Goal: Task Accomplishment & Management: Manage account settings

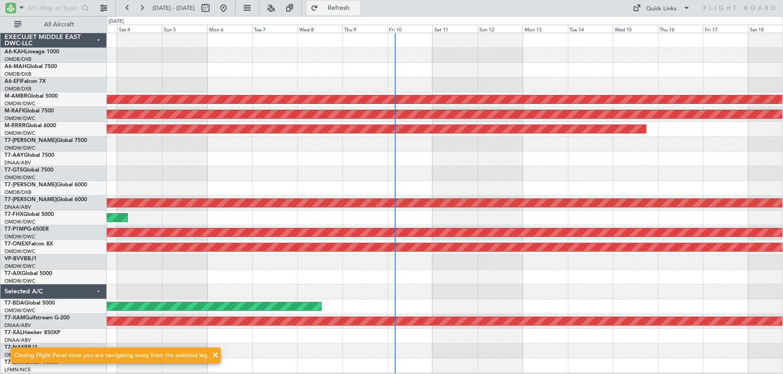
click at [341, 2] on button "Refresh" at bounding box center [333, 8] width 54 height 14
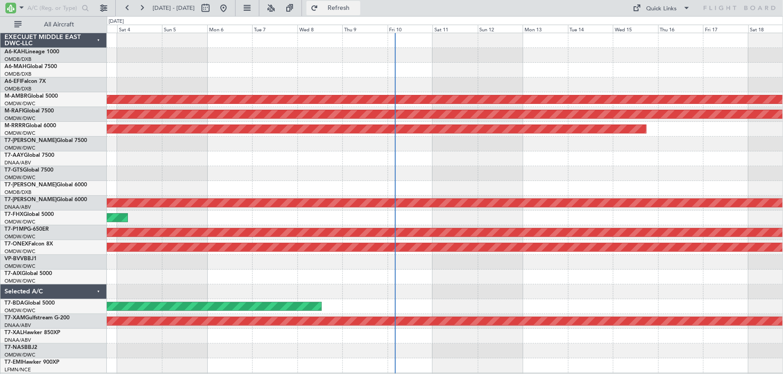
click at [344, 10] on button "Refresh" at bounding box center [333, 8] width 54 height 14
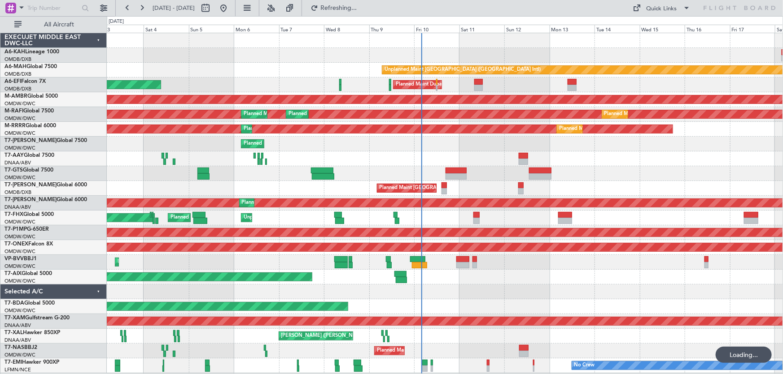
click at [497, 152] on div at bounding box center [445, 159] width 676 height 15
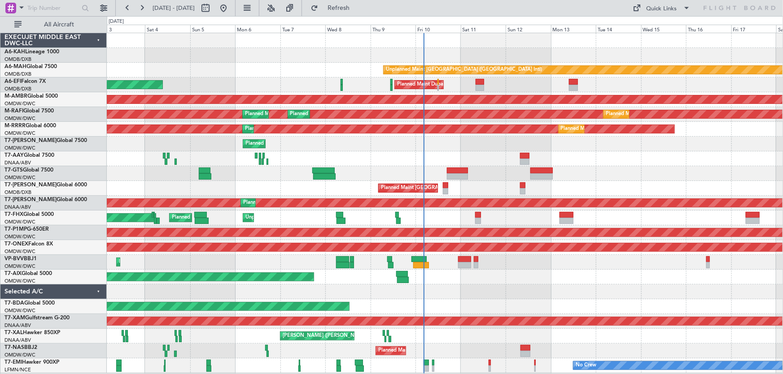
click at [478, 154] on div at bounding box center [445, 159] width 676 height 15
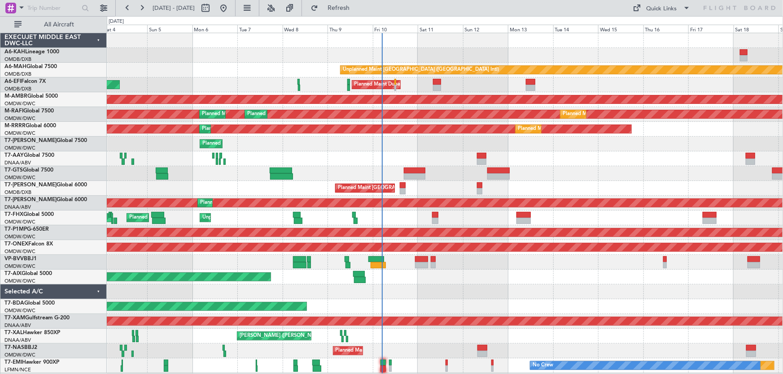
click at [468, 292] on div at bounding box center [445, 292] width 676 height 15
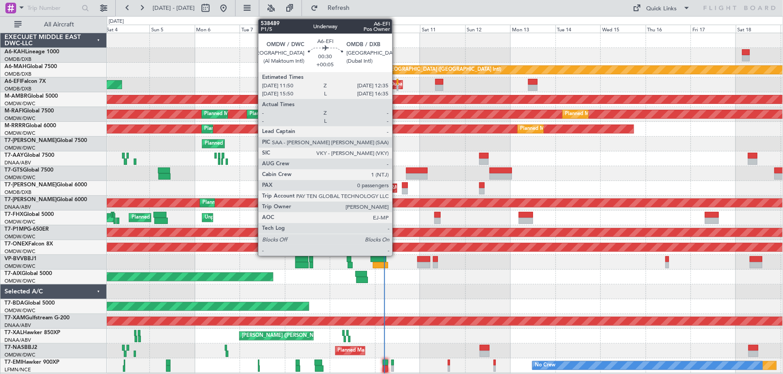
click at [396, 81] on div at bounding box center [397, 82] width 2 height 6
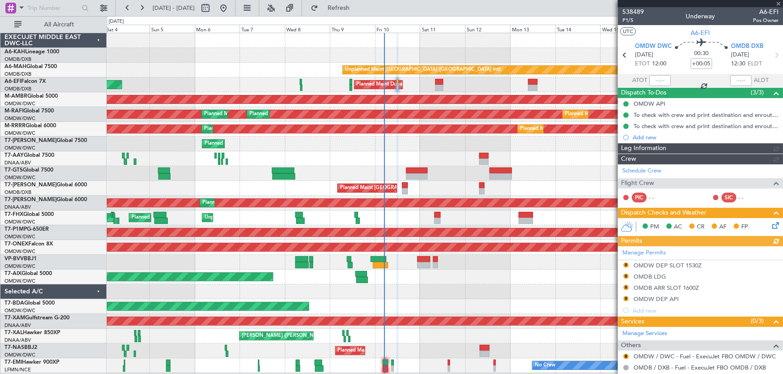
type input "[PERSON_NAME] (ANI)"
type input "7503"
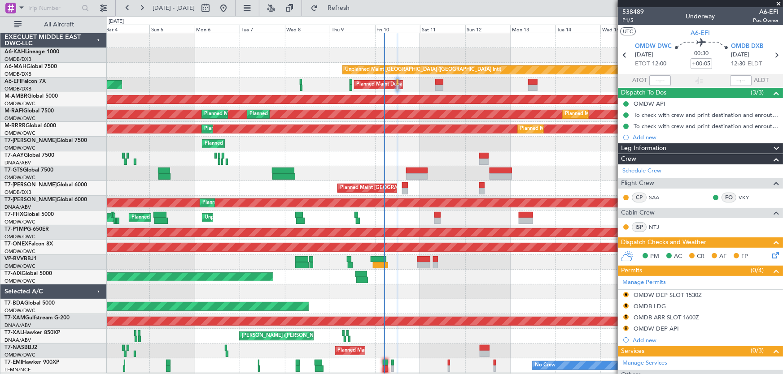
drag, startPoint x: 649, startPoint y: 10, endPoint x: 619, endPoint y: 14, distance: 30.3
click at [619, 14] on div "538489 P1/5 Underway A6-EFI Pos Owner" at bounding box center [700, 16] width 165 height 18
drag, startPoint x: 646, startPoint y: 10, endPoint x: 615, endPoint y: 11, distance: 31.0
click at [616, 11] on fb-app "04 Oct 2025 - 19 Oct 2025 Refresh Quick Links All Aircraft Unplanned Maint Duba…" at bounding box center [391, 191] width 783 height 368
click at [630, 9] on span "538489" at bounding box center [633, 11] width 22 height 9
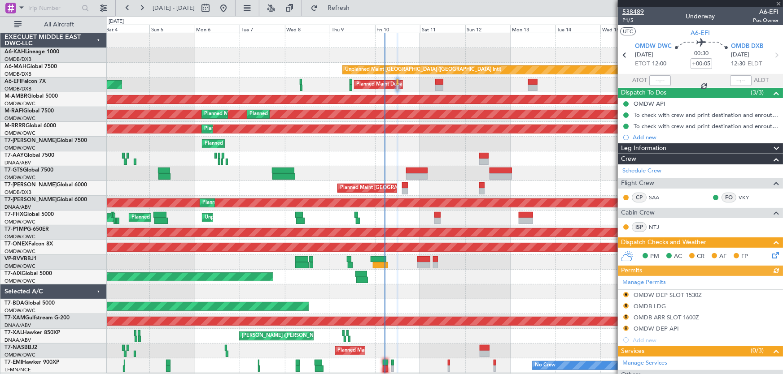
type input "Anita Mani (ANI)"
type input "7503"
click at [463, 159] on div at bounding box center [445, 159] width 676 height 15
click at [778, 2] on span at bounding box center [778, 4] width 9 height 8
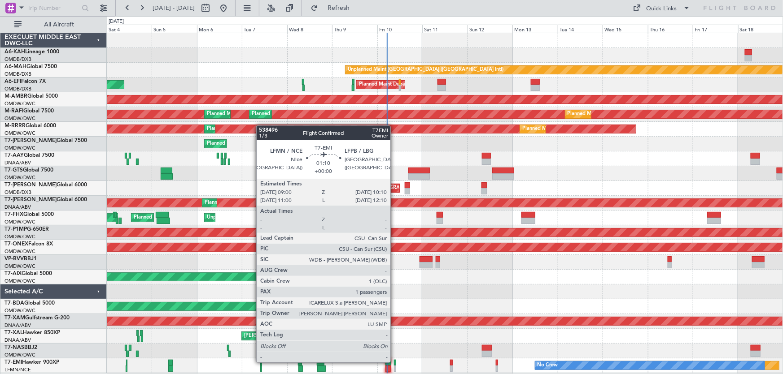
click at [394, 362] on div at bounding box center [395, 363] width 2 height 6
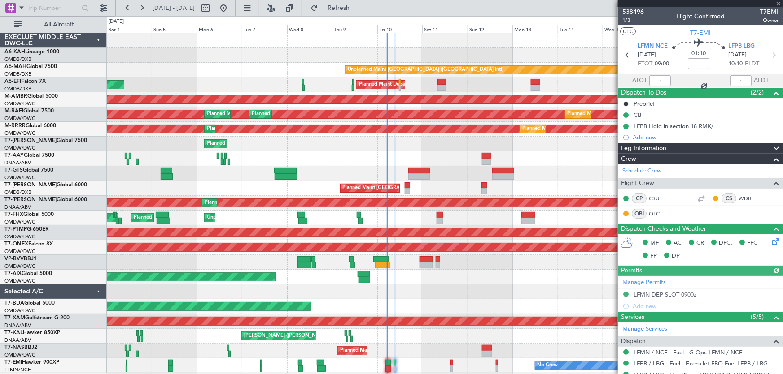
click at [779, 4] on div at bounding box center [700, 3] width 165 height 7
click at [777, 2] on span at bounding box center [778, 4] width 9 height 8
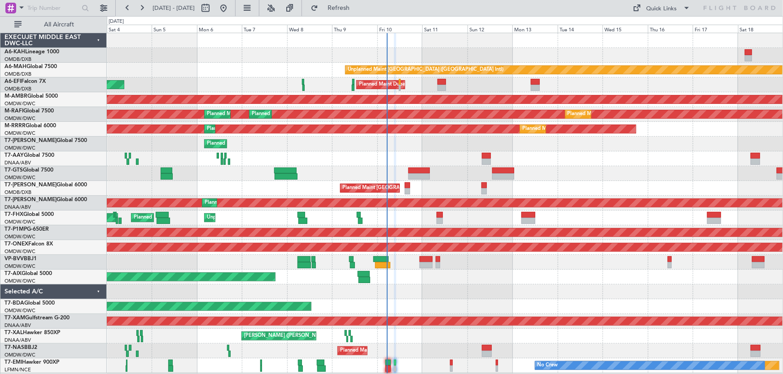
type input "0"
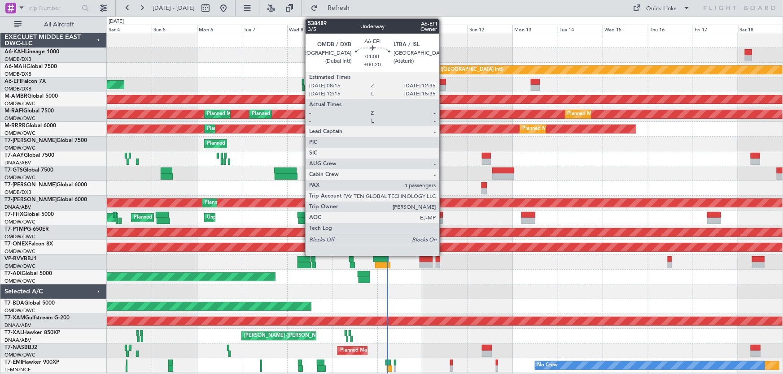
click at [443, 81] on div at bounding box center [441, 82] width 9 height 6
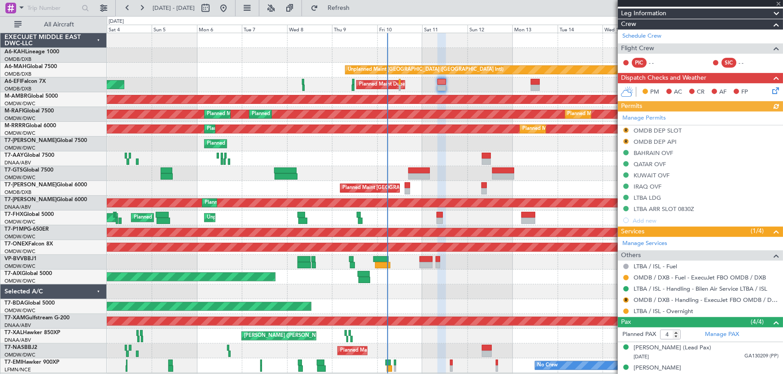
scroll to position [171, 0]
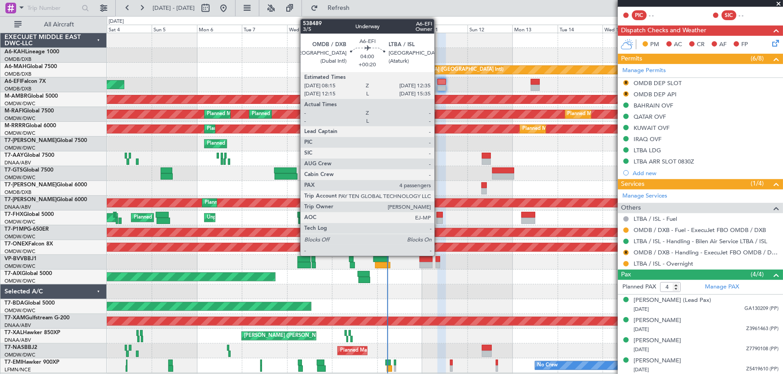
click at [438, 81] on div at bounding box center [441, 82] width 9 height 6
click at [439, 81] on div at bounding box center [441, 82] width 9 height 6
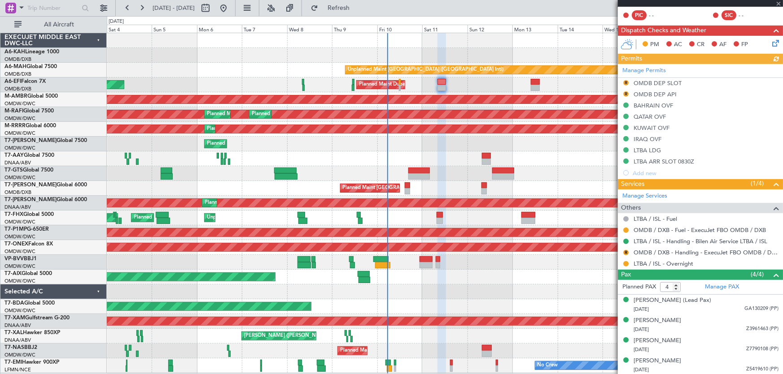
click at [484, 85] on div "AOG Maint Dubai (Dubai Intl) Planned Maint Dubai (Al Maktoum Intl)" at bounding box center [445, 85] width 676 height 15
click at [777, 3] on span at bounding box center [778, 4] width 9 height 8
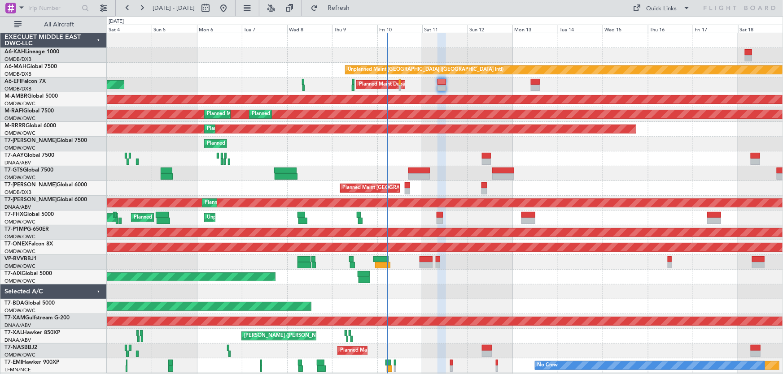
type input "0"
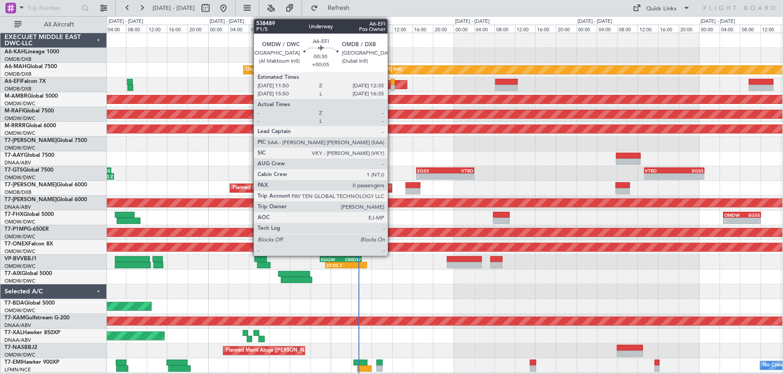
click at [392, 80] on div at bounding box center [393, 82] width 4 height 6
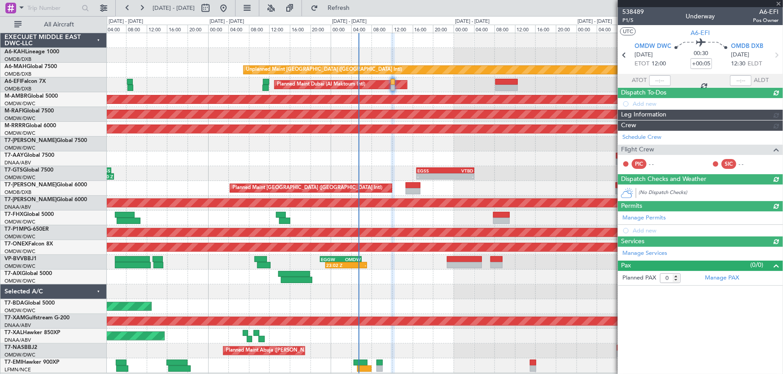
type input "Anita Mani (ANI)"
type input "7503"
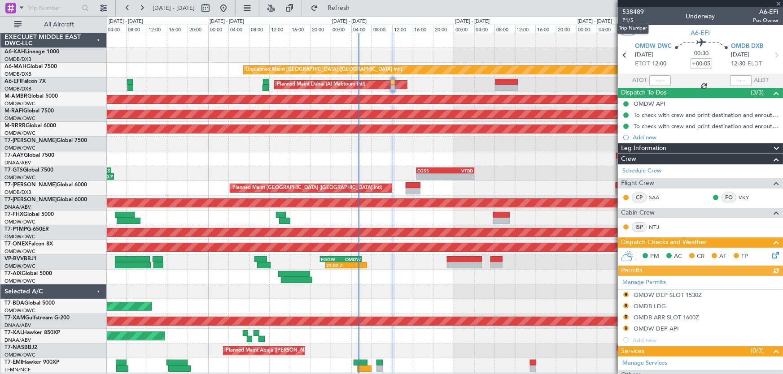
click at [627, 23] on div "Trip Number" at bounding box center [633, 28] width 32 height 11
click at [624, 21] on span "P1/5" at bounding box center [633, 21] width 22 height 8
click at [340, 3] on button "Refresh" at bounding box center [333, 8] width 54 height 14
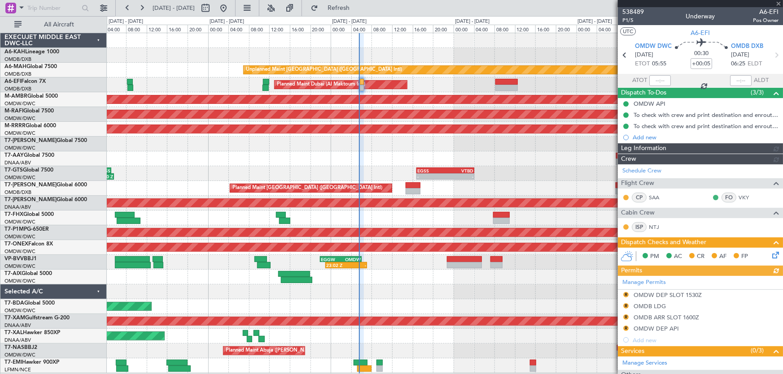
type input "Anita Mani (ANI)"
type input "7503"
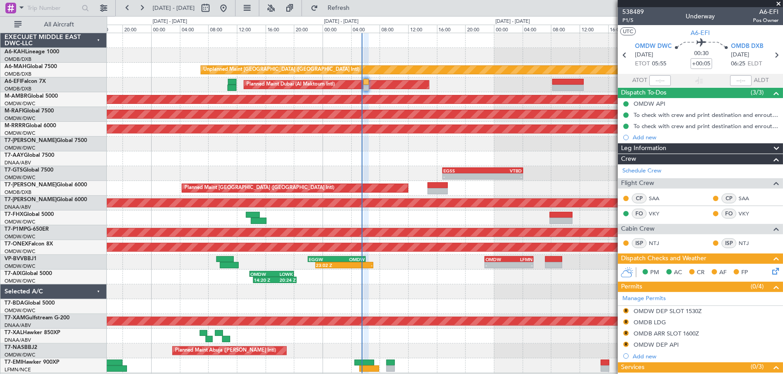
click at [777, 2] on span at bounding box center [778, 4] width 9 height 8
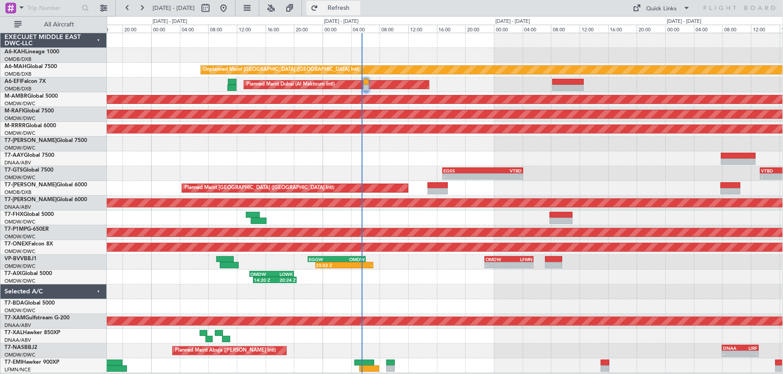
click at [344, 9] on button "Refresh" at bounding box center [333, 8] width 54 height 14
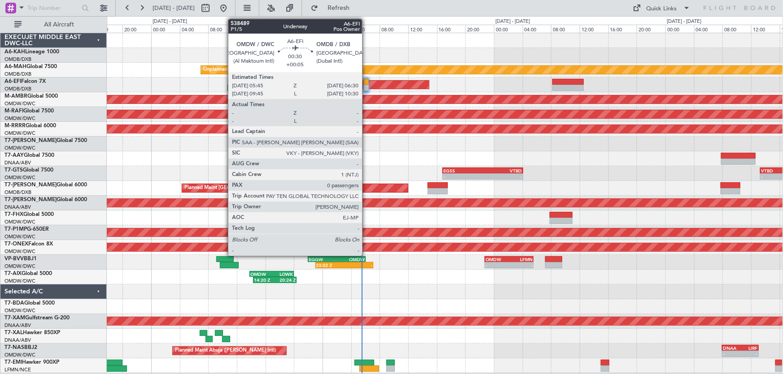
click at [366, 80] on div at bounding box center [365, 82] width 5 height 6
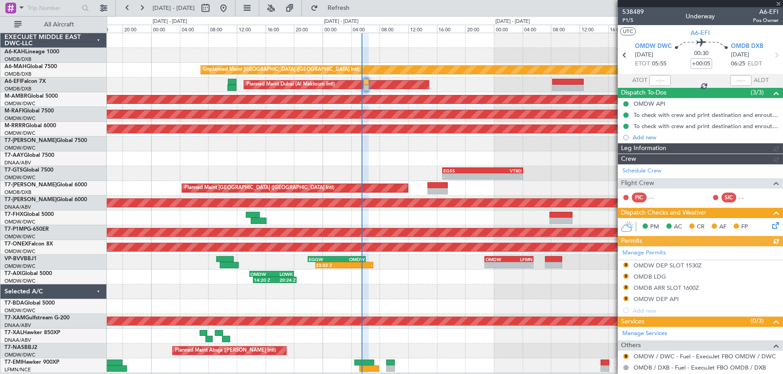
type input "Anita Mani (ANI)"
type input "7503"
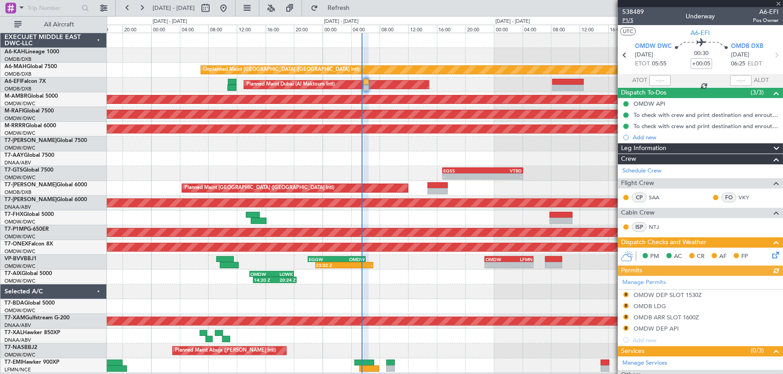
click at [627, 18] on span "P1/5" at bounding box center [633, 21] width 22 height 8
drag, startPoint x: 353, startPoint y: 9, endPoint x: 360, endPoint y: 13, distance: 7.2
click at [353, 9] on span "Refresh" at bounding box center [339, 8] width 38 height 6
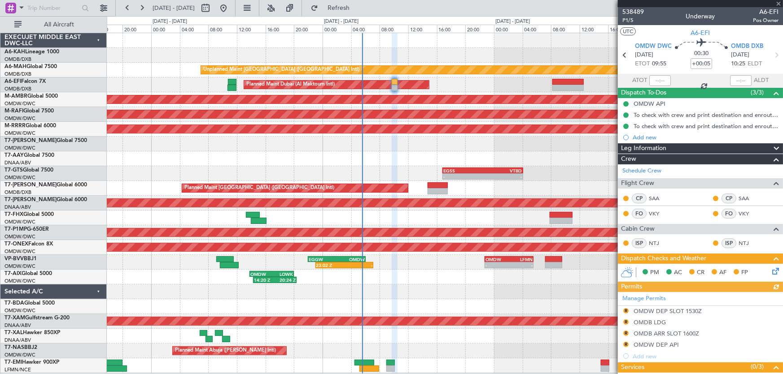
type input "Anita Mani (ANI)"
type input "7503"
click at [779, 1] on span at bounding box center [778, 4] width 9 height 8
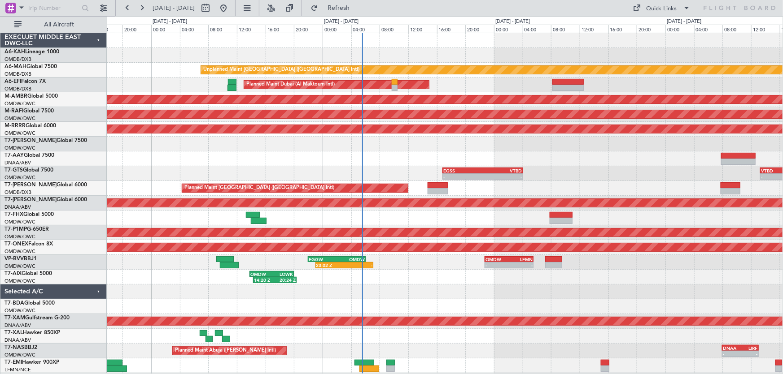
click at [426, 53] on div at bounding box center [445, 55] width 676 height 15
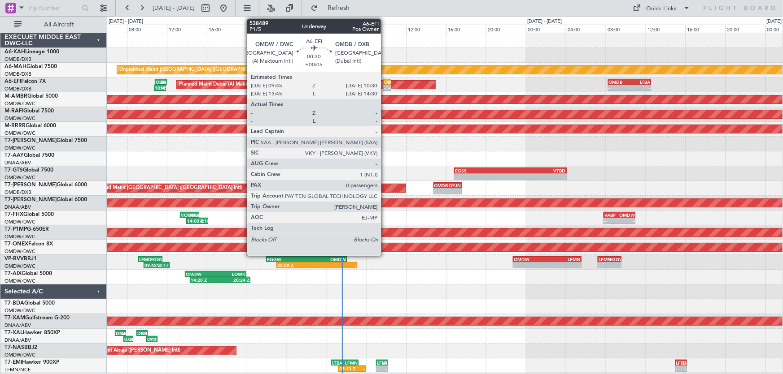
click at [385, 81] on div "OMDW 09:45 Z OMDB 10:30 Z" at bounding box center [387, 82] width 8 height 6
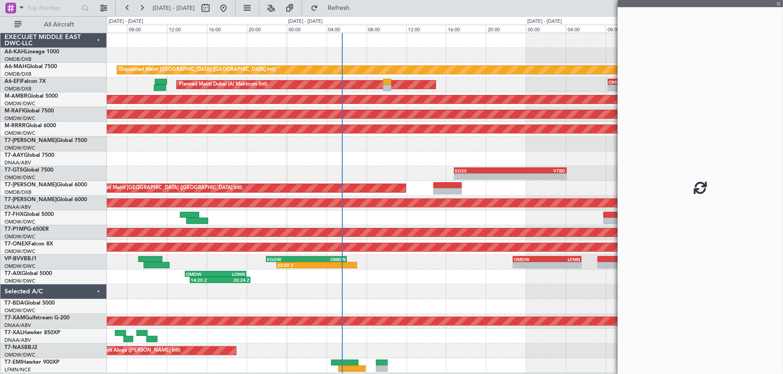
click at [390, 49] on div at bounding box center [445, 55] width 676 height 15
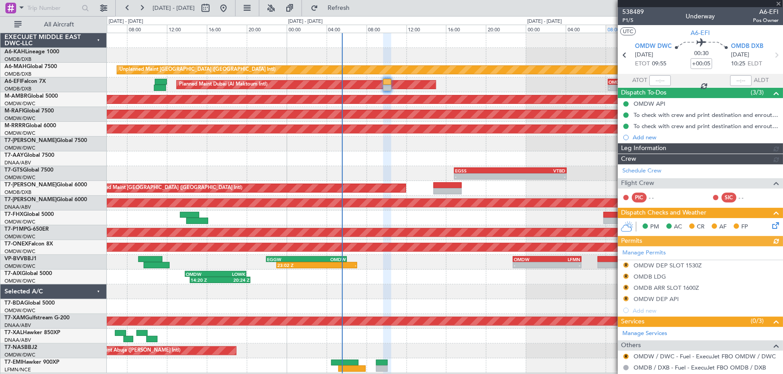
type input "Anita Mani (ANI)"
type input "7503"
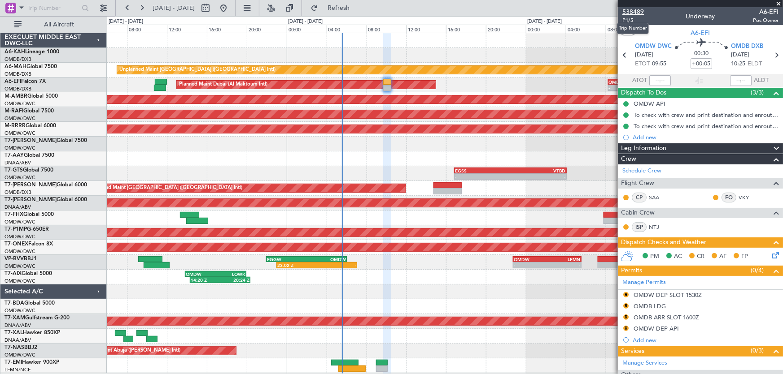
click at [638, 13] on span "538489" at bounding box center [633, 11] width 22 height 9
click at [636, 11] on span "538489" at bounding box center [633, 11] width 22 height 9
click at [632, 17] on span "P1/5" at bounding box center [633, 21] width 22 height 8
click at [777, 3] on span at bounding box center [778, 4] width 9 height 8
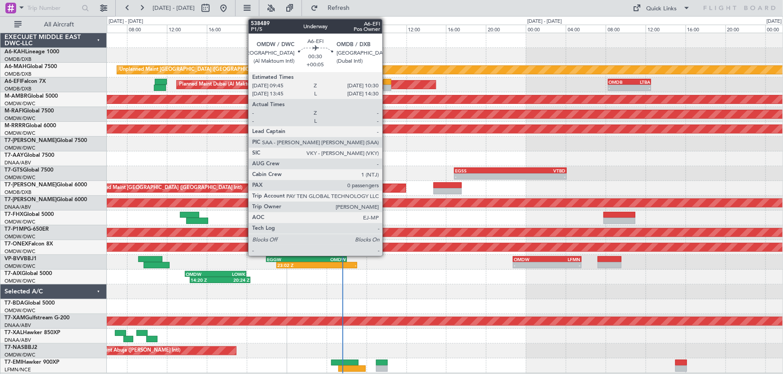
click at [386, 79] on div at bounding box center [387, 82] width 8 height 6
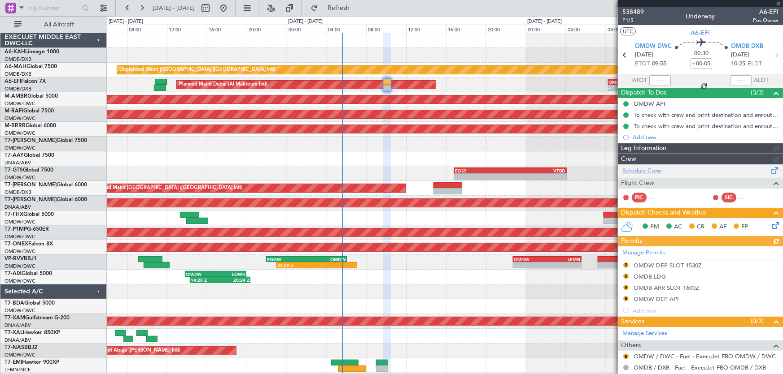
type input "Anita Mani (ANI)"
type input "7503"
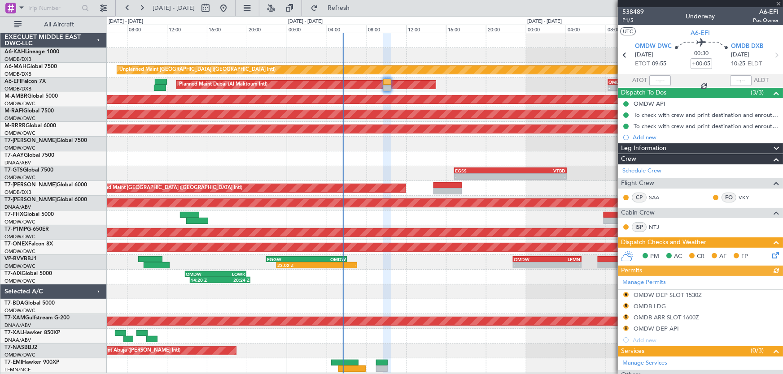
type input "Anita Mani (ANI)"
type input "7503"
type input "Anita Mani (ANI)"
type input "7503"
type input "Anita Mani (ANI)"
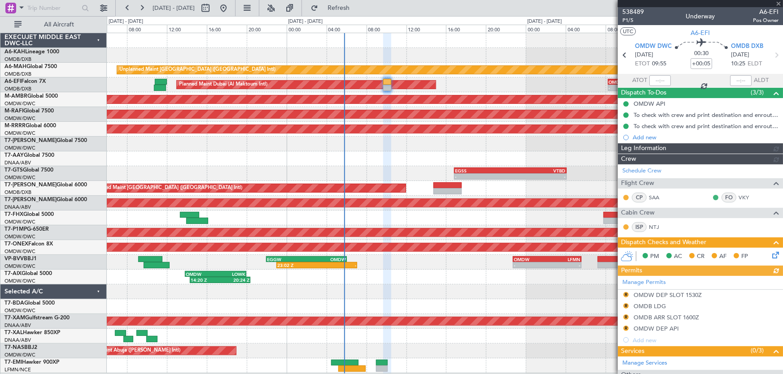
type input "7503"
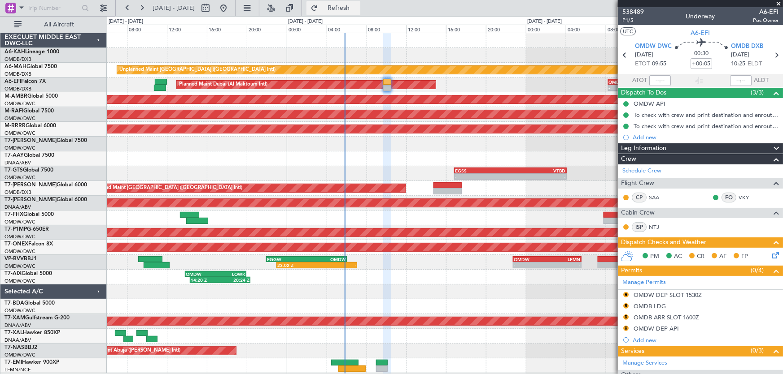
click at [356, 7] on span "Refresh" at bounding box center [339, 8] width 38 height 6
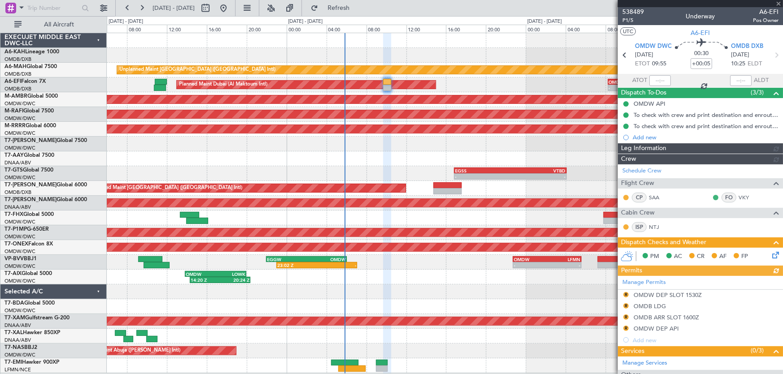
type input "Anita Mani (ANI)"
type input "7503"
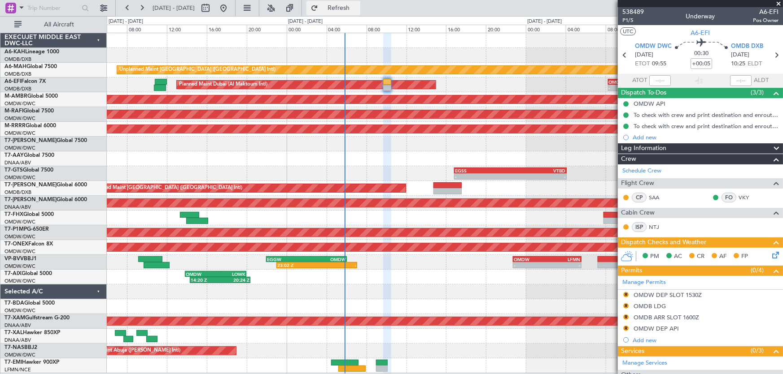
click at [354, 9] on span "Refresh" at bounding box center [339, 8] width 38 height 6
type input "Anita Mani (ANI)"
type input "7503"
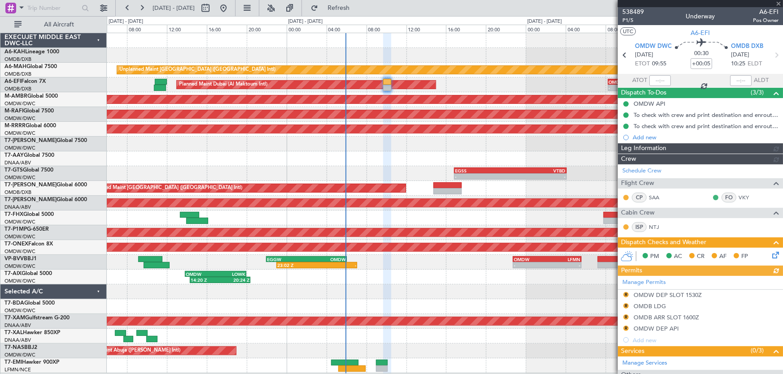
type input "Anita Mani (ANI)"
type input "7503"
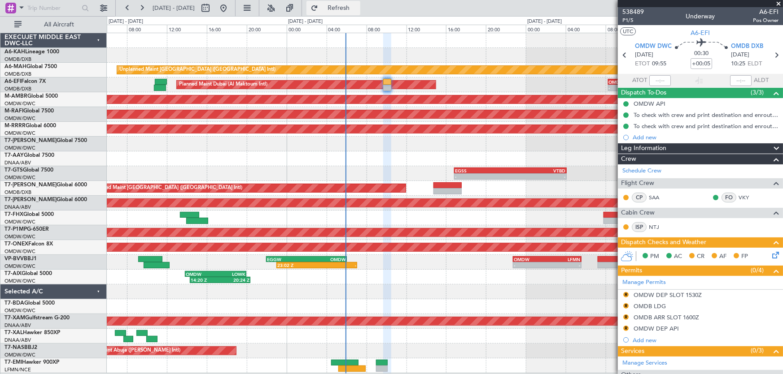
click at [357, 9] on span "Refresh" at bounding box center [339, 8] width 38 height 6
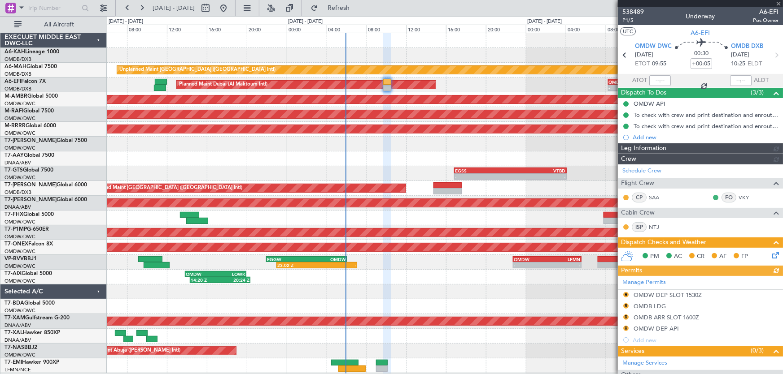
type input "Anita Mani (ANI)"
type input "7503"
click at [776, 3] on span at bounding box center [778, 4] width 9 height 8
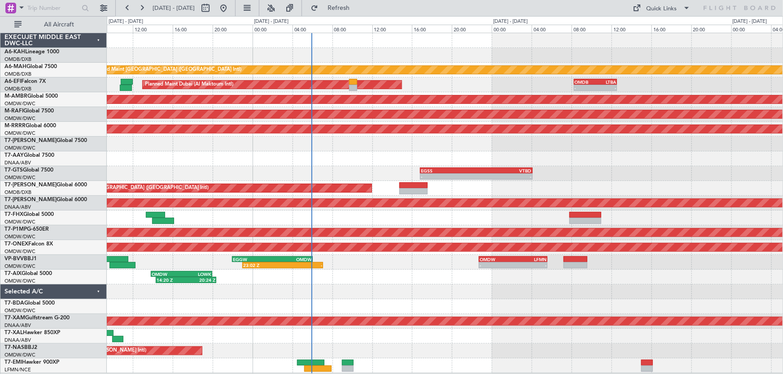
click at [570, 315] on div "Unplanned Maint Dubai (Dubai Intl) Planned Maint Dubai (Al Maktoum Intl) - - OM…" at bounding box center [445, 203] width 676 height 340
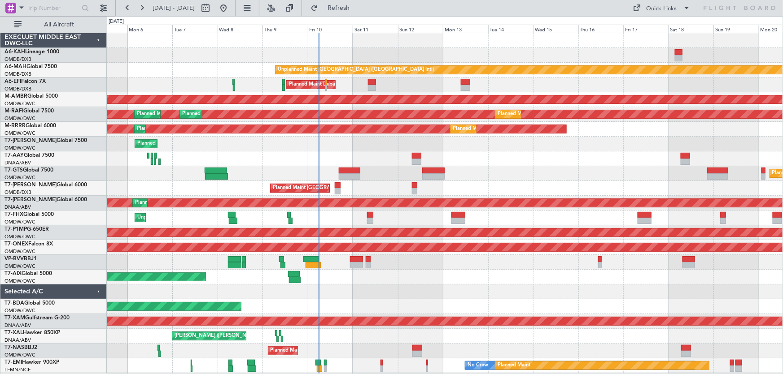
click at [477, 177] on div "Planned Maint [GEOGRAPHIC_DATA] (Seletar)" at bounding box center [445, 173] width 676 height 15
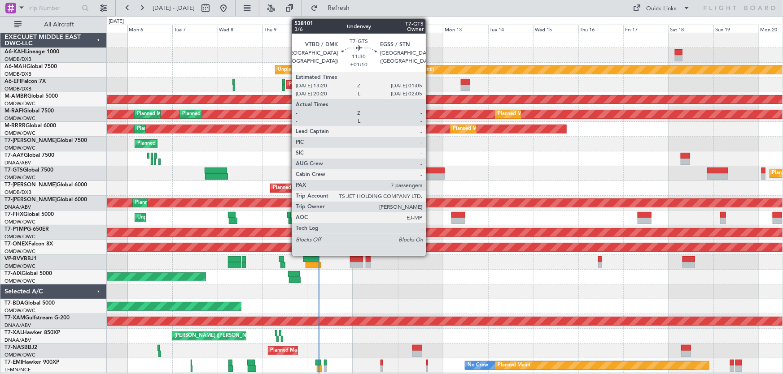
click at [430, 168] on div at bounding box center [433, 171] width 22 height 6
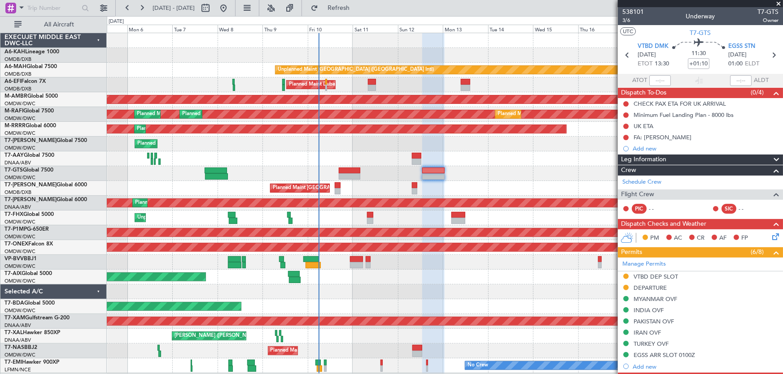
click at [775, 2] on span at bounding box center [778, 4] width 9 height 8
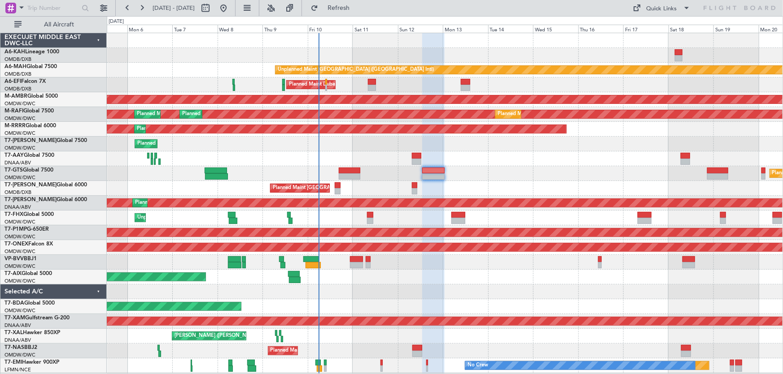
type input "0"
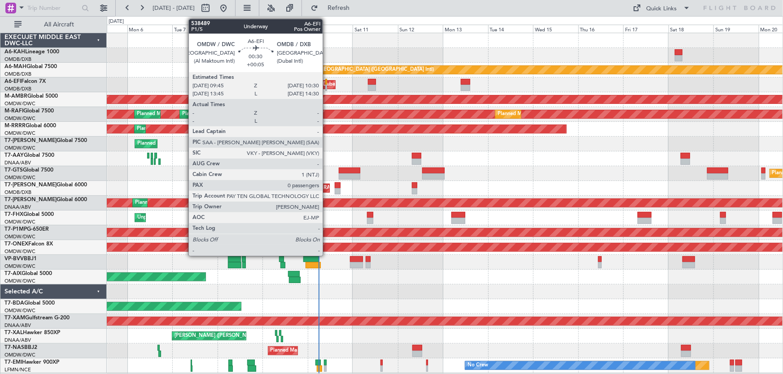
click at [326, 81] on div at bounding box center [326, 82] width 2 height 6
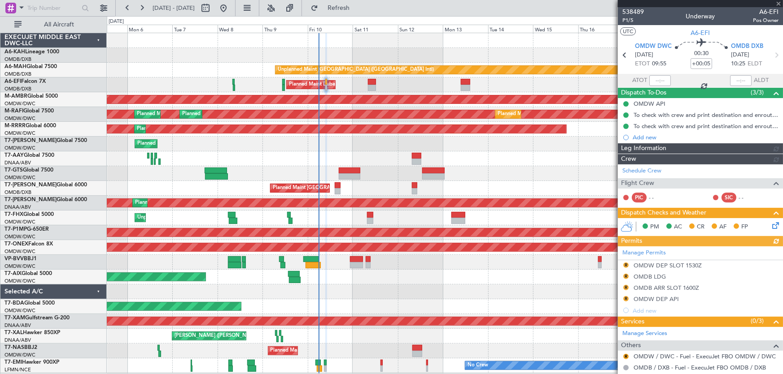
type input "Anita Mani (ANI)"
type input "7503"
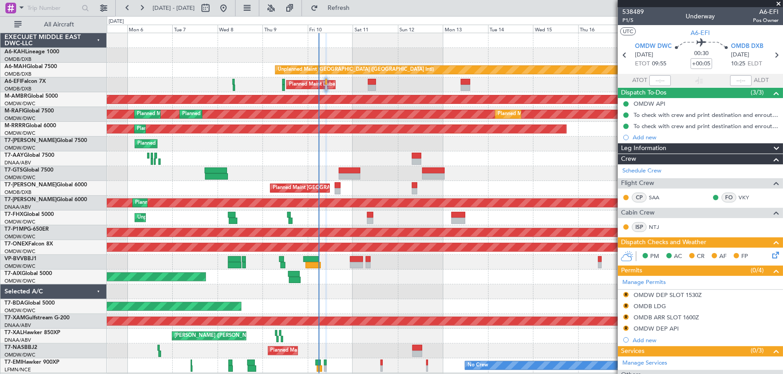
click at [548, 208] on div "AOG Maint Dubai (Al Maktoum Intl) Planned Maint Dubai (Al Maktoum Intl)" at bounding box center [445, 203] width 676 height 15
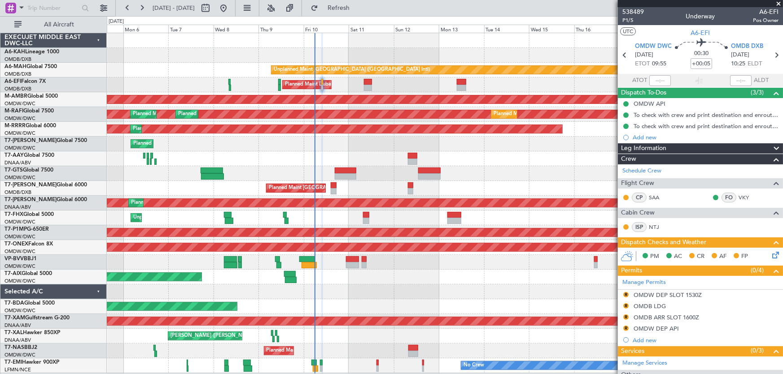
click at [358, 148] on div "Planned Maint Dubai (Al Maktoum Intl)" at bounding box center [445, 144] width 676 height 15
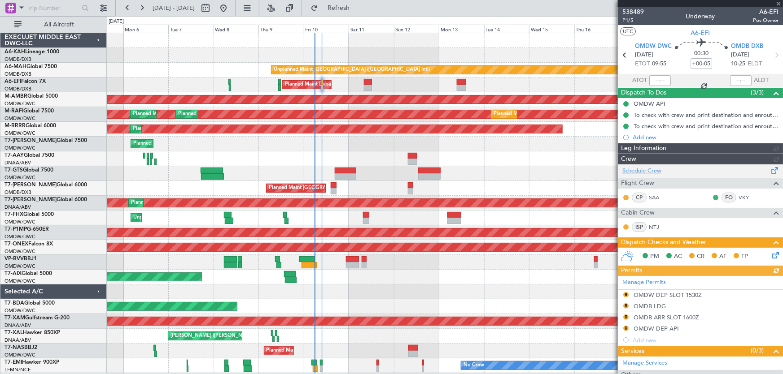
type input "Anita Mani (ANI)"
type input "7503"
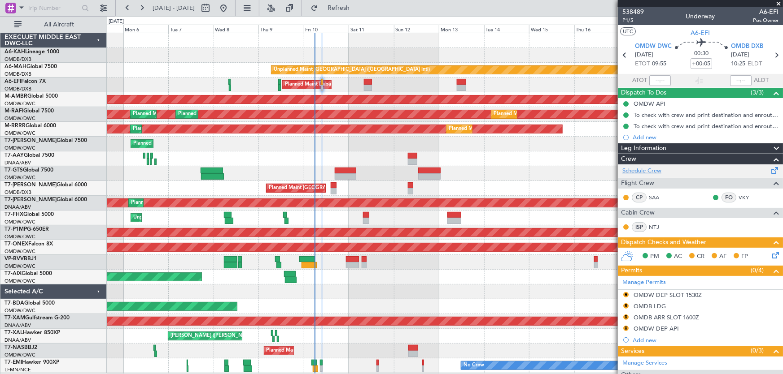
click at [642, 174] on link "Schedule Crew" at bounding box center [641, 171] width 39 height 9
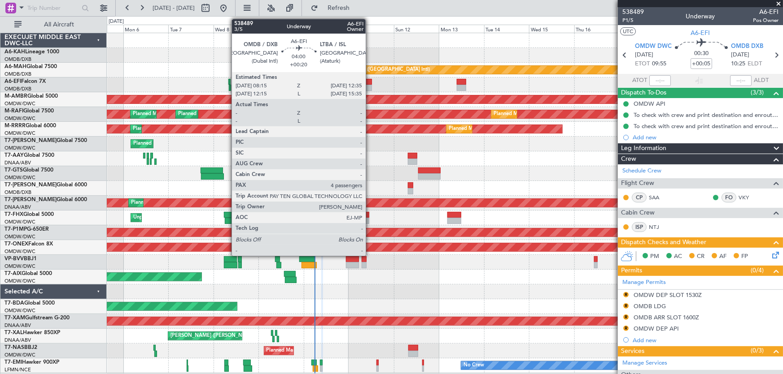
click at [370, 82] on div at bounding box center [368, 82] width 9 height 6
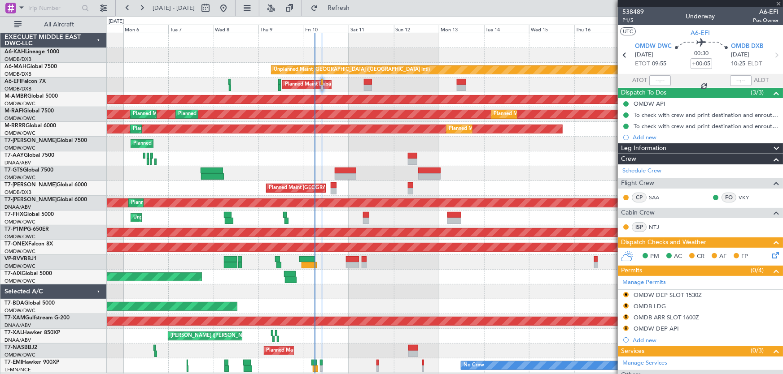
type input "+00:20"
type input "4"
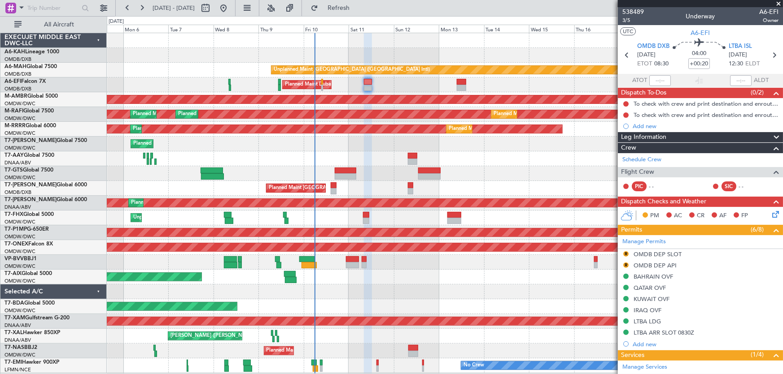
click at [557, 189] on div "Planned Maint Dubai (Dubai Intl) Planned Maint Dubai (Dubai Intl)" at bounding box center [445, 188] width 676 height 15
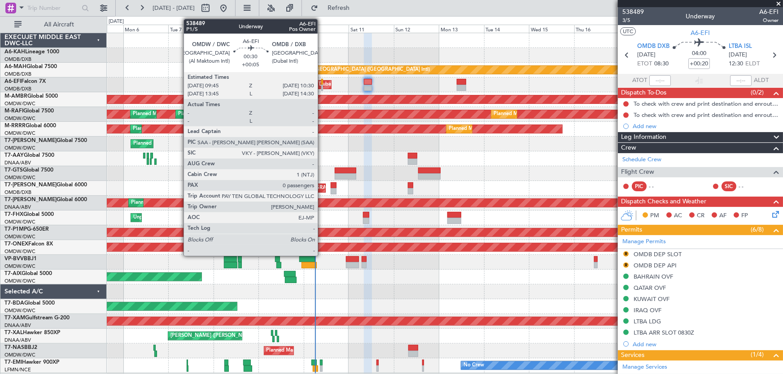
click at [322, 90] on div at bounding box center [322, 88] width 2 height 6
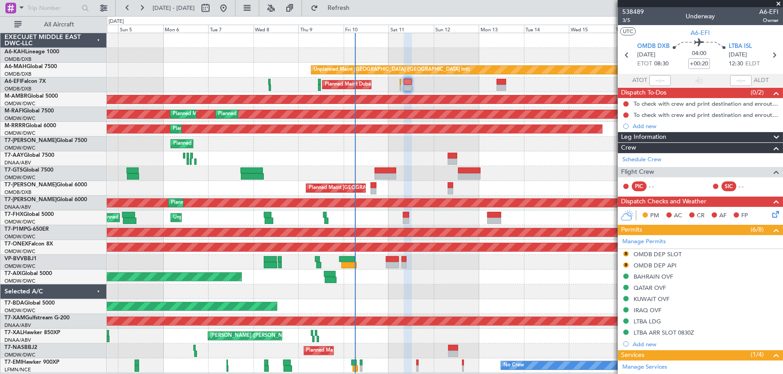
click at [469, 258] on div "Unplanned Maint Dubai (Dubai Intl) Planned Maint Dubai (Dubai Intl) Planned Mai…" at bounding box center [445, 203] width 676 height 340
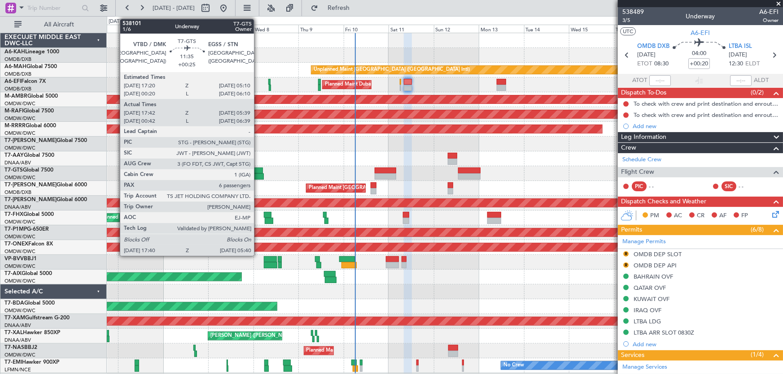
click at [258, 169] on div at bounding box center [251, 171] width 22 height 6
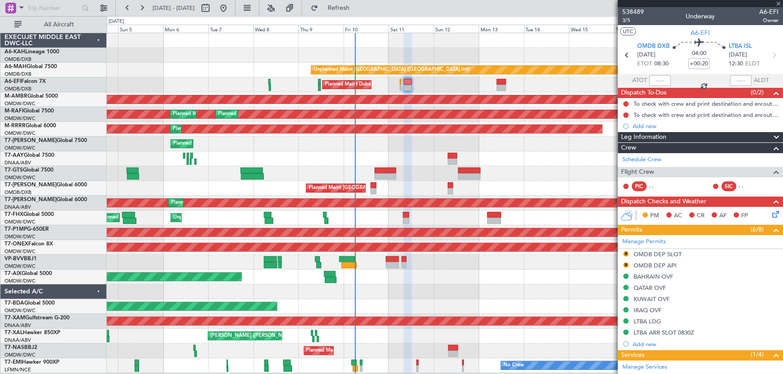
type input "+00:25"
type input "17:52"
type input "05:34"
type input "6"
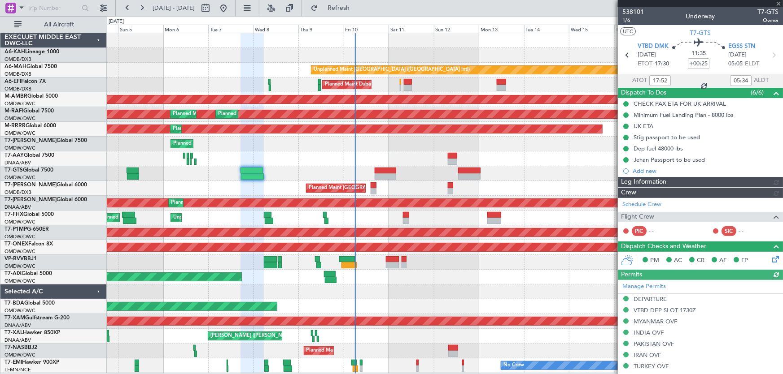
type input "Rohit Roy (ROY)"
type input "7422"
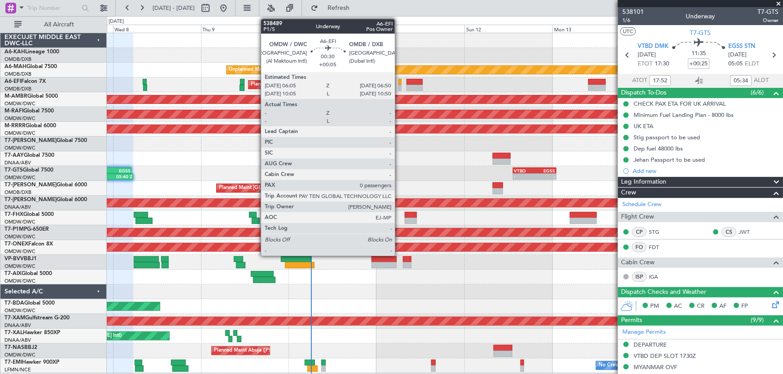
click at [399, 79] on div at bounding box center [399, 82] width 3 height 6
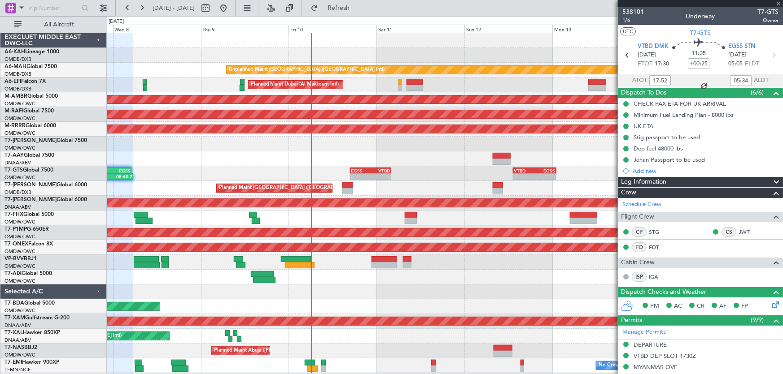
type input "+00:05"
type input "0"
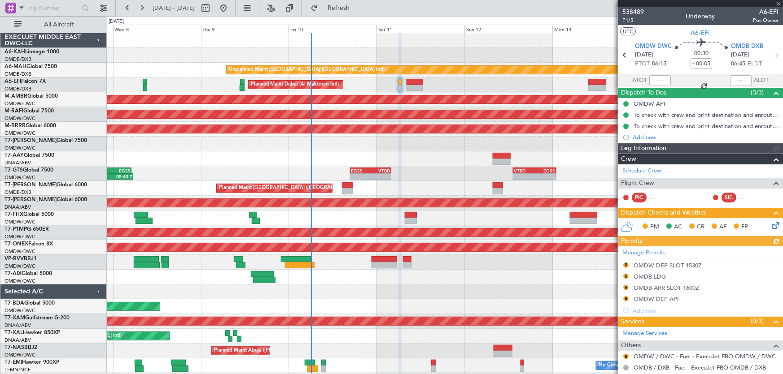
type input "Anita Mani (ANI)"
type input "7503"
click at [632, 22] on span "P1/5" at bounding box center [633, 21] width 22 height 8
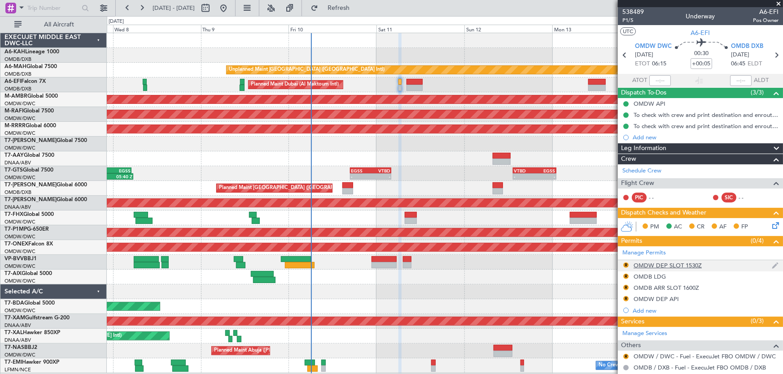
scroll to position [46, 0]
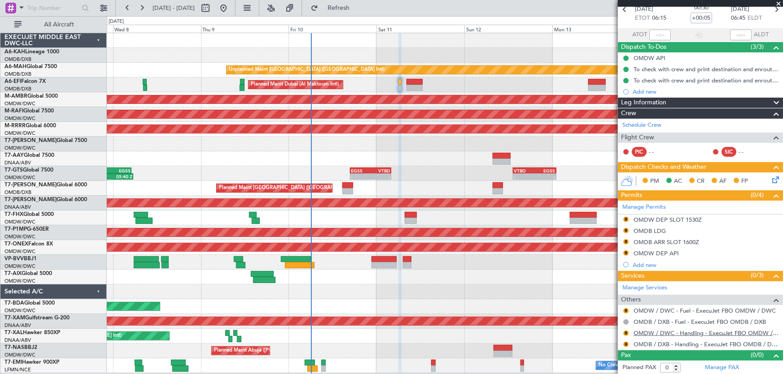
click at [674, 332] on link "OMDW / DWC - Handling - ExecuJet FBO OMDW / DWC" at bounding box center [705, 334] width 145 height 8
type input "Anita Mani (ANI)"
type input "7503"
click at [339, 5] on button "Refresh" at bounding box center [333, 8] width 54 height 14
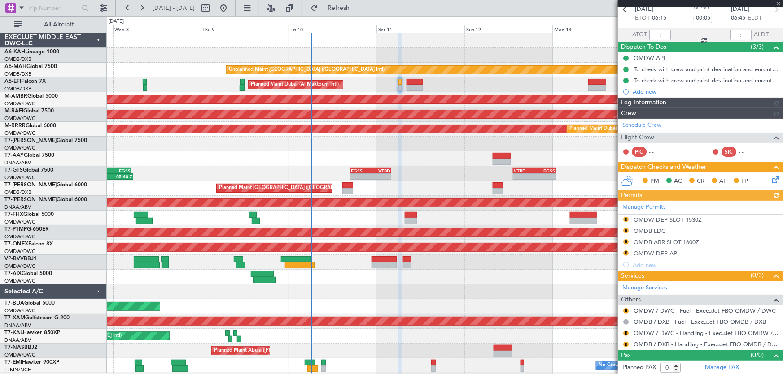
type input "Anita Mani (ANI)"
type input "7503"
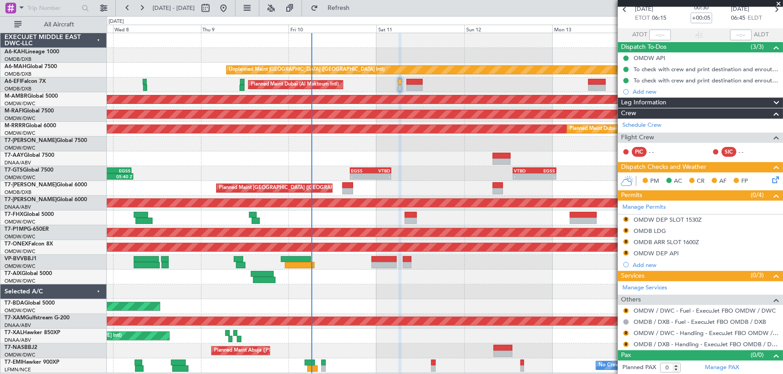
scroll to position [0, 0]
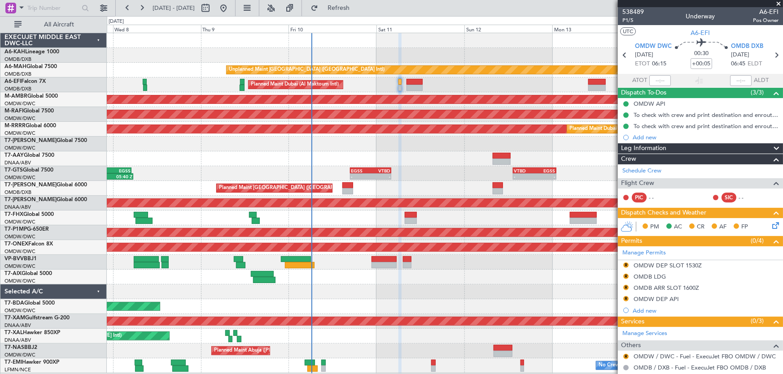
click at [775, 2] on span at bounding box center [778, 4] width 9 height 8
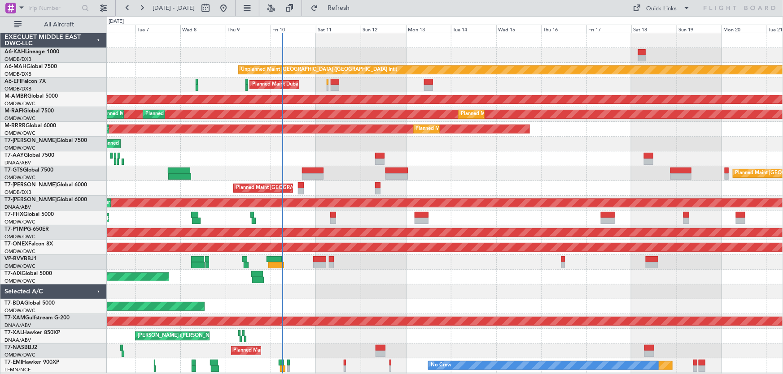
click at [238, 158] on div at bounding box center [445, 159] width 676 height 15
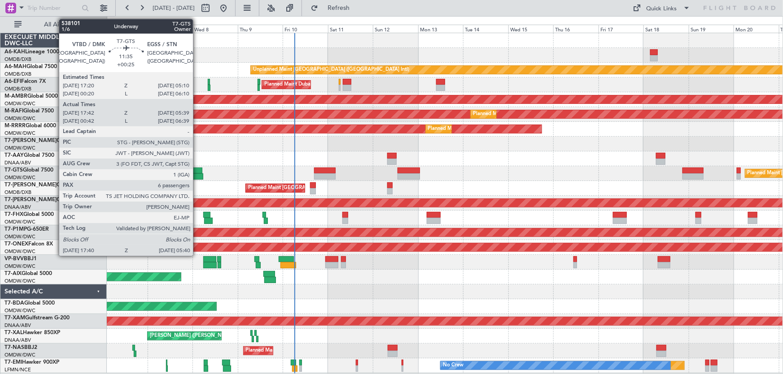
click at [197, 170] on div at bounding box center [191, 171] width 22 height 6
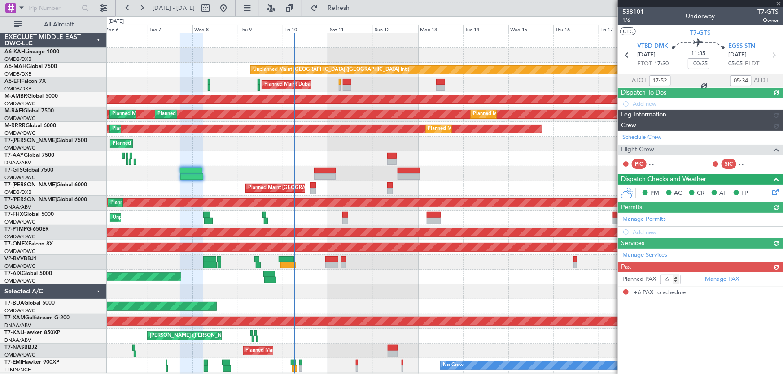
type input "Rohit Roy (ROY)"
type input "7422"
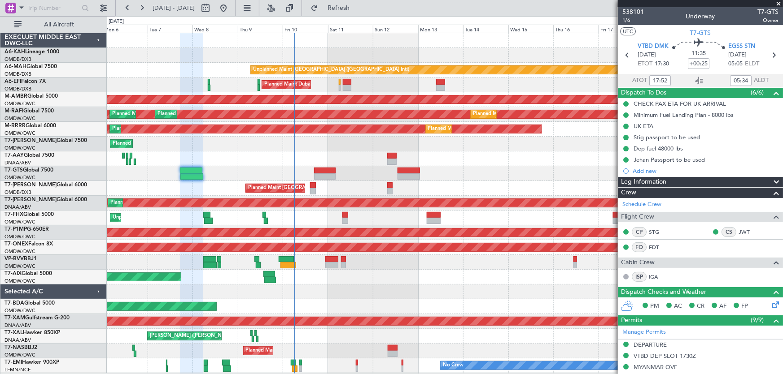
type input "00:52"
type input "06:34"
type input "17:52"
type input "05:34"
type input "00:52"
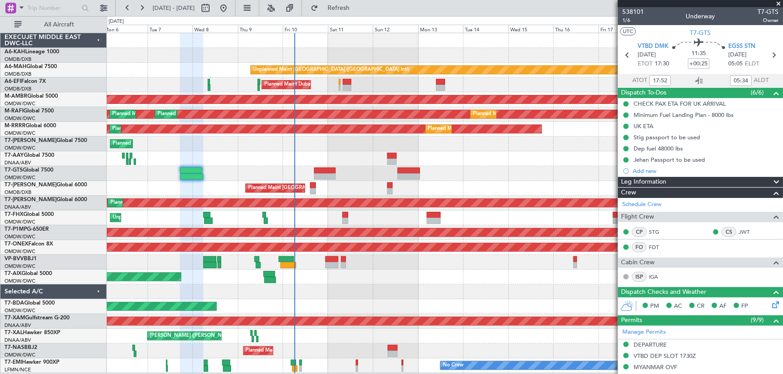
type input "06:34"
type input "17:52"
type input "05:34"
type input "00:52"
type input "06:34"
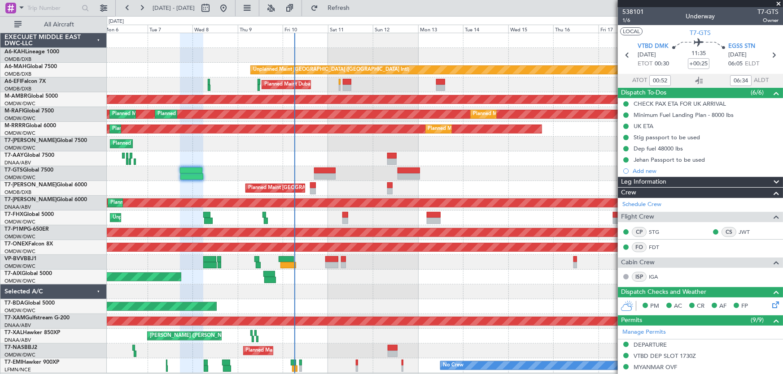
type input "17:52"
type input "05:34"
type input "00:52"
type input "06:34"
type input "17:52"
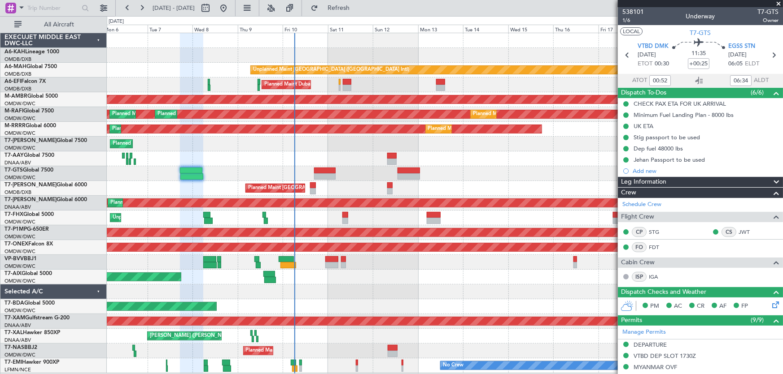
type input "05:34"
click at [779, 4] on span at bounding box center [778, 4] width 9 height 8
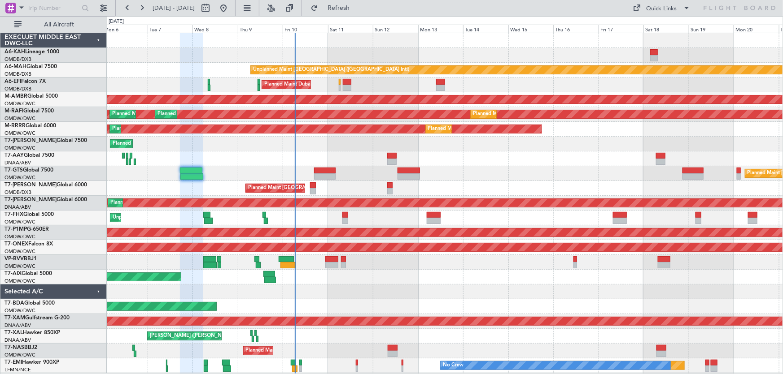
type input "0"
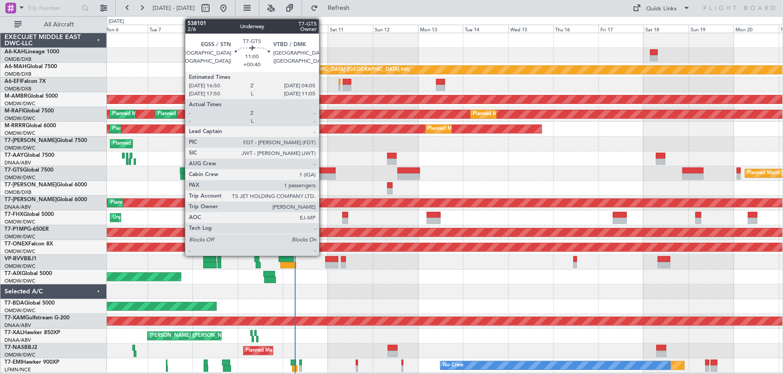
click at [323, 170] on div at bounding box center [325, 171] width 22 height 6
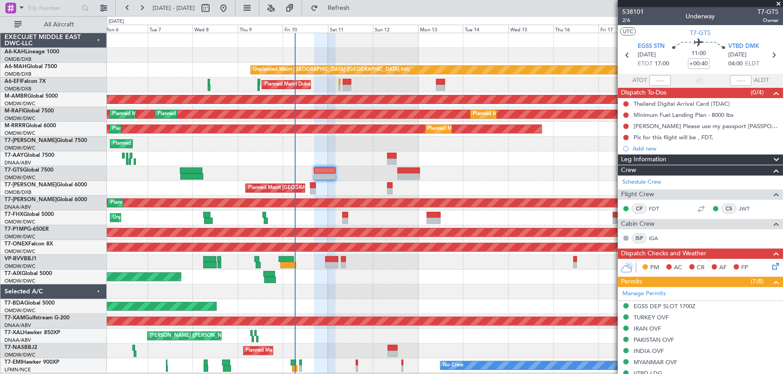
click at [777, 3] on span at bounding box center [778, 4] width 9 height 8
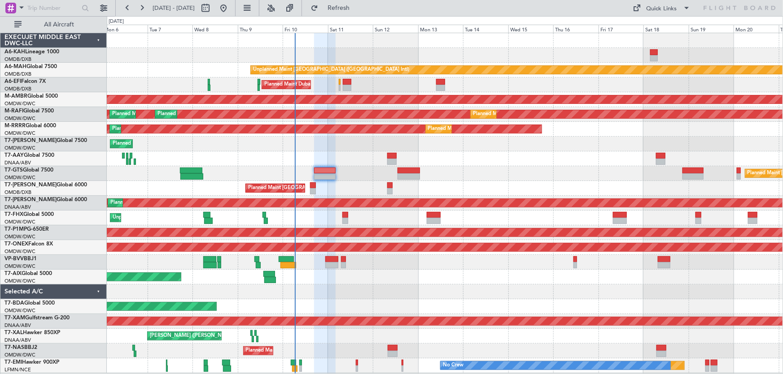
type input "0"
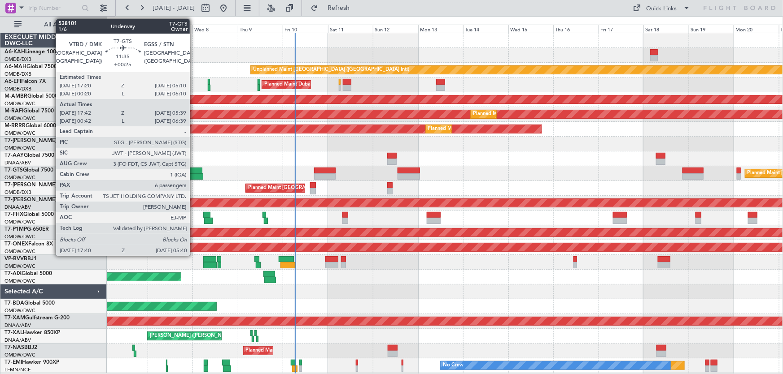
click at [194, 169] on div at bounding box center [191, 171] width 22 height 6
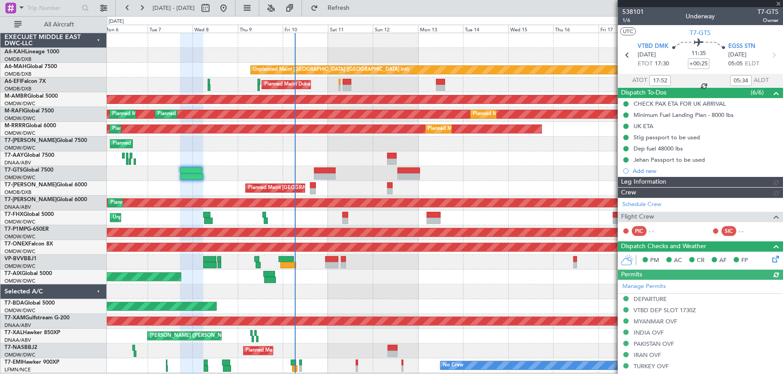
type input "Rohit Roy (ROY)"
type input "7422"
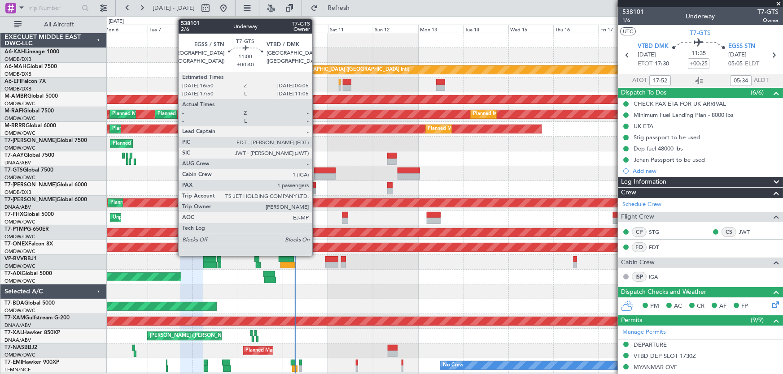
click at [316, 168] on div at bounding box center [325, 171] width 22 height 6
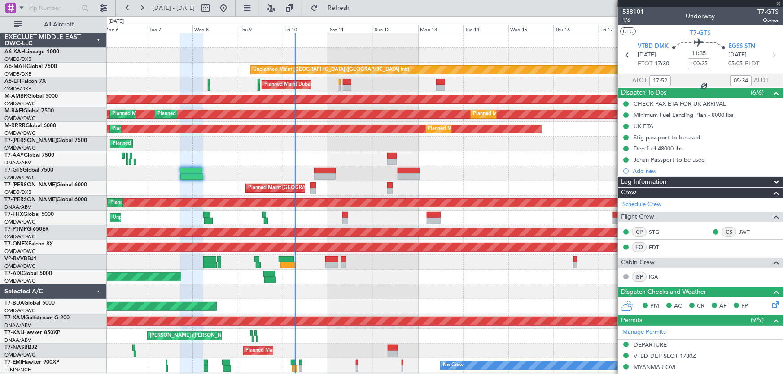
type input "+00:40"
type input "1"
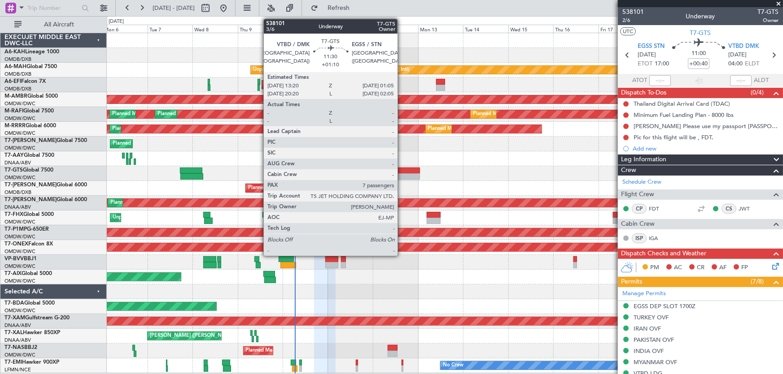
click at [401, 168] on div at bounding box center [408, 171] width 22 height 6
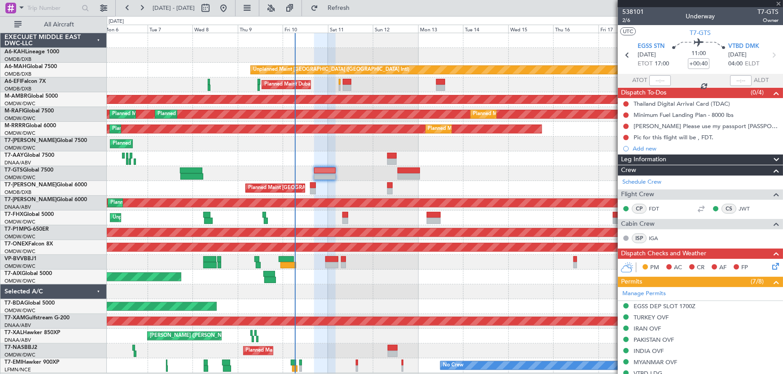
type input "+01:10"
type input "7"
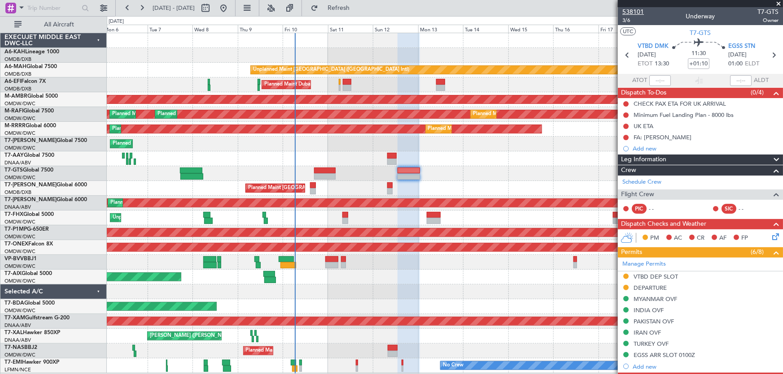
click at [637, 13] on span "538101" at bounding box center [633, 11] width 22 height 9
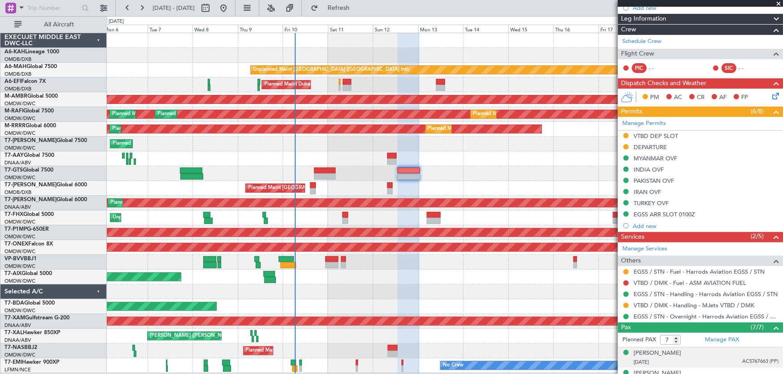
scroll to position [244, 0]
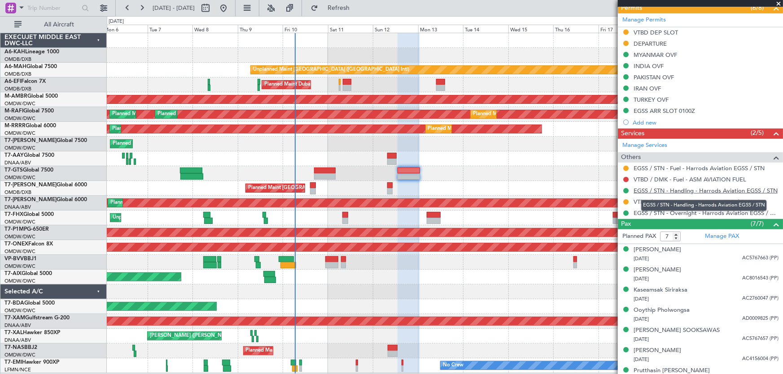
click at [677, 190] on link "EGSS / STN - Handling - Harrods Aviation EGSS / STN" at bounding box center [705, 191] width 144 height 8
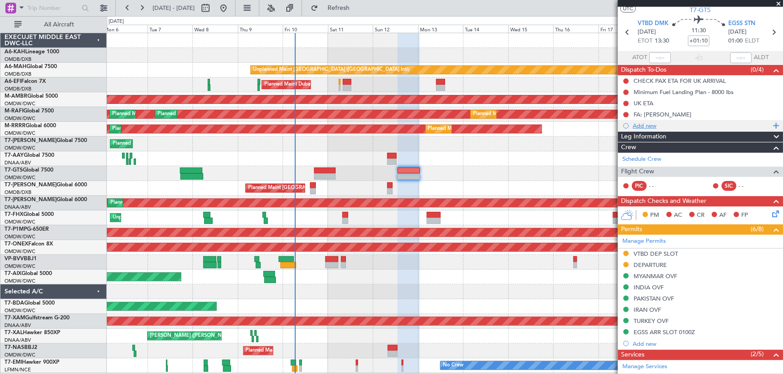
scroll to position [0, 0]
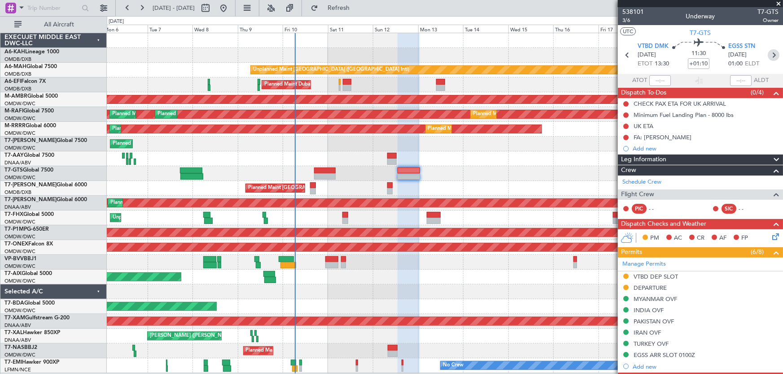
click at [771, 58] on icon at bounding box center [773, 55] width 12 height 12
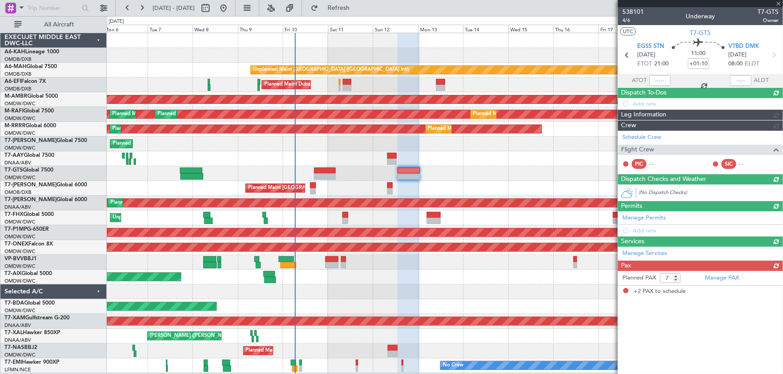
type input "+01:00"
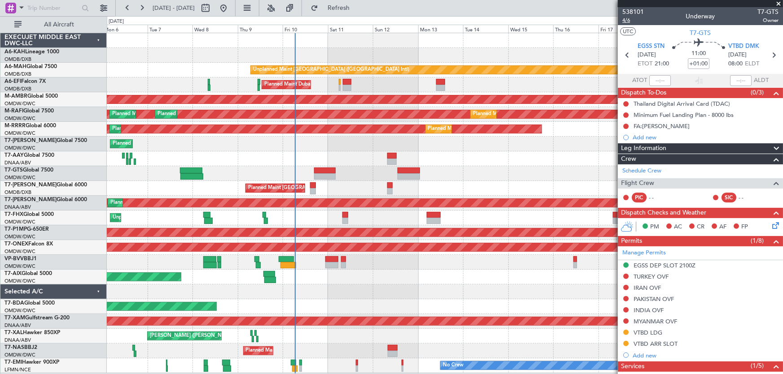
click at [631, 19] on span "4/6" at bounding box center [633, 21] width 22 height 8
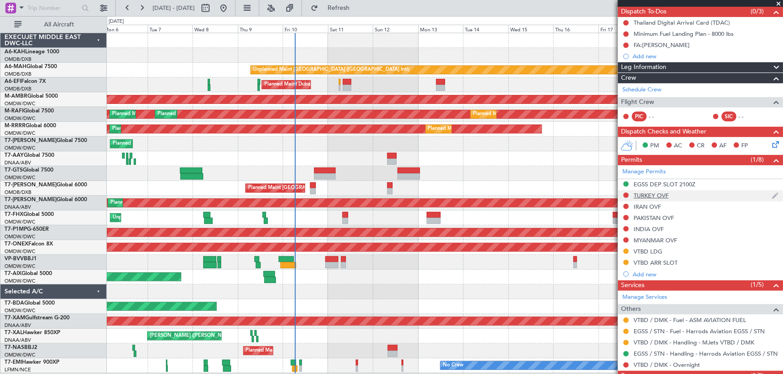
scroll to position [113, 0]
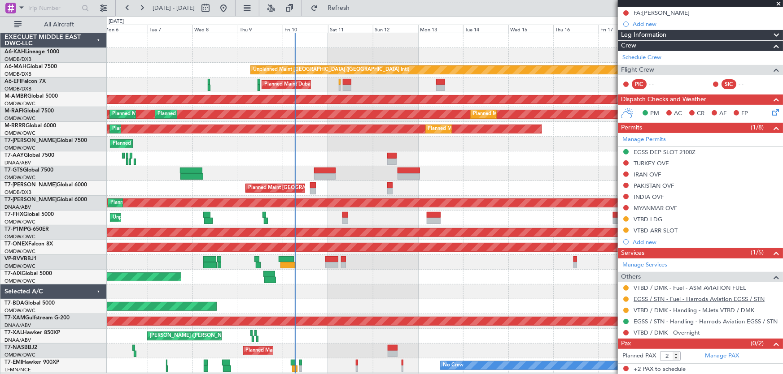
click at [662, 296] on link "EGSS / STN - Fuel - Harrods Aviation EGSS / STN" at bounding box center [698, 300] width 131 height 8
click at [670, 321] on link "EGSS / STN - Handling - Harrods Aviation EGSS / STN" at bounding box center [705, 322] width 144 height 8
click at [348, 4] on button "Refresh" at bounding box center [333, 8] width 54 height 14
click at [778, 4] on span at bounding box center [778, 4] width 9 height 8
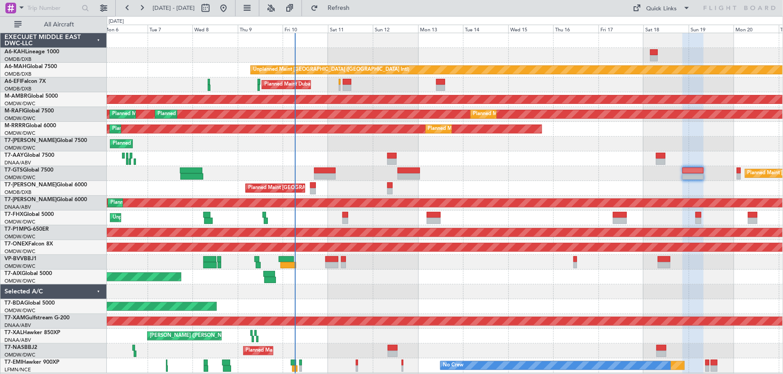
type input "0"
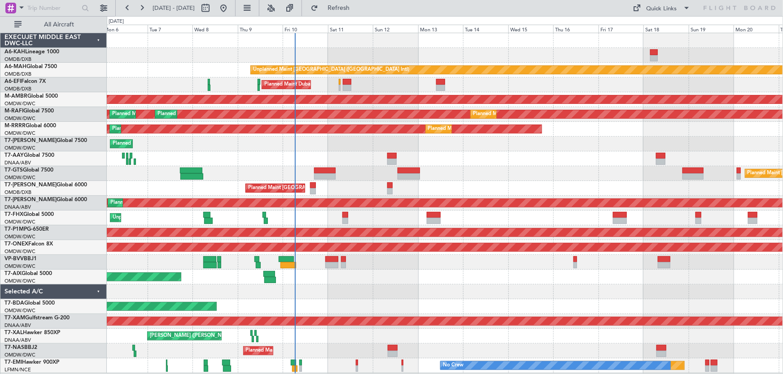
scroll to position [0, 0]
click at [320, 271] on div "Planned Maint Dubai (Al Maktoum Intl)" at bounding box center [445, 277] width 676 height 15
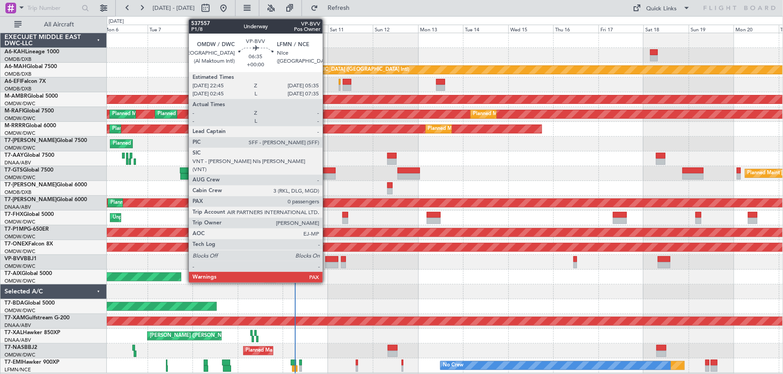
click at [326, 260] on div at bounding box center [331, 260] width 13 height 6
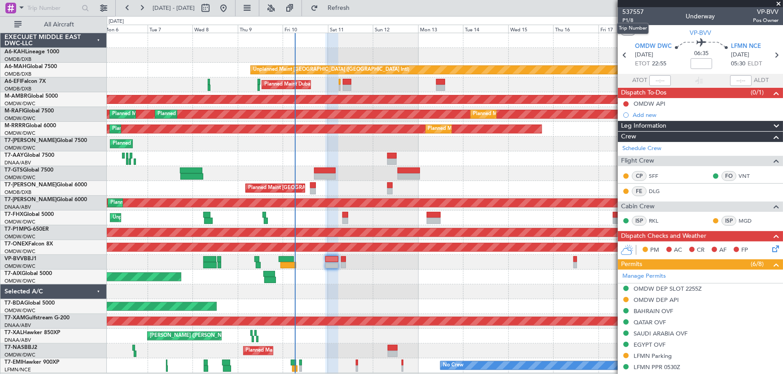
click at [638, 17] on mat-tooltip-component "Trip Number" at bounding box center [632, 29] width 44 height 24
click at [628, 19] on span "P1/8" at bounding box center [633, 21] width 22 height 8
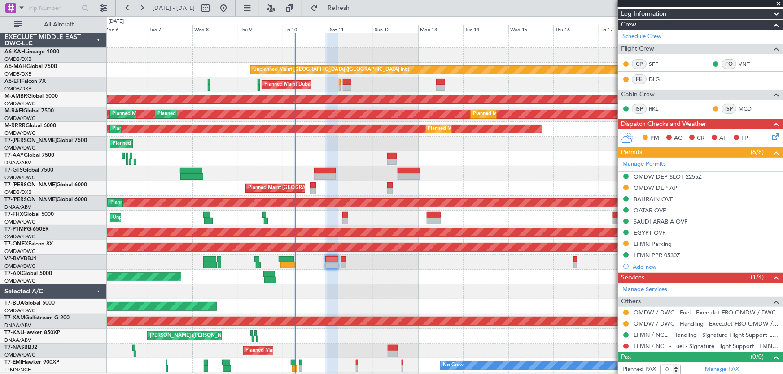
scroll to position [114, 0]
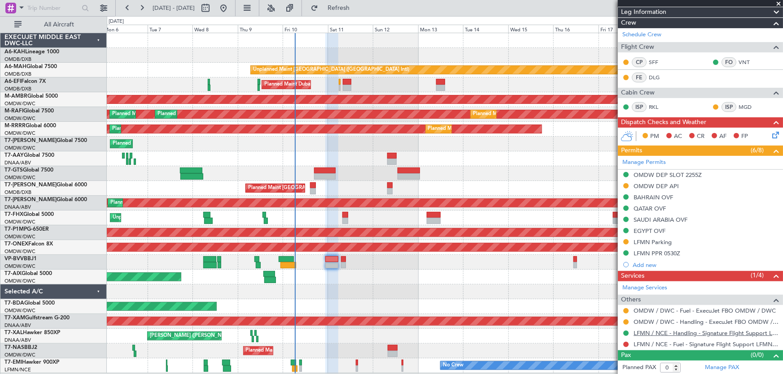
click at [646, 335] on link "LFMN / NCE - Handling - Signature Flight Support LFMN / NCE" at bounding box center [705, 334] width 145 height 8
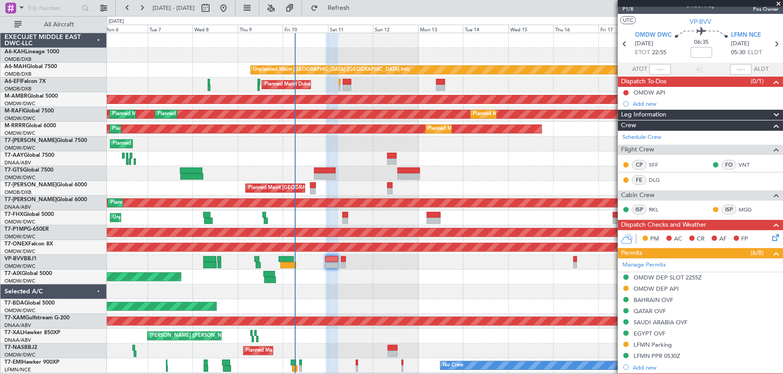
scroll to position [0, 0]
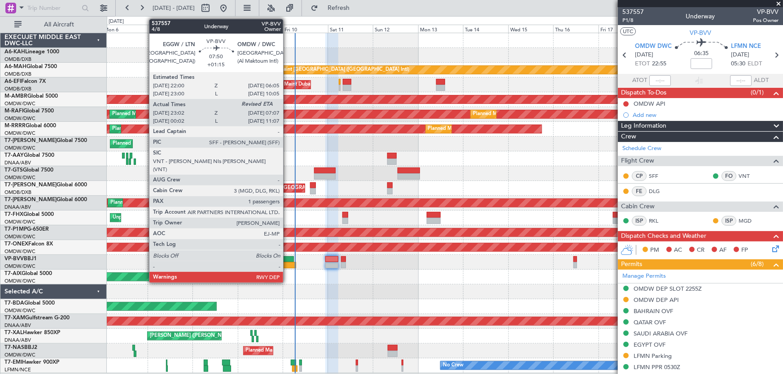
click at [287, 259] on div at bounding box center [286, 260] width 15 height 6
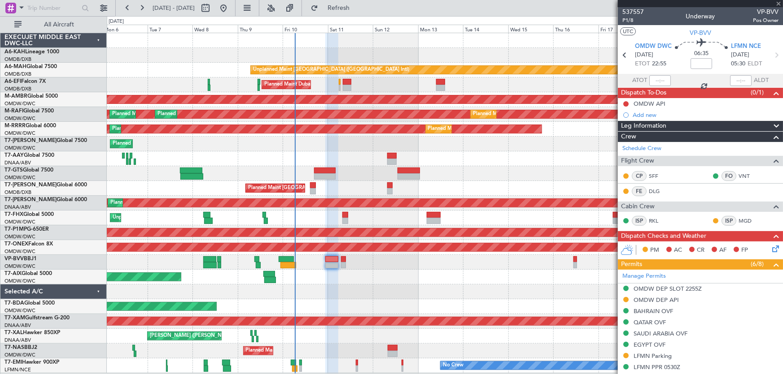
type input "+01:15"
type input "23:12"
type input "1"
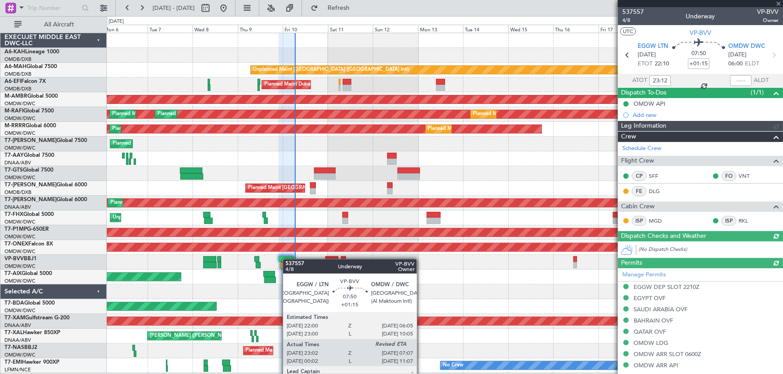
type input "Rohit Roy (ROY)"
type input "7502"
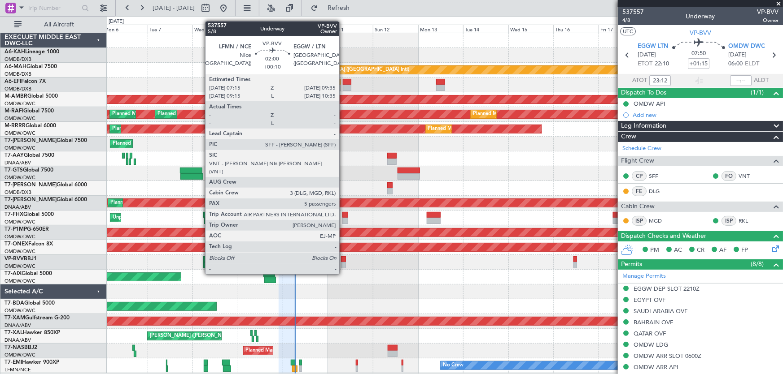
click at [343, 257] on div at bounding box center [343, 260] width 4 height 6
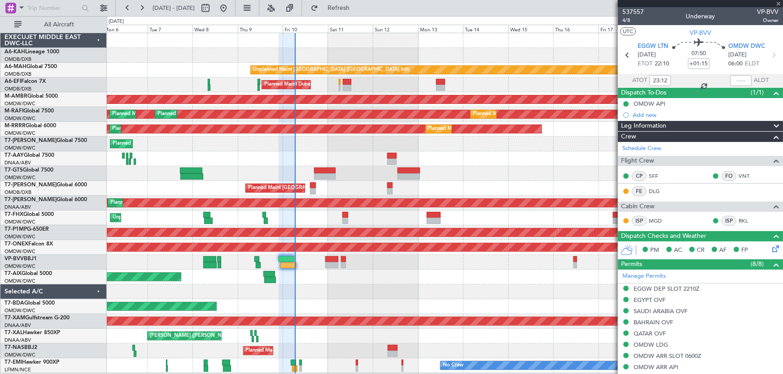
type input "+00:10"
type input "5"
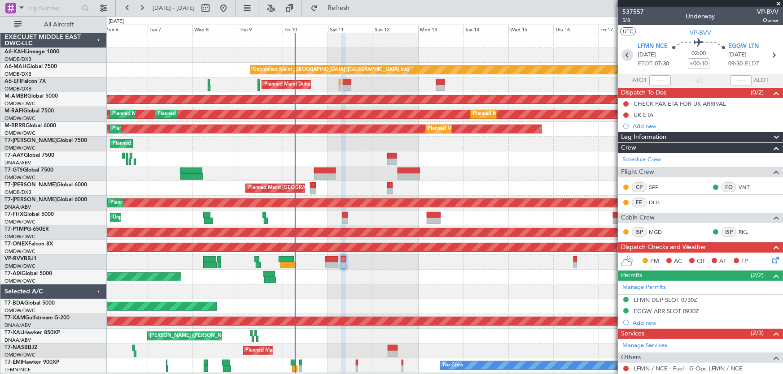
click at [628, 57] on icon at bounding box center [627, 55] width 12 height 12
type input "0"
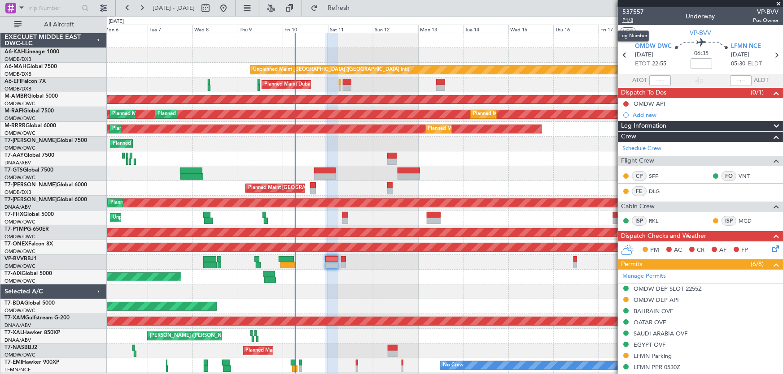
click at [627, 20] on span "P1/8" at bounding box center [633, 21] width 22 height 8
click at [772, 53] on icon at bounding box center [776, 55] width 12 height 12
type input "+00:10"
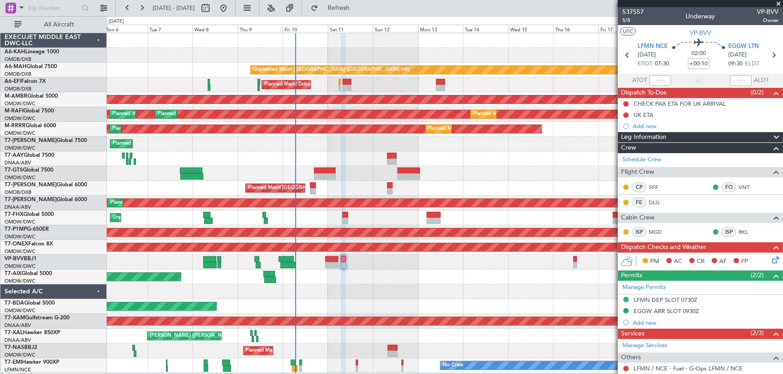
click at [778, 0] on span at bounding box center [778, 4] width 9 height 8
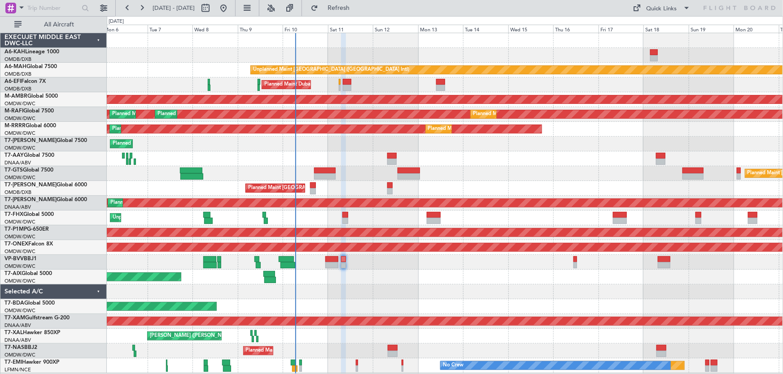
type input "0"
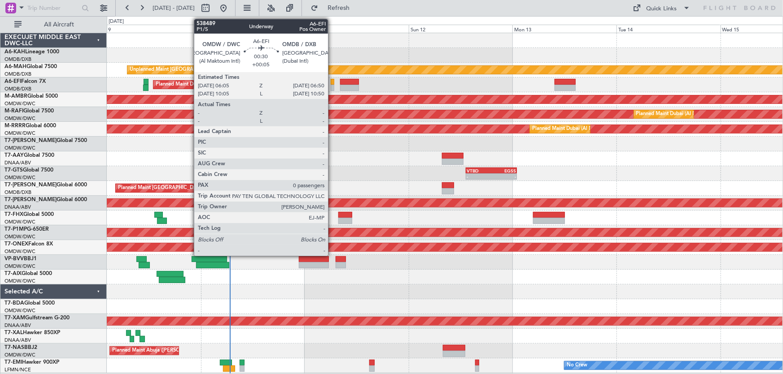
click at [332, 79] on div at bounding box center [333, 82] width 4 height 6
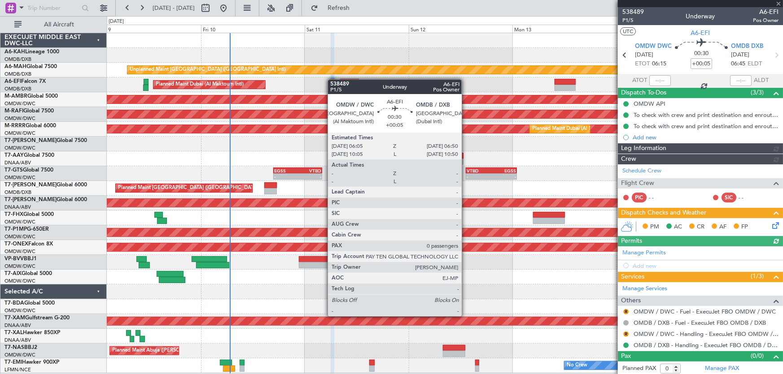
type input "Anita Mani (ANI)"
type input "7503"
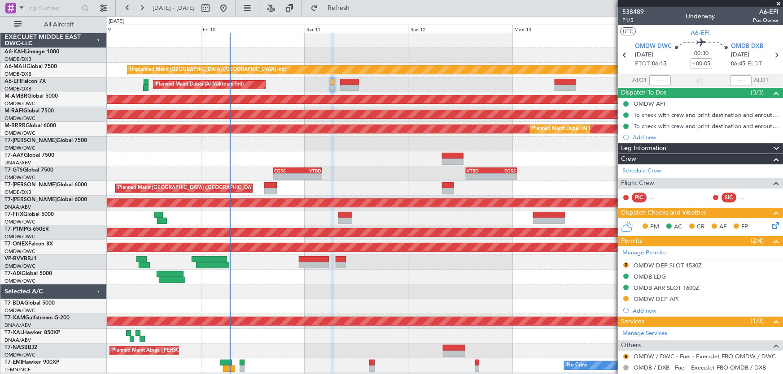
click at [777, 1] on span at bounding box center [778, 4] width 9 height 8
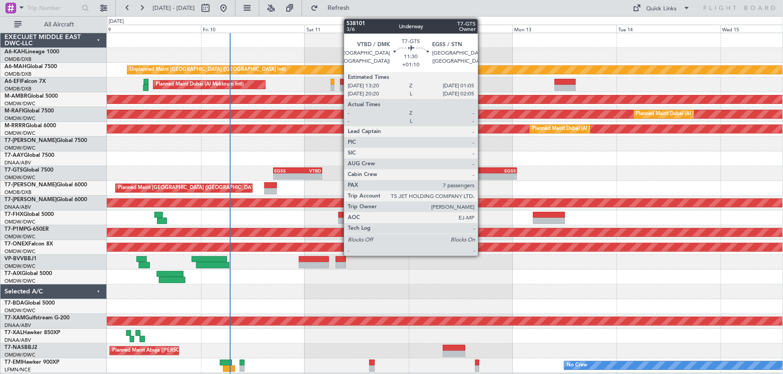
click at [482, 168] on div "VTBD" at bounding box center [478, 170] width 25 height 5
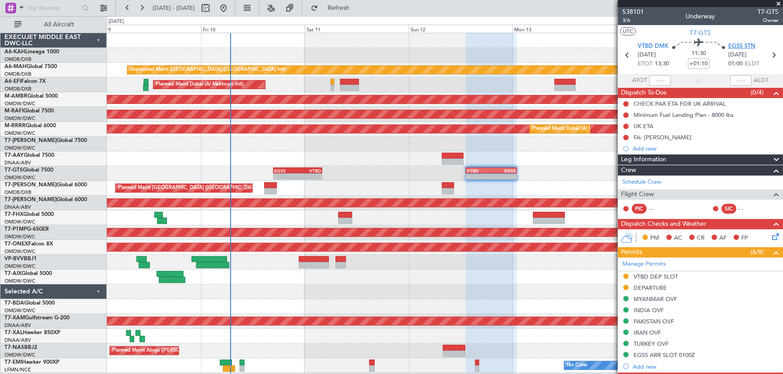
click at [734, 45] on span "EGSS STN" at bounding box center [741, 46] width 27 height 9
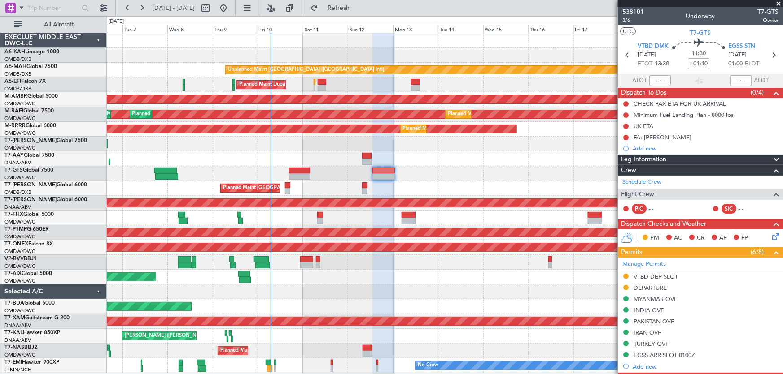
click at [779, 1] on span at bounding box center [778, 4] width 9 height 8
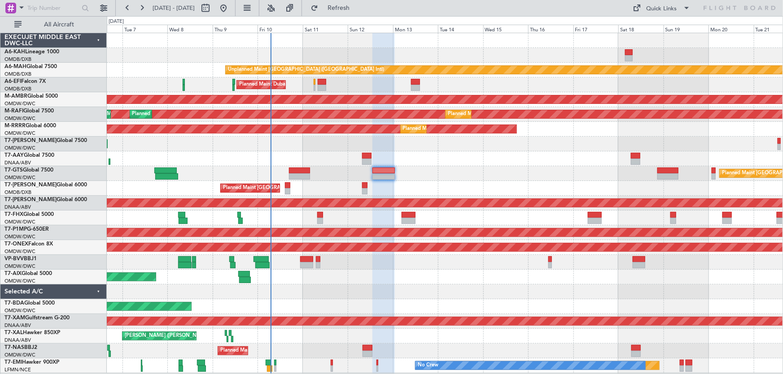
type input "0"
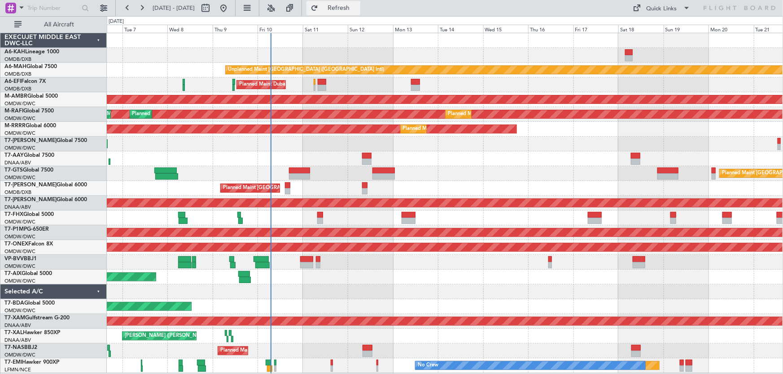
click at [357, 8] on span "Refresh" at bounding box center [339, 8] width 38 height 6
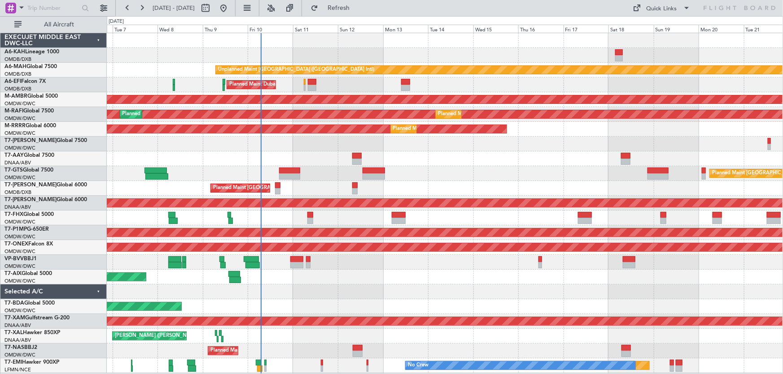
click at [384, 278] on div "Planned Maint Dubai (Al Maktoum Intl)" at bounding box center [445, 277] width 676 height 15
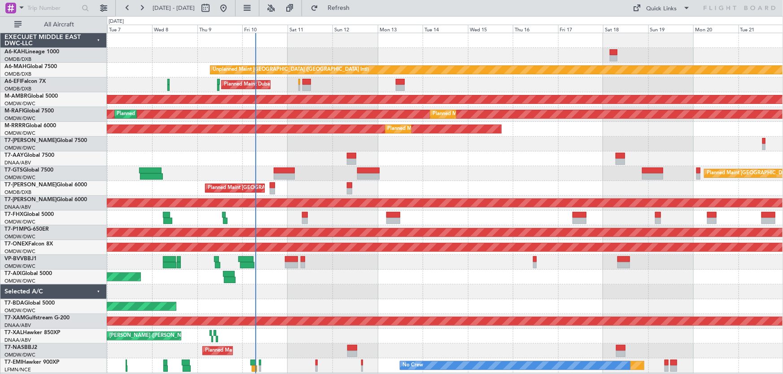
click at [356, 305] on div "Planned Maint Dubai (Al Maktoum Intl)" at bounding box center [445, 307] width 676 height 15
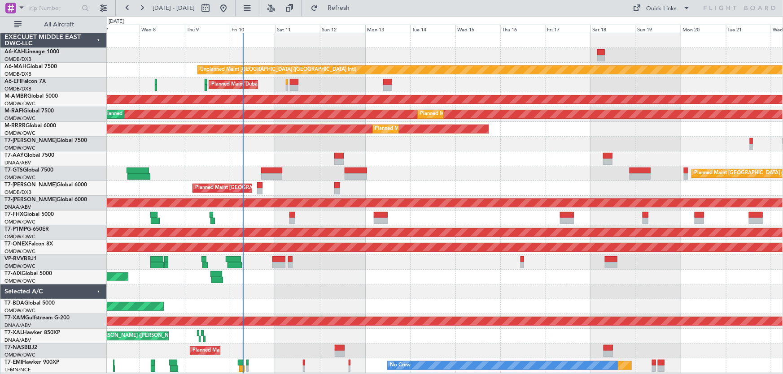
click at [351, 308] on div "Planned Maint Dubai (Al Maktoum Intl)" at bounding box center [445, 307] width 676 height 15
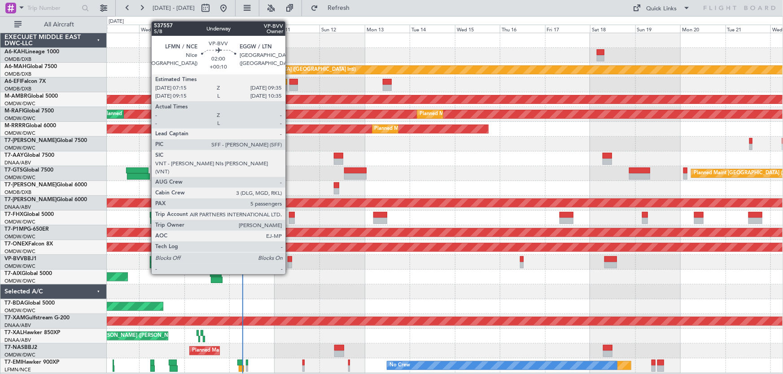
click at [289, 258] on div at bounding box center [289, 260] width 4 height 6
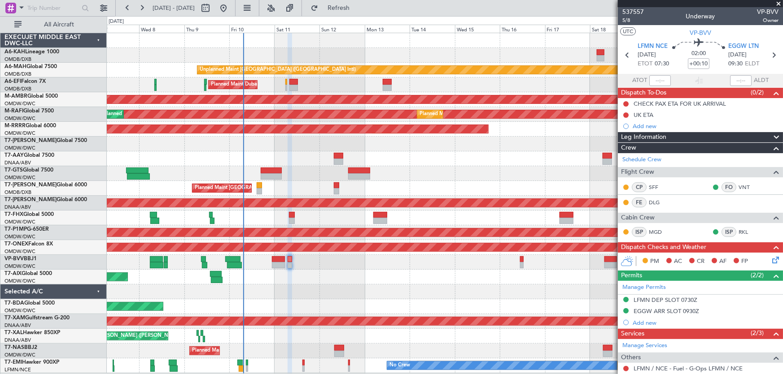
click at [779, 3] on span at bounding box center [778, 4] width 9 height 8
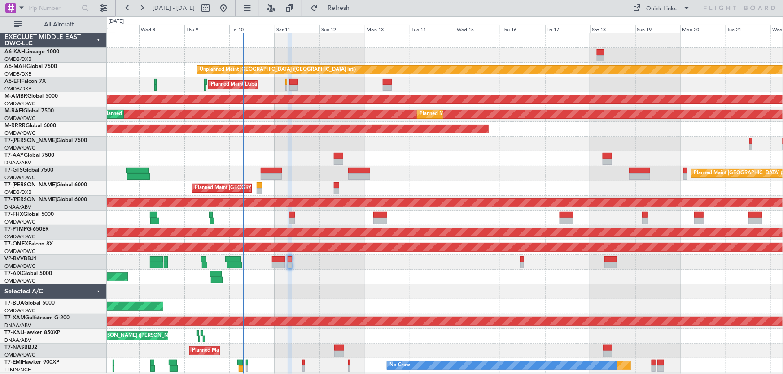
type input "0"
click at [346, 10] on button "Refresh" at bounding box center [333, 8] width 54 height 14
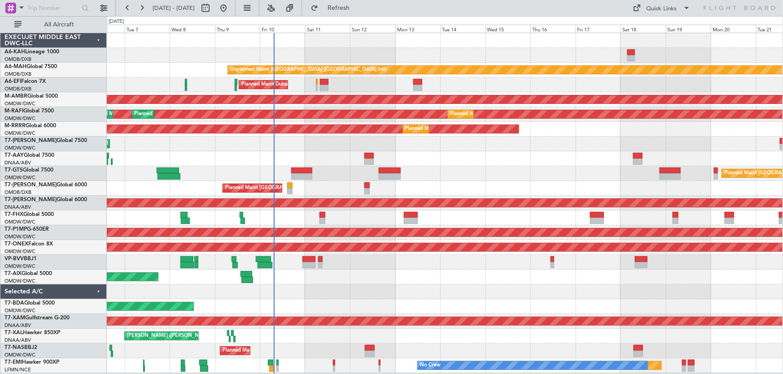
click at [368, 286] on div "Unplanned Maint Dubai (Dubai Intl) Planned Maint Dubai (Al Maktoum Intl) AOG Ma…" at bounding box center [445, 203] width 676 height 340
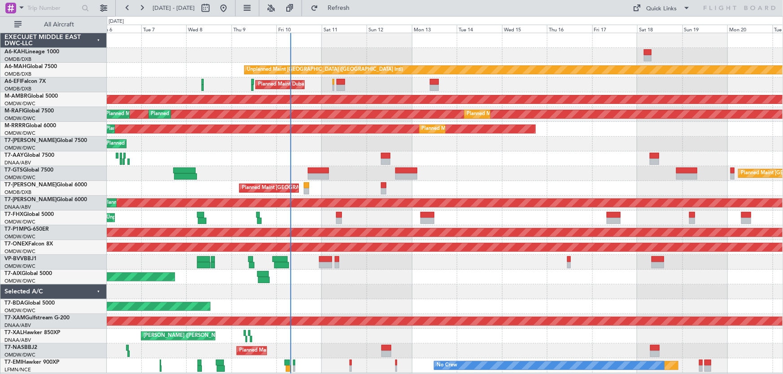
click at [417, 299] on div "Unplanned Maint Dubai (Dubai Intl) Planned Maint Dubai (Al Maktoum Intl) AOG Ma…" at bounding box center [445, 203] width 676 height 340
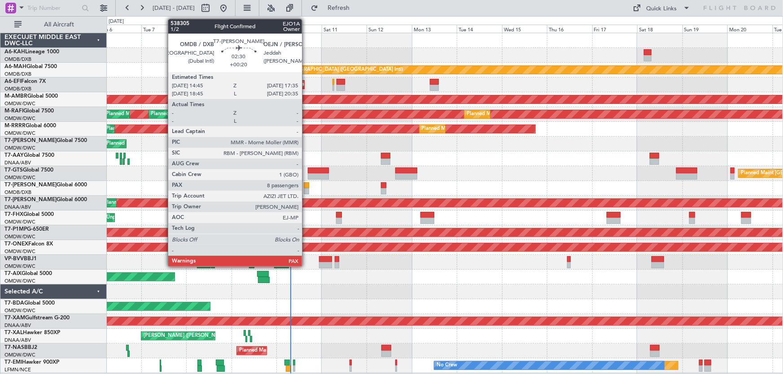
click at [305, 183] on div at bounding box center [306, 186] width 5 height 6
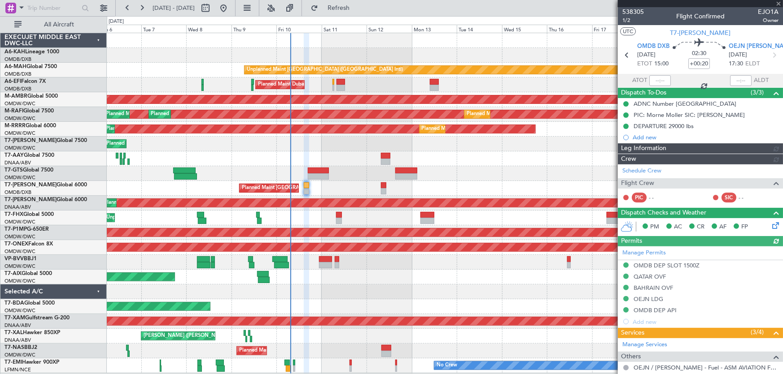
type input "Anita Mani (ANI)"
type input "7438"
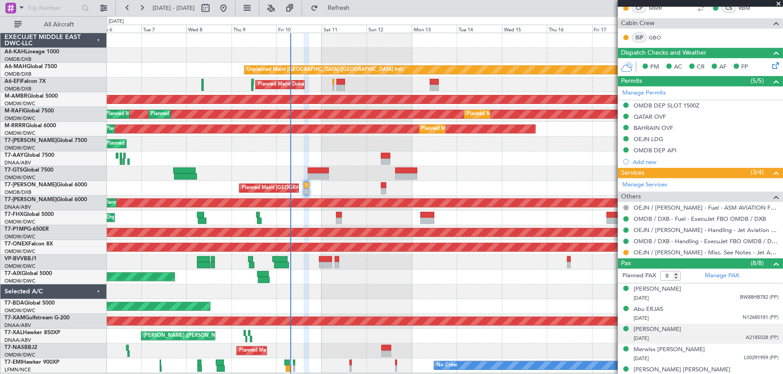
scroll to position [259, 0]
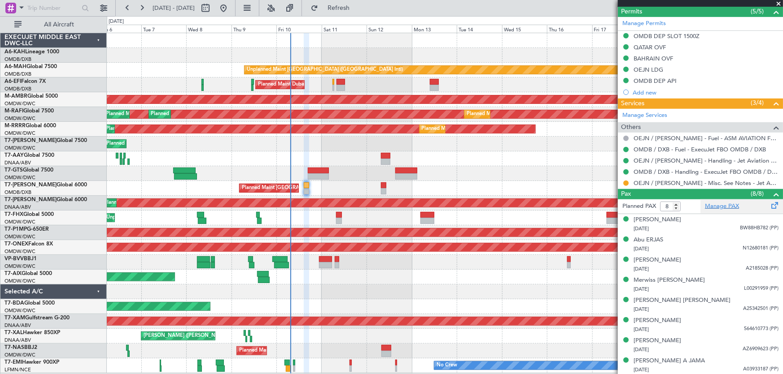
click at [707, 206] on link "Manage PAX" at bounding box center [722, 206] width 34 height 9
type input "9"
click at [677, 202] on input "9" at bounding box center [670, 207] width 21 height 10
click at [696, 193] on div "Pax (8/8)" at bounding box center [700, 194] width 165 height 10
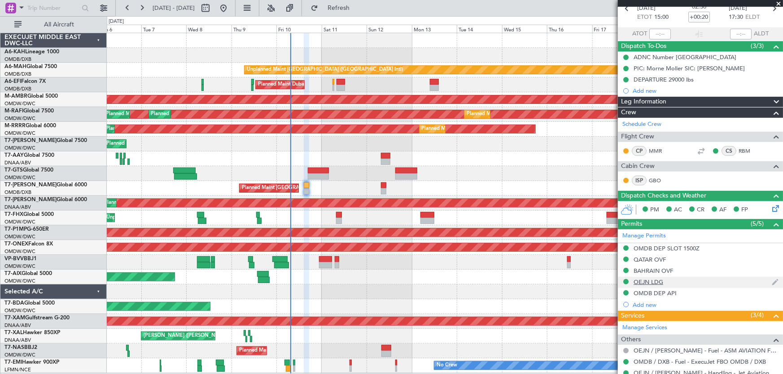
scroll to position [83, 0]
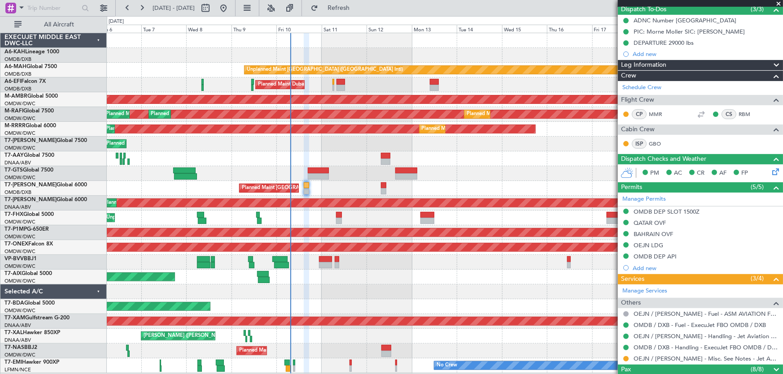
click at [718, 370] on div "Pax (8/8)" at bounding box center [700, 370] width 165 height 10
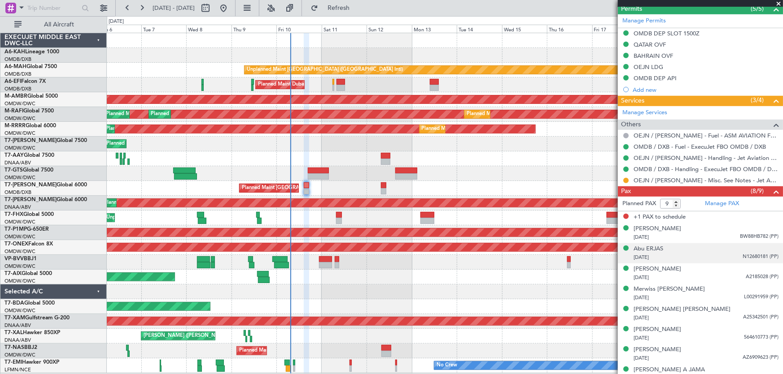
scroll to position [270, 0]
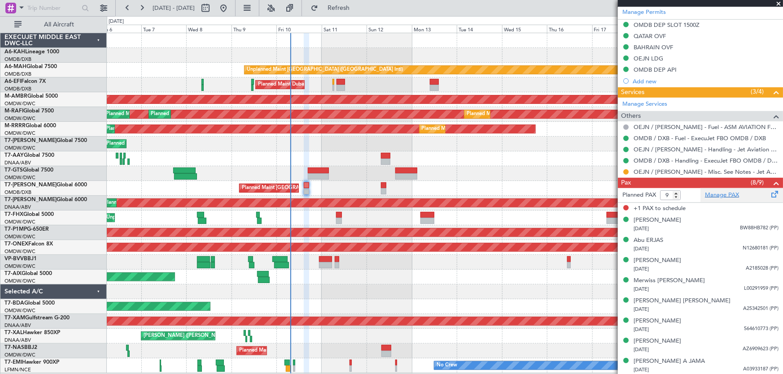
click at [711, 194] on link "Manage PAX" at bounding box center [722, 195] width 34 height 9
click at [777, 2] on span at bounding box center [778, 4] width 9 height 8
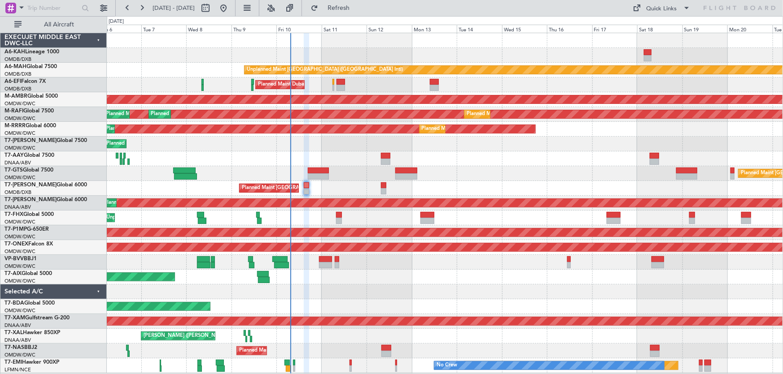
type input "0"
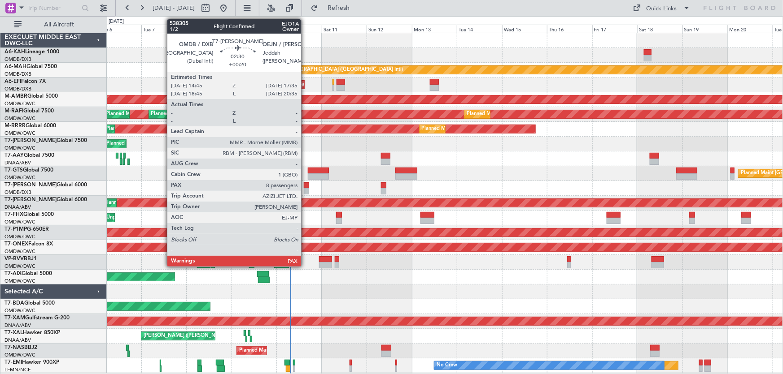
click at [305, 183] on div at bounding box center [306, 186] width 5 height 6
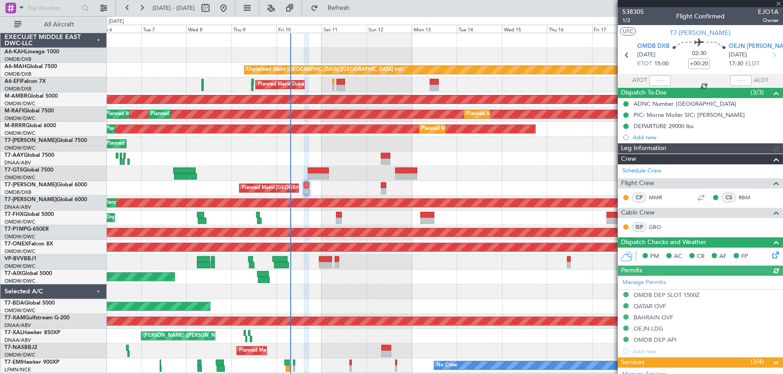
type input "Anita Mani (ANI)"
type input "7438"
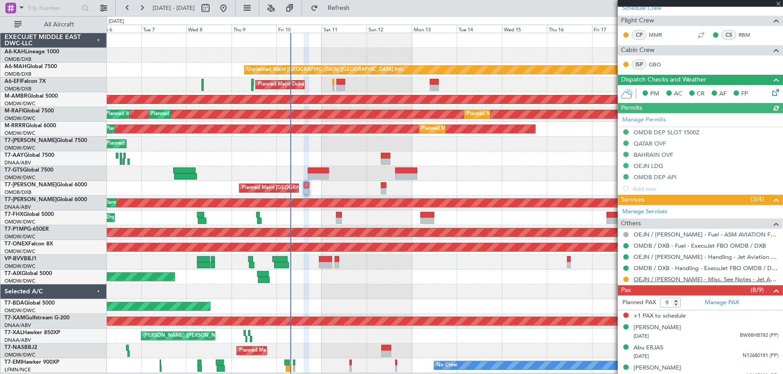
scroll to position [270, 0]
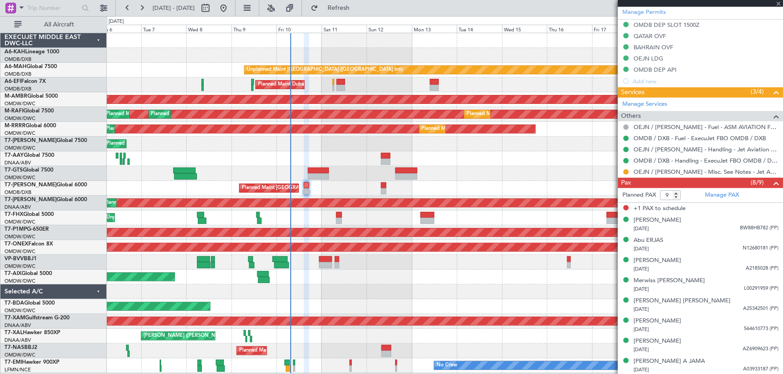
click at [675, 207] on span "+1 PAX to schedule" at bounding box center [659, 209] width 52 height 9
click at [769, 192] on span at bounding box center [774, 192] width 11 height 7
click at [722, 196] on link "Manage PAX" at bounding box center [722, 195] width 34 height 9
click at [713, 192] on link "Manage PAX" at bounding box center [722, 195] width 34 height 9
type input "Anita Mani (ANI)"
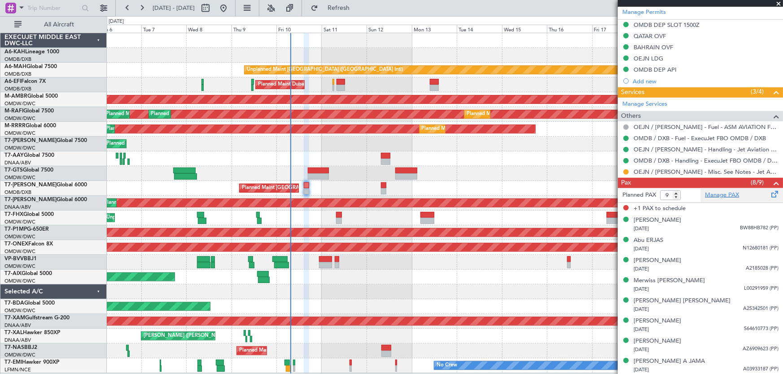
type input "7438"
type input "Anita Mani (ANI)"
type input "7438"
type input "Anita Mani (ANI)"
type input "7438"
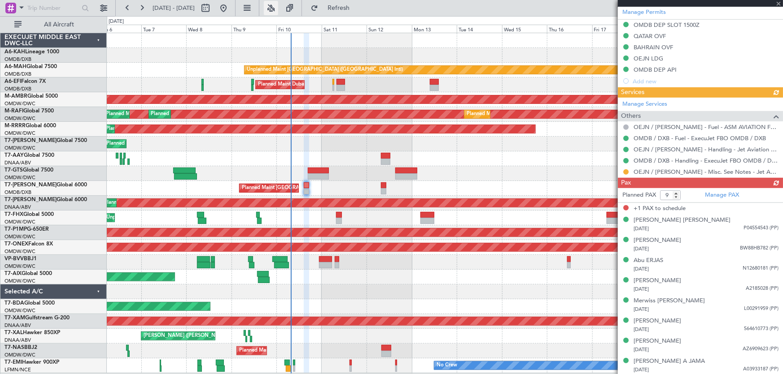
type input "Anita Mani (ANI)"
type input "7438"
click at [780, 3] on span at bounding box center [778, 4] width 9 height 8
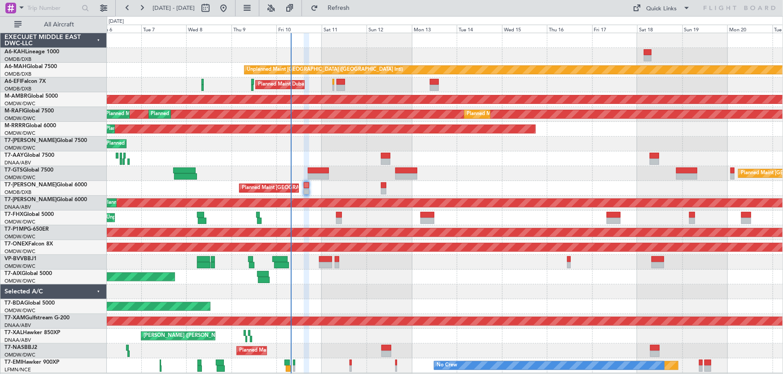
type input "0"
click at [354, 13] on button "Refresh" at bounding box center [333, 8] width 54 height 14
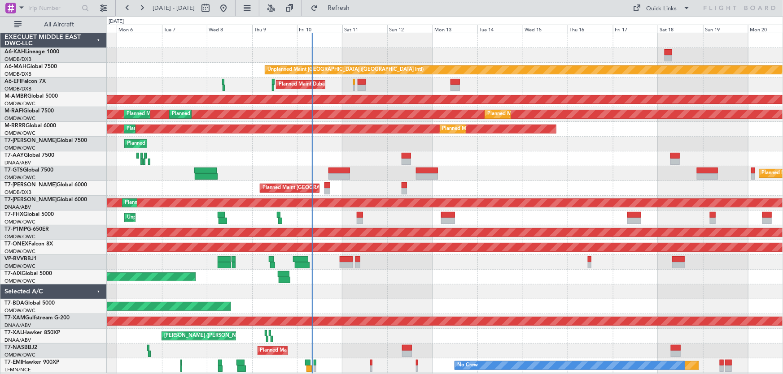
click at [272, 146] on div "Planned Maint Dubai (Al Maktoum Intl)" at bounding box center [445, 144] width 676 height 15
click at [360, 12] on button "Refresh" at bounding box center [333, 8] width 54 height 14
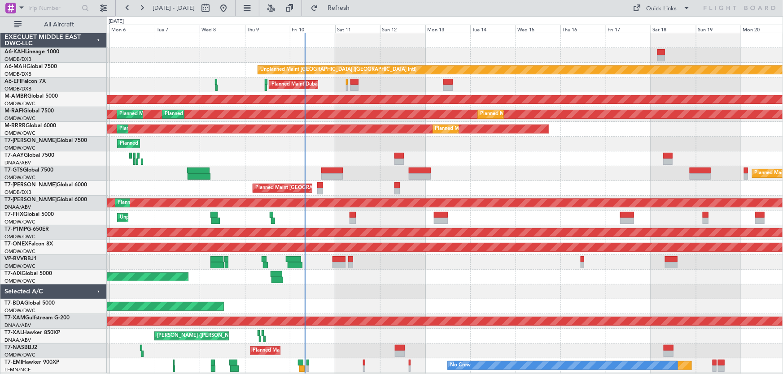
click at [387, 281] on div "Planned Maint Dubai (Al Maktoum Intl)" at bounding box center [445, 277] width 676 height 15
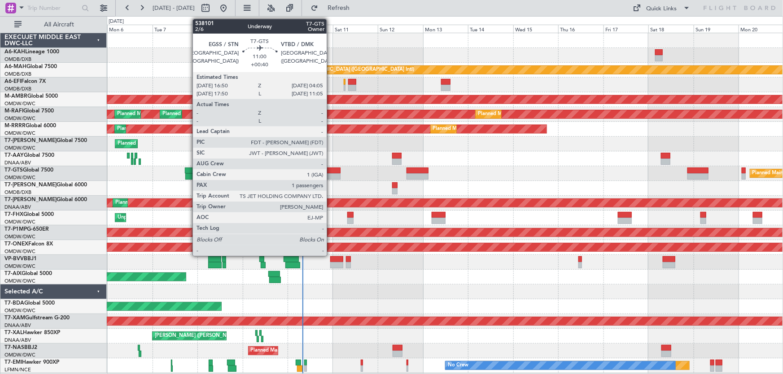
click at [331, 168] on div at bounding box center [330, 171] width 22 height 6
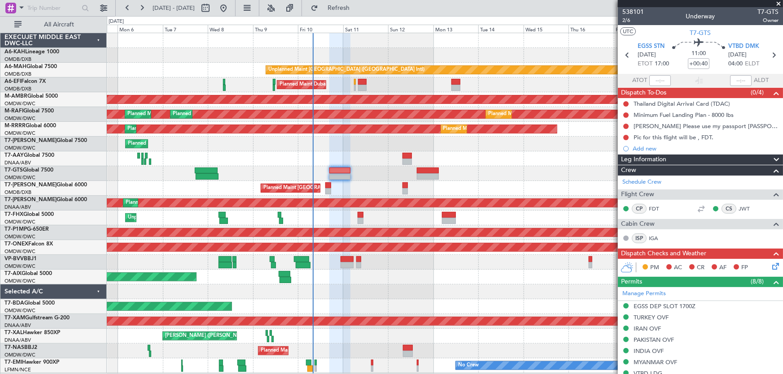
click at [780, 3] on span at bounding box center [778, 4] width 9 height 8
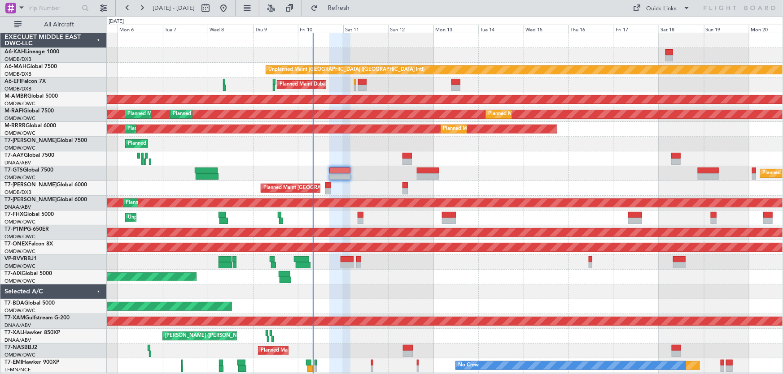
type input "0"
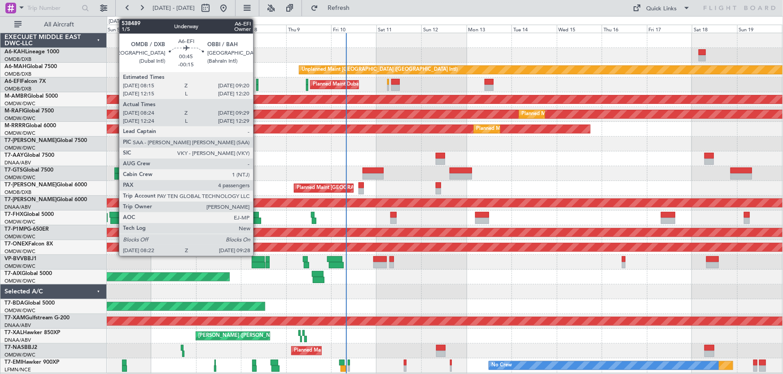
click at [257, 82] on div at bounding box center [257, 82] width 2 height 6
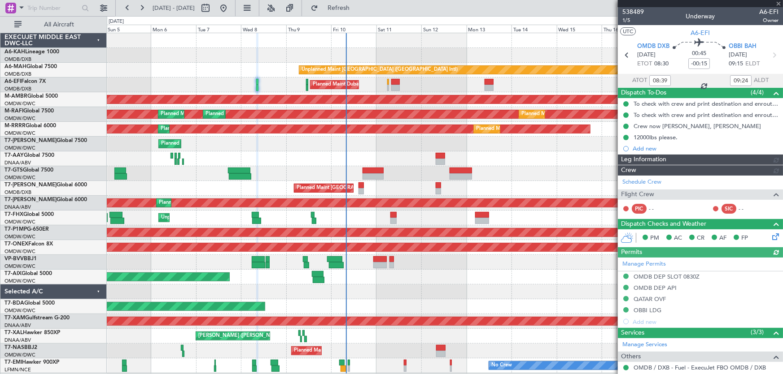
type input "Rohit Roy (ROY)"
type input "7469"
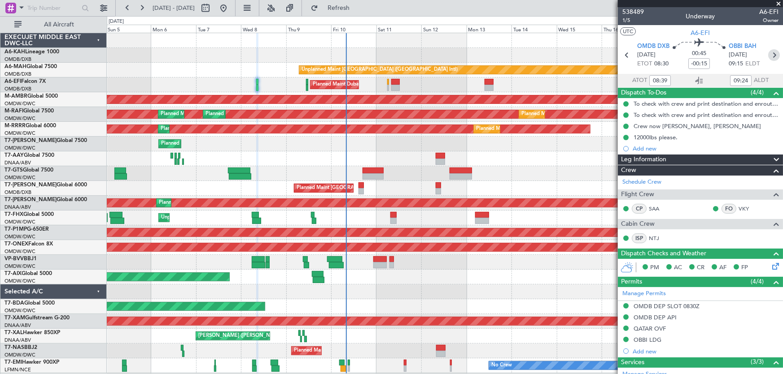
click at [768, 55] on icon at bounding box center [774, 55] width 12 height 12
type input "10:55"
type input "11:52"
type input "10"
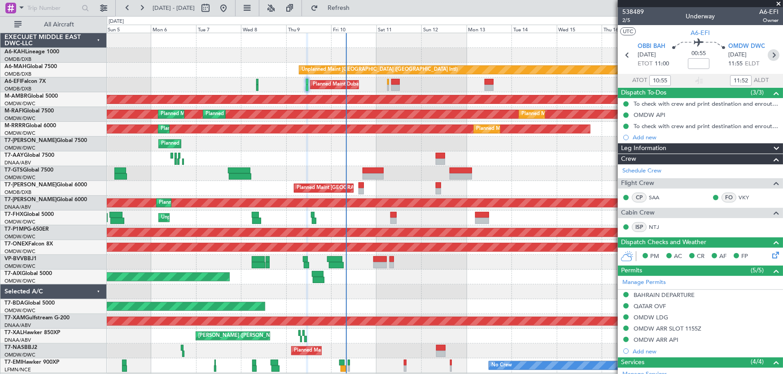
click at [767, 58] on icon at bounding box center [773, 55] width 12 height 12
type input "+00:05"
type input "0"
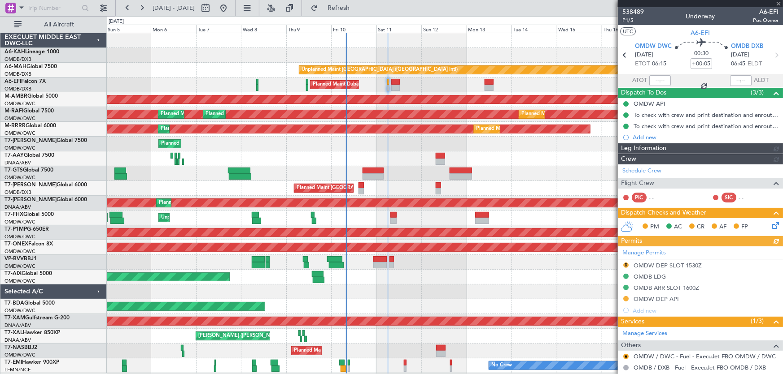
type input "[PERSON_NAME] (ANI)"
type input "7503"
click at [625, 58] on icon at bounding box center [624, 55] width 12 height 12
type input "10:55"
type input "11:52"
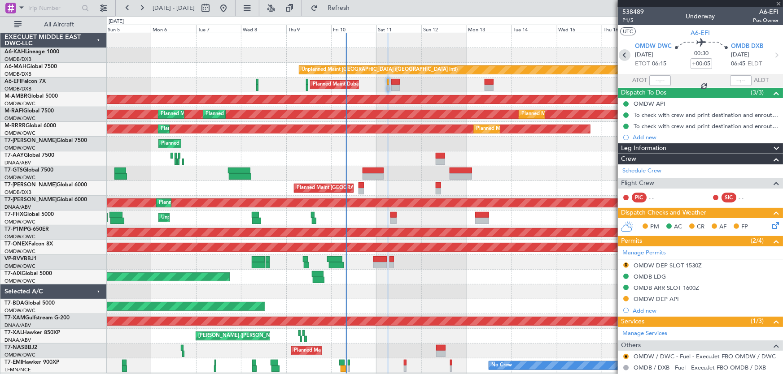
type input "10"
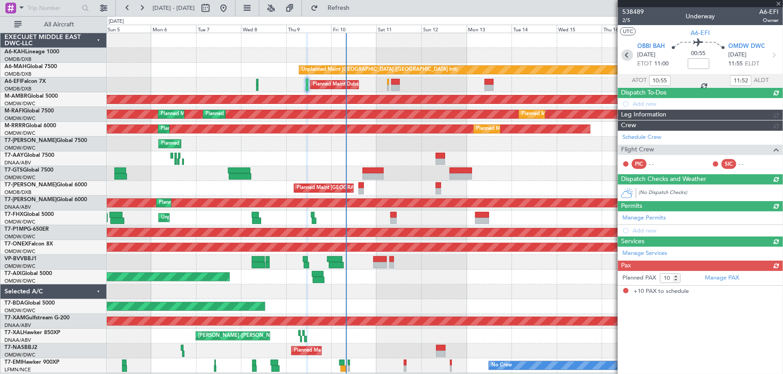
click at [625, 58] on icon at bounding box center [627, 55] width 12 height 12
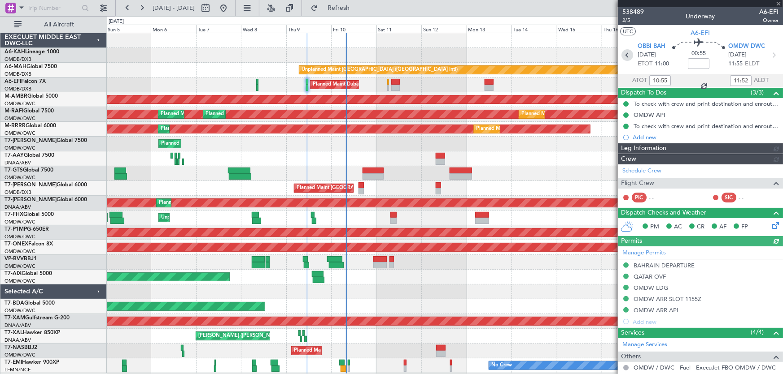
type input "[PERSON_NAME] (ANI)"
type input "7485"
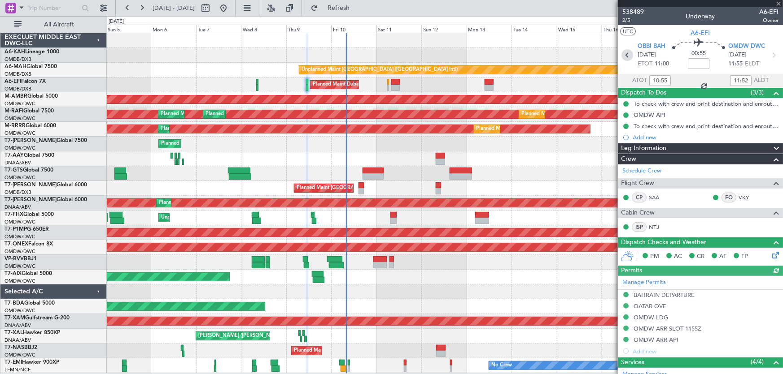
type input "-00:15"
type input "08:39"
type input "09:24"
type input "4"
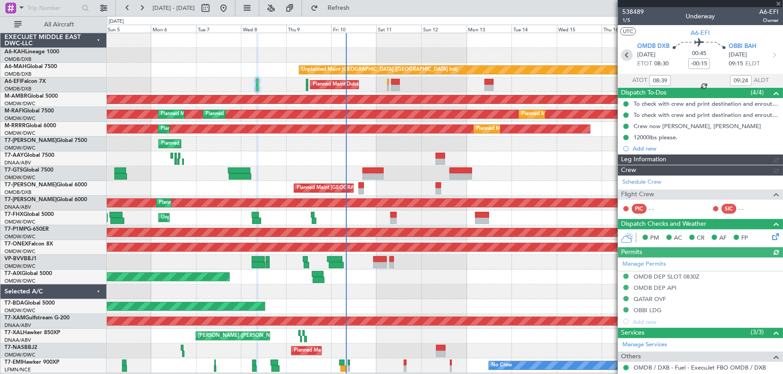
type input "[PERSON_NAME] ([PERSON_NAME])"
type input "7469"
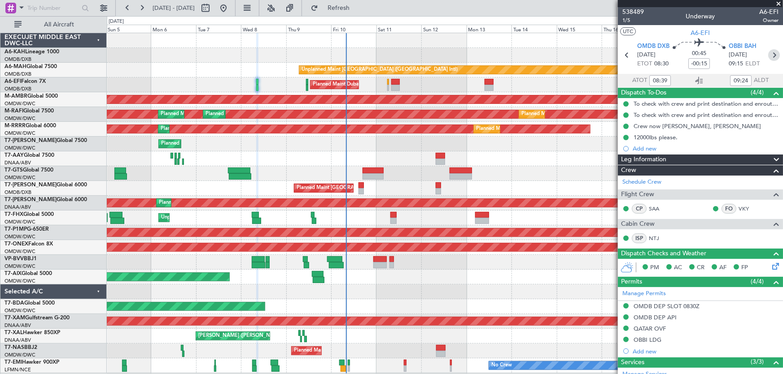
click at [770, 54] on icon at bounding box center [774, 55] width 12 height 12
type input "10:55"
type input "11:52"
type input "10"
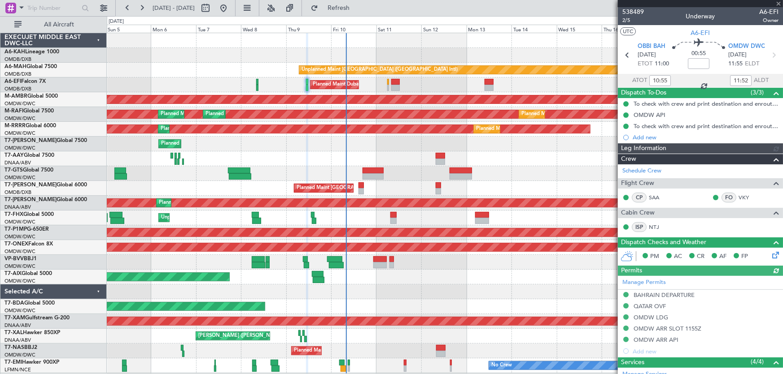
type input "Anita Mani (ANI)"
type input "7485"
click at [767, 54] on mat-tooltip-component "Dubai (Al Maktoum Intl) Cat A" at bounding box center [741, 66] width 70 height 31
click at [768, 51] on icon at bounding box center [773, 55] width 12 height 12
type input "+00:05"
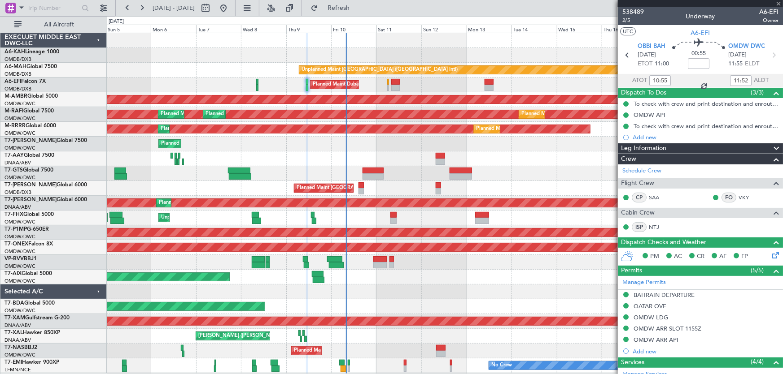
type input "0"
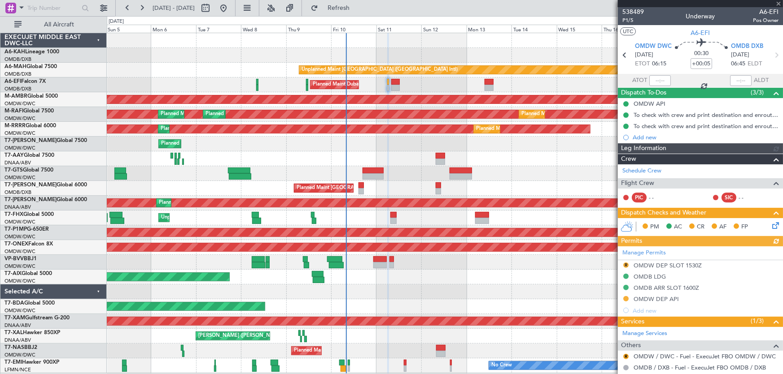
type input "Anita Mani (ANI)"
type input "7503"
click at [621, 57] on icon at bounding box center [624, 55] width 12 height 12
type input "10:55"
type input "11:52"
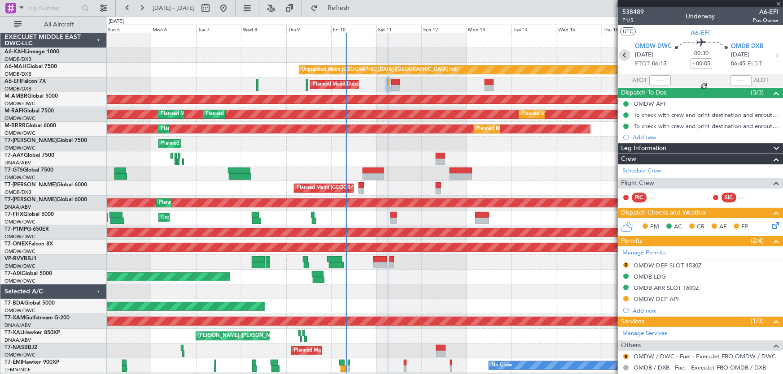
type input "10"
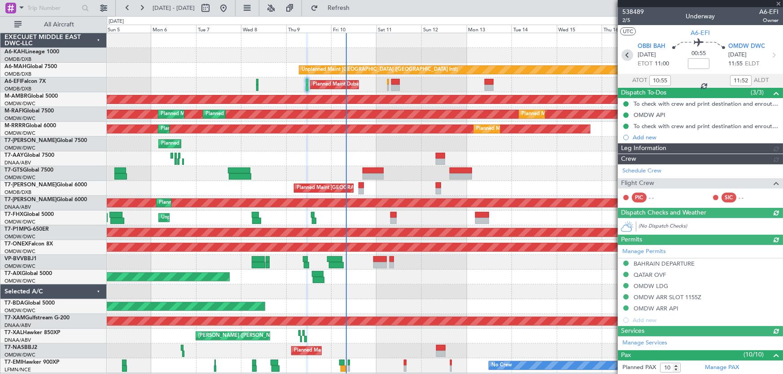
type input "Anita Mani (ANI)"
type input "7485"
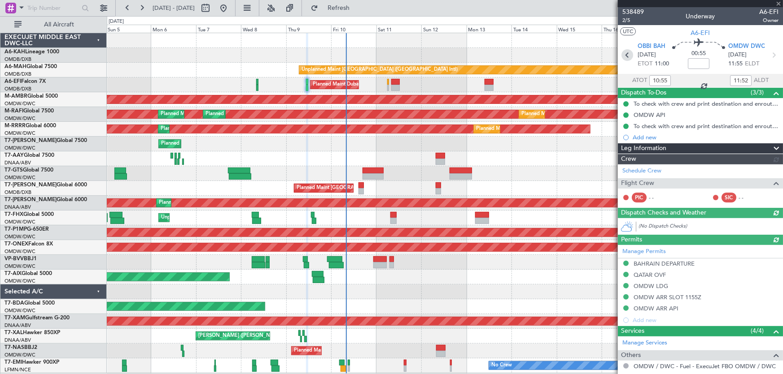
click at [626, 51] on icon at bounding box center [627, 55] width 12 height 12
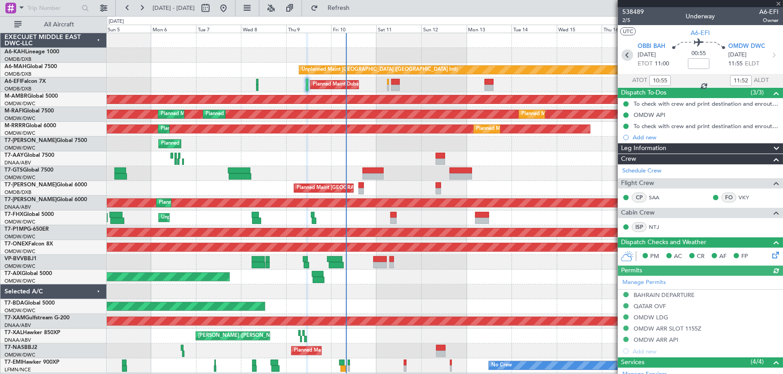
type input "-00:15"
type input "08:39"
type input "09:24"
type input "4"
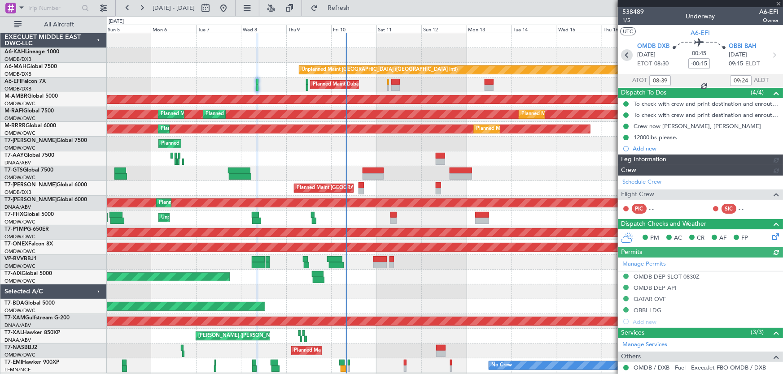
type input "Rohit Roy (ROY)"
type input "7469"
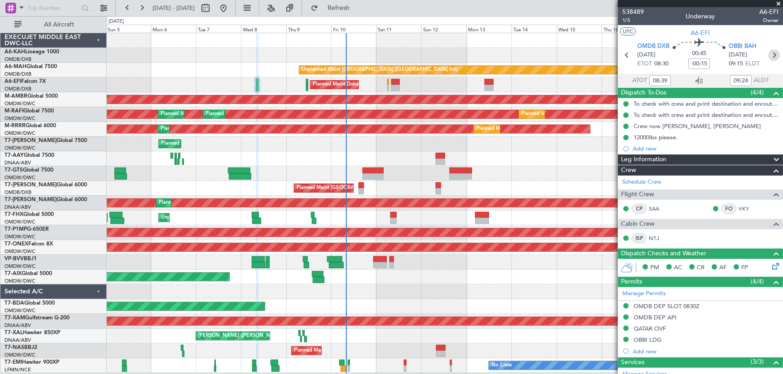
click at [770, 54] on icon at bounding box center [774, 55] width 12 height 12
type input "10:55"
type input "11:52"
type input "10"
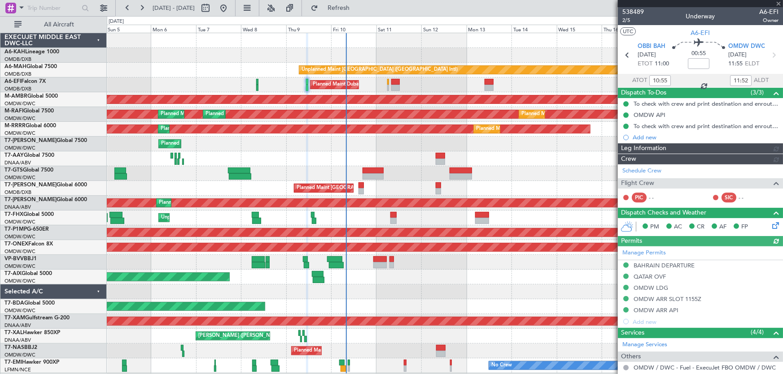
type input "Anita Mani (ANI)"
type input "7485"
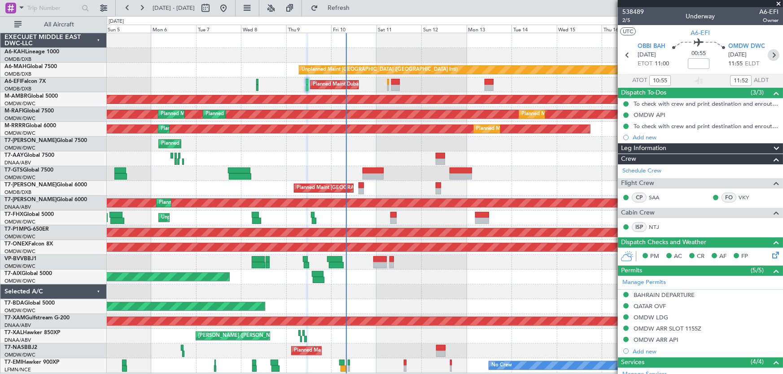
click at [768, 53] on icon at bounding box center [773, 55] width 12 height 12
type input "+00:05"
type input "0"
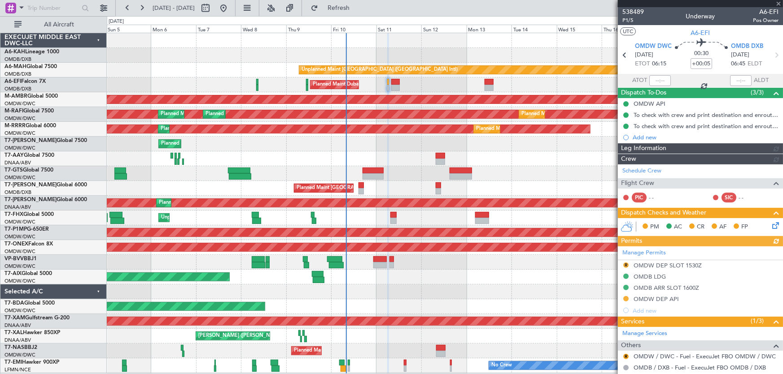
type input "Anita Mani (ANI)"
type input "7503"
type input "Anita Mani (ANI)"
type input "7503"
click at [624, 54] on icon at bounding box center [624, 55] width 12 height 12
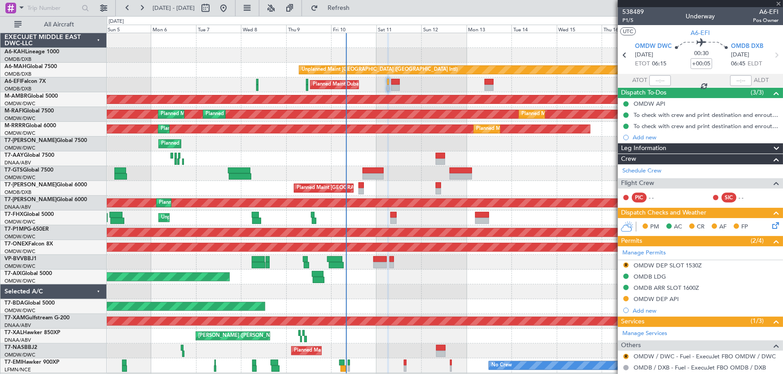
type input "10:55"
type input "11:52"
type input "10"
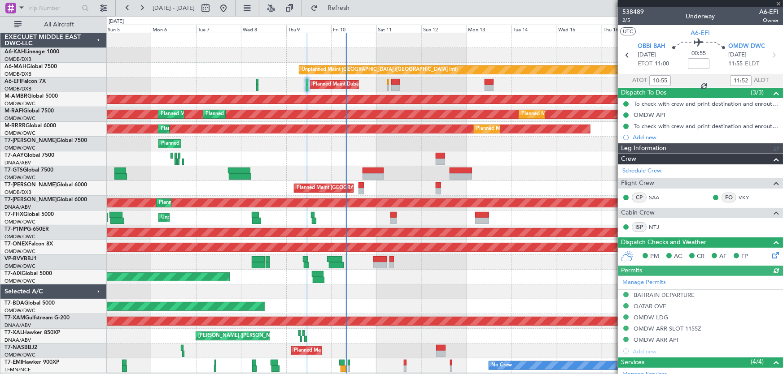
type input "Anita Mani (ANI)"
type input "7485"
click at [771, 54] on icon at bounding box center [773, 55] width 12 height 12
type input "+00:05"
type input "0"
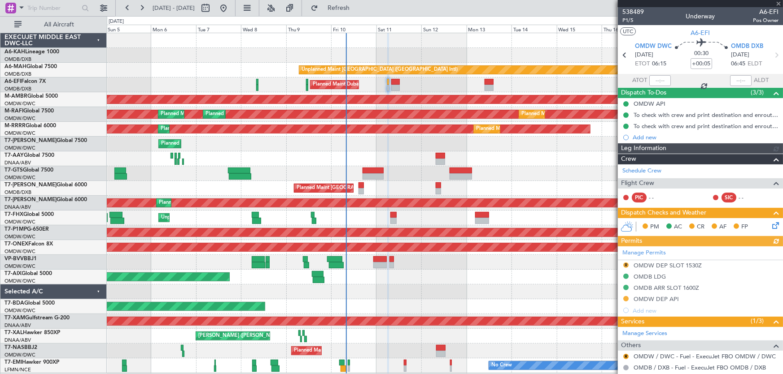
type input "Anita Mani (ANI)"
type input "7503"
click at [627, 53] on icon at bounding box center [624, 55] width 12 height 12
type input "10:55"
type input "11:52"
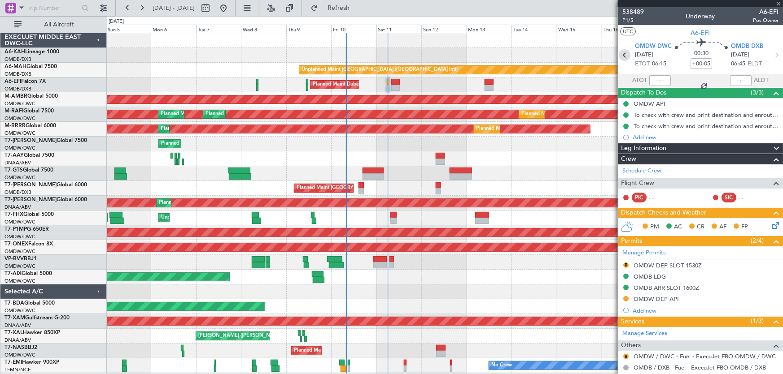
type input "10"
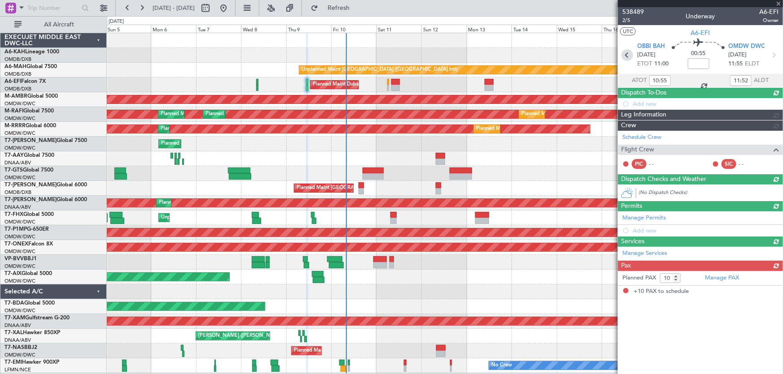
click at [627, 53] on icon at bounding box center [627, 55] width 12 height 12
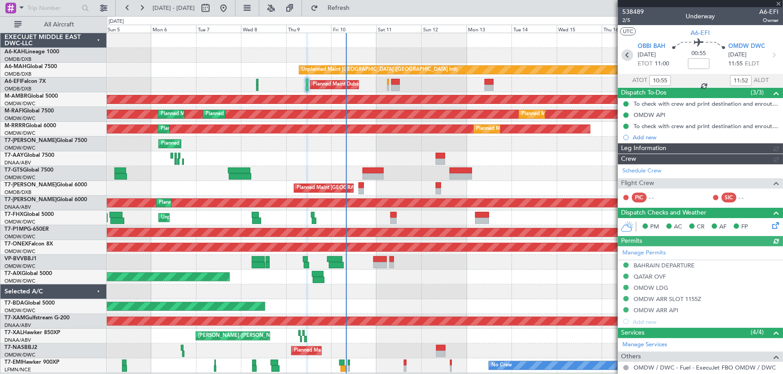
type input "Anita Mani (ANI)"
type input "7485"
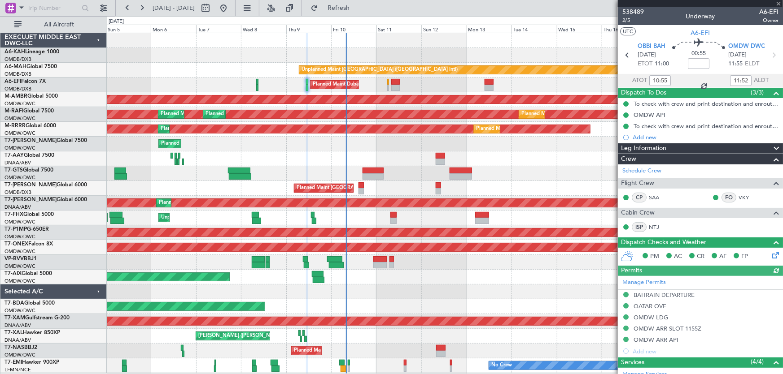
type input "-00:15"
type input "08:39"
type input "09:24"
type input "4"
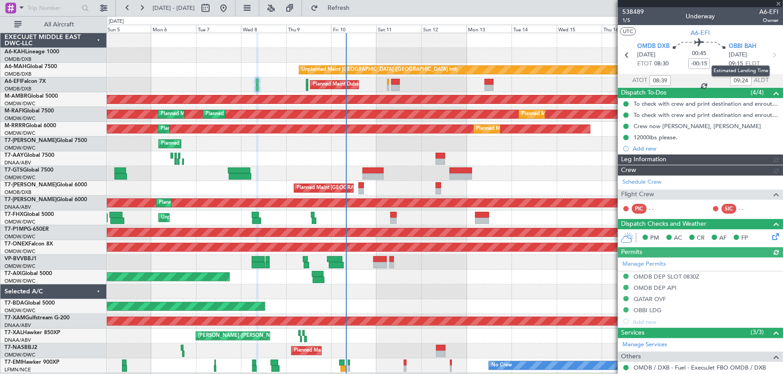
type input "Rohit Roy (ROY)"
type input "7469"
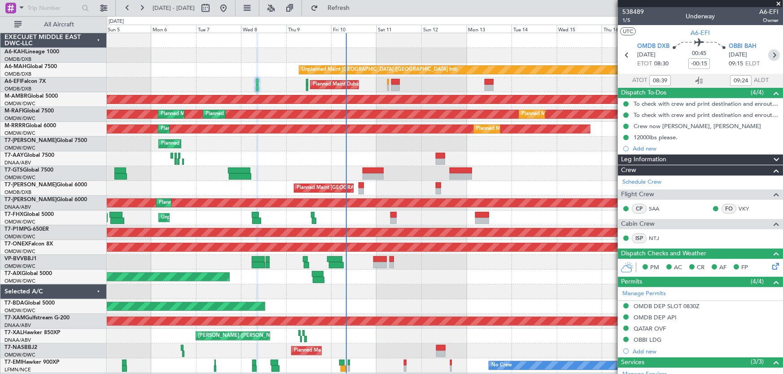
click at [768, 57] on icon at bounding box center [774, 55] width 12 height 12
type input "10:55"
type input "11:52"
type input "10"
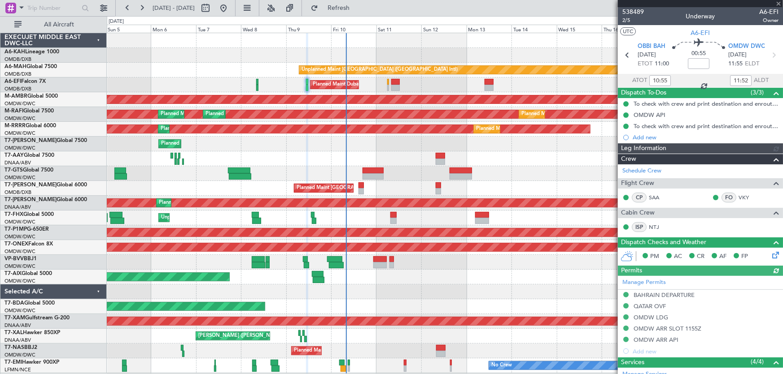
type input "Anita Mani (ANI)"
type input "7485"
click at [770, 57] on icon at bounding box center [773, 55] width 12 height 12
type input "+00:05"
type input "0"
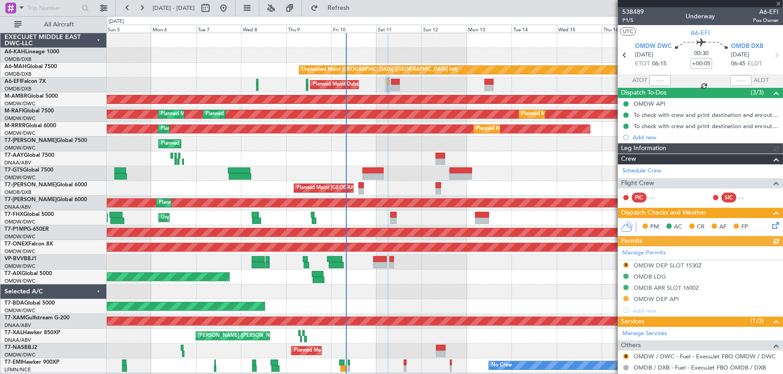
type input "Anita Mani (ANI)"
type input "7503"
type input "Anita Mani (ANI)"
type input "7503"
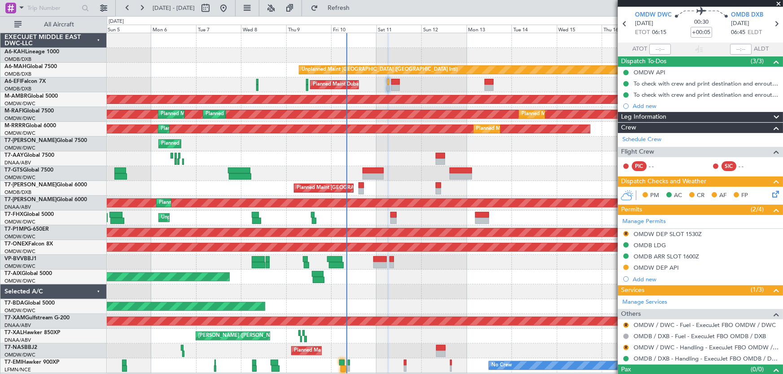
scroll to position [46, 0]
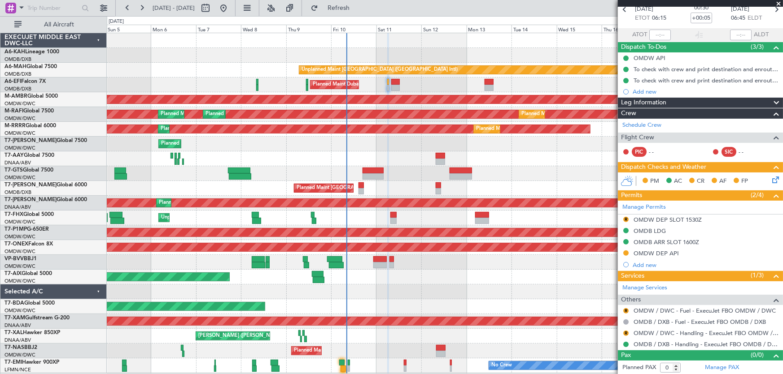
click at [470, 287] on div at bounding box center [445, 292] width 676 height 15
click at [779, 3] on span at bounding box center [778, 4] width 9 height 8
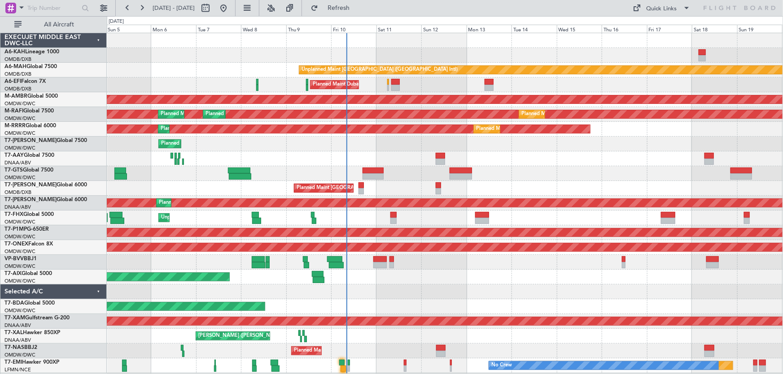
scroll to position [0, 0]
click at [345, 6] on button "Refresh" at bounding box center [333, 8] width 54 height 14
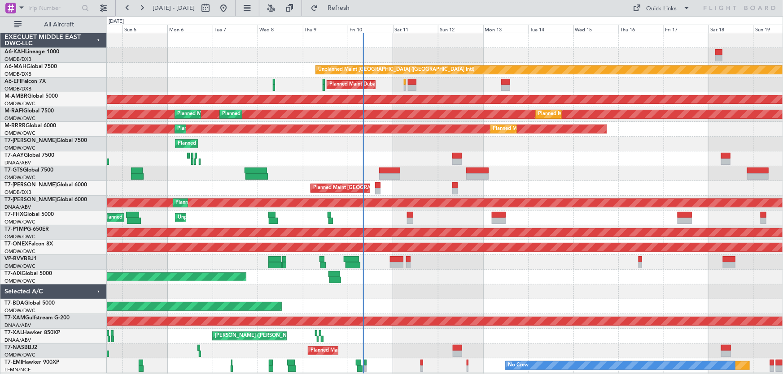
click at [399, 290] on div at bounding box center [445, 292] width 676 height 15
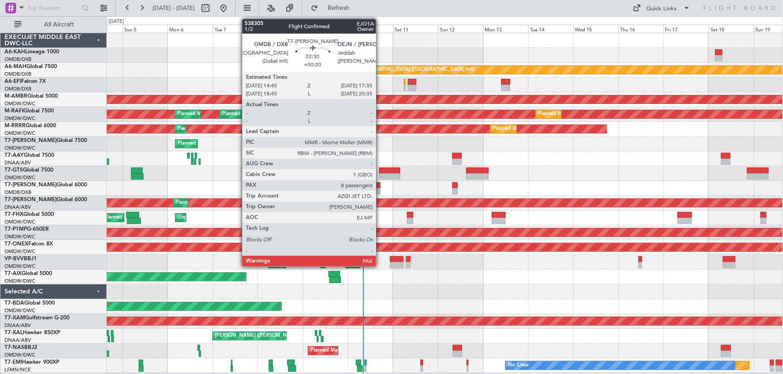
click at [380, 183] on div at bounding box center [377, 186] width 5 height 6
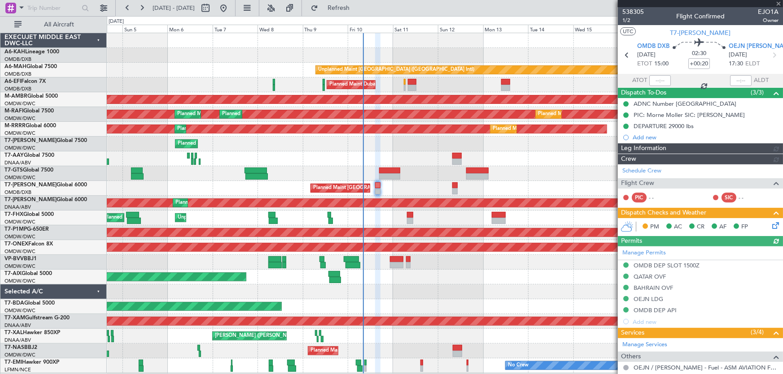
type input "Anita Mani (ANI)"
type input "7438"
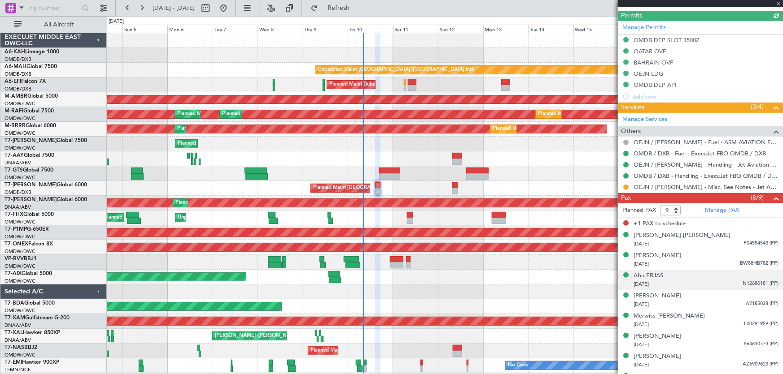
scroll to position [270, 0]
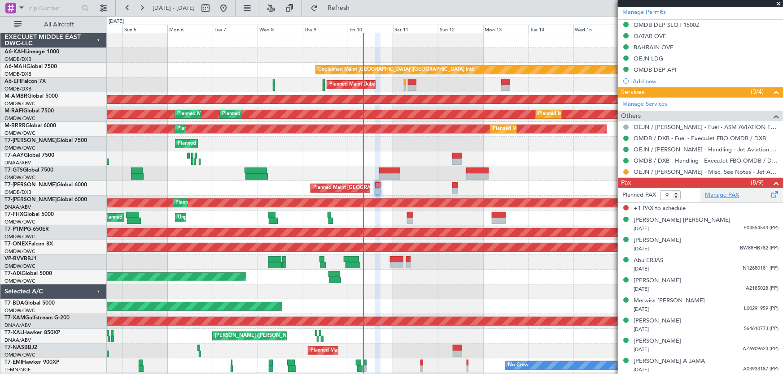
click at [712, 195] on link "Manage PAX" at bounding box center [722, 195] width 34 height 9
click at [353, 3] on button "Refresh" at bounding box center [333, 8] width 54 height 14
click at [777, 2] on span at bounding box center [778, 4] width 9 height 8
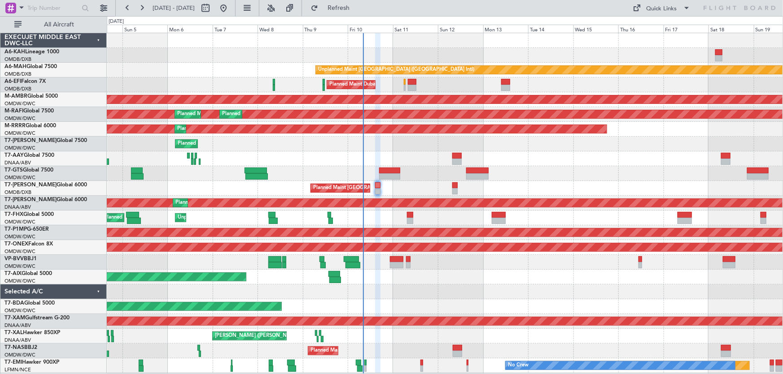
type input "0"
click at [357, 7] on span "Refresh" at bounding box center [339, 8] width 38 height 6
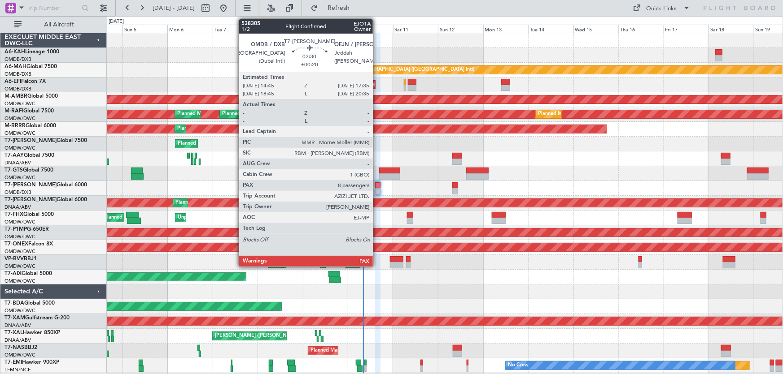
click at [377, 187] on div at bounding box center [377, 186] width 5 height 6
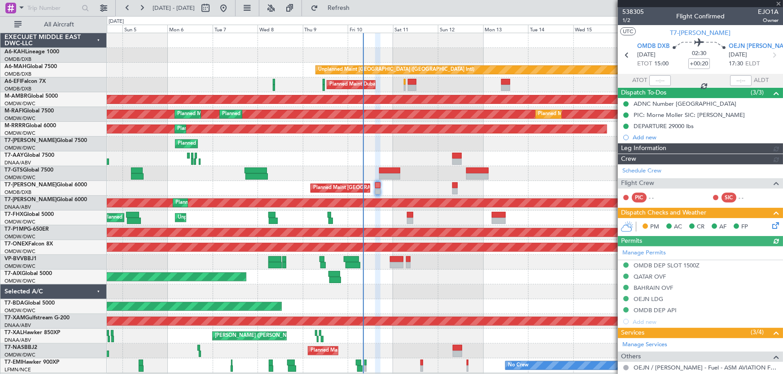
type input "Anita Mani (ANI)"
type input "7438"
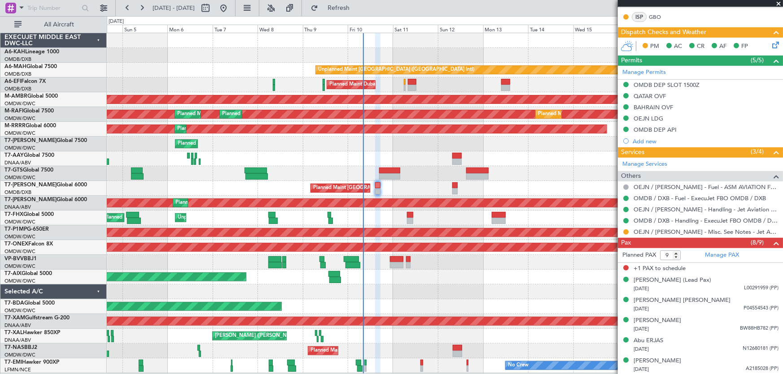
scroll to position [270, 0]
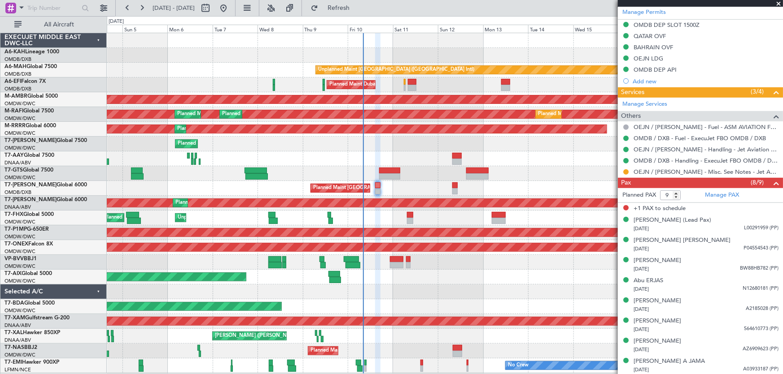
click at [651, 208] on span "+1 PAX to schedule" at bounding box center [659, 209] width 52 height 9
click at [646, 209] on span "+1 PAX to schedule" at bounding box center [659, 209] width 52 height 9
click at [646, 210] on span "+1 PAX to schedule" at bounding box center [659, 209] width 52 height 9
click at [668, 193] on input "9" at bounding box center [670, 196] width 21 height 10
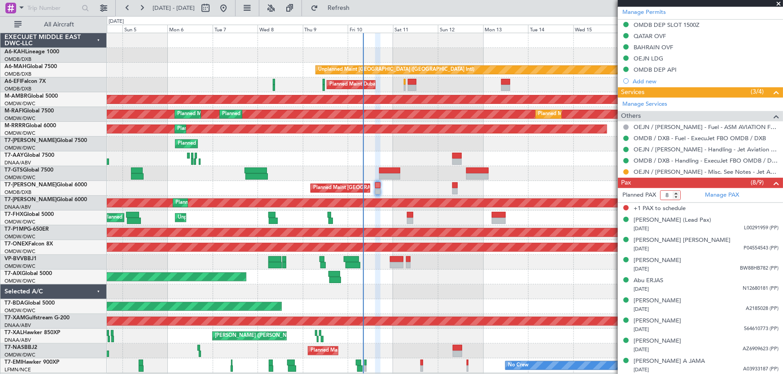
type input "8"
click at [675, 197] on input "8" at bounding box center [670, 196] width 21 height 10
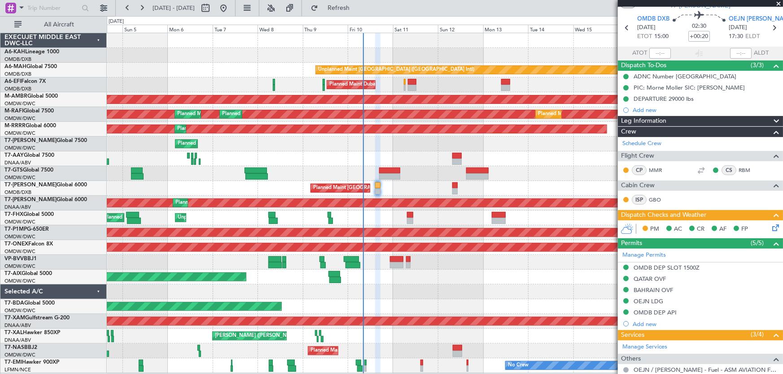
scroll to position [0, 0]
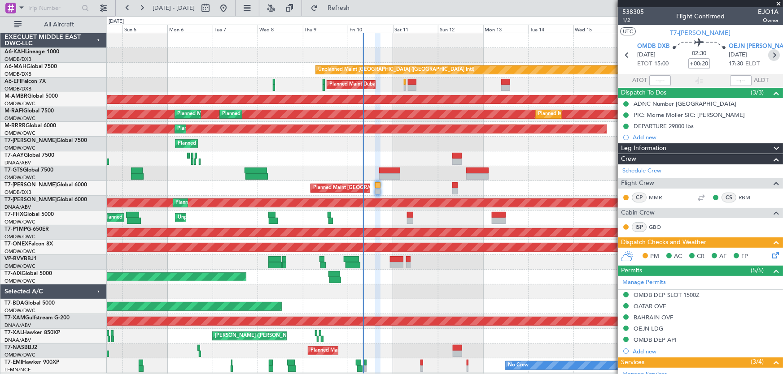
click at [768, 59] on icon at bounding box center [774, 55] width 12 height 12
type input "+00:15"
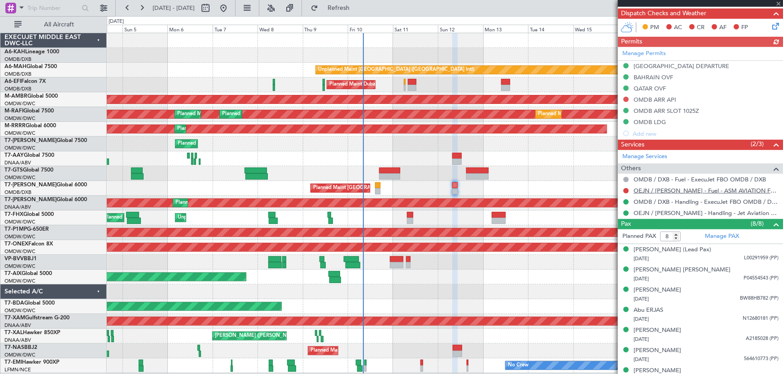
scroll to position [248, 0]
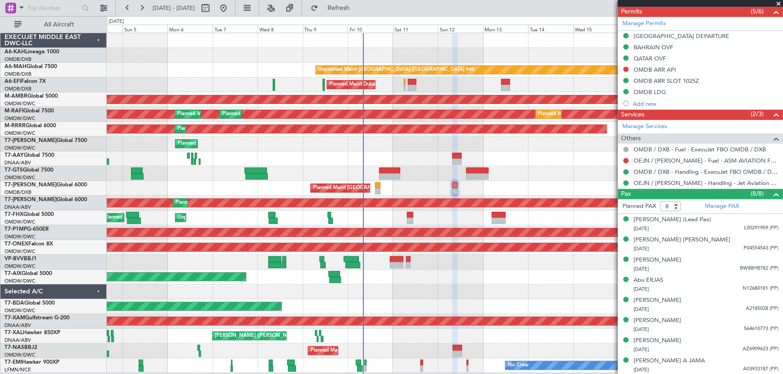
click at [779, 3] on span at bounding box center [778, 4] width 9 height 8
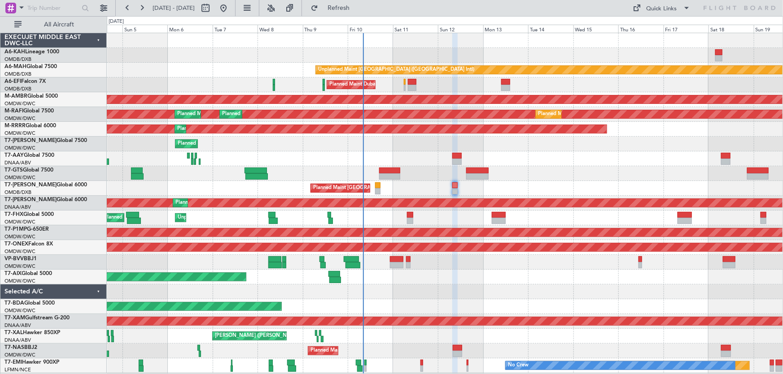
type input "0"
click at [346, 13] on button "Refresh" at bounding box center [333, 8] width 54 height 14
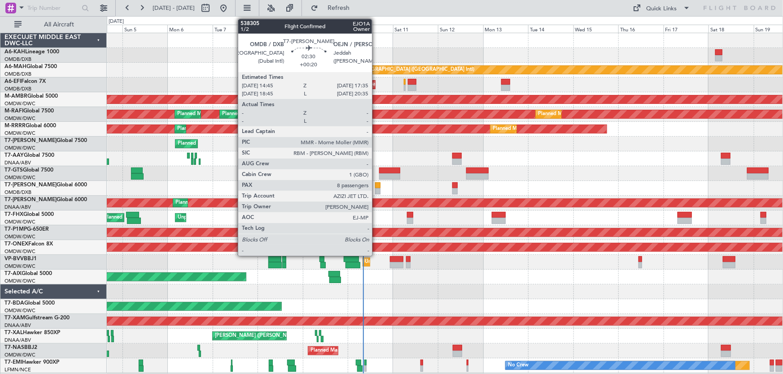
click at [376, 186] on div at bounding box center [377, 186] width 5 height 6
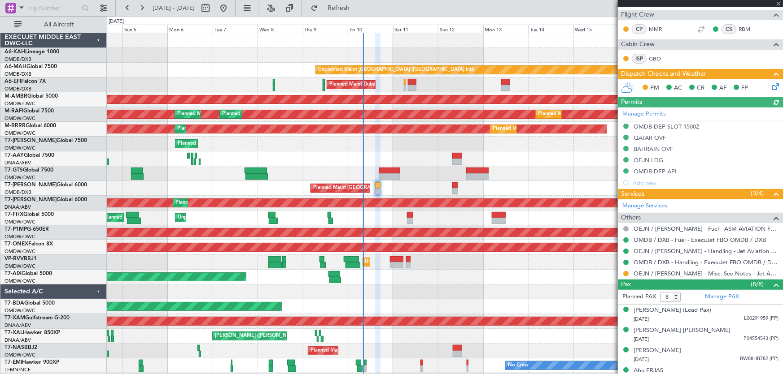
type input "Anita Mani (ANI)"
type input "7438"
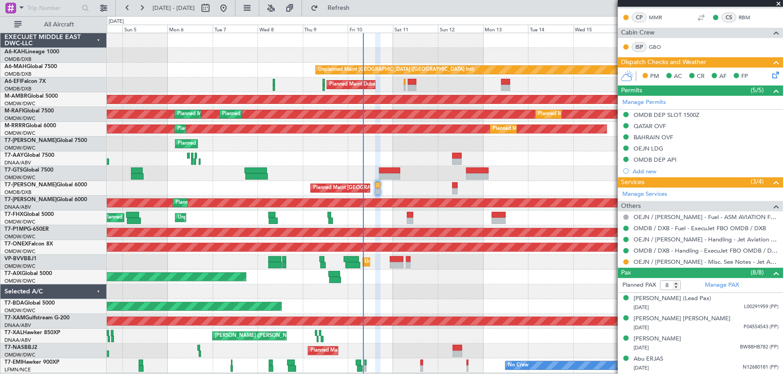
scroll to position [178, 0]
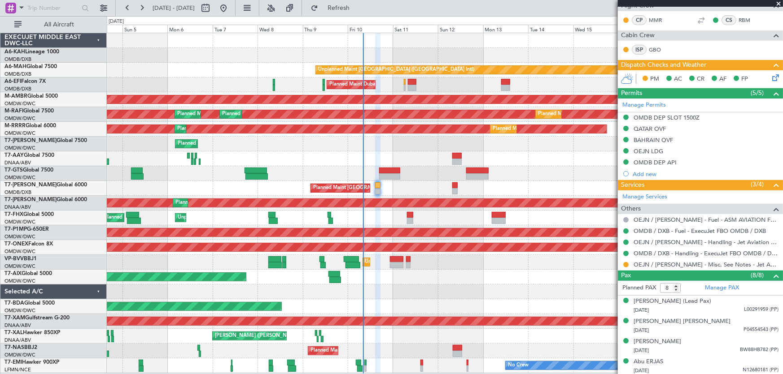
click at [777, 5] on span at bounding box center [778, 4] width 9 height 8
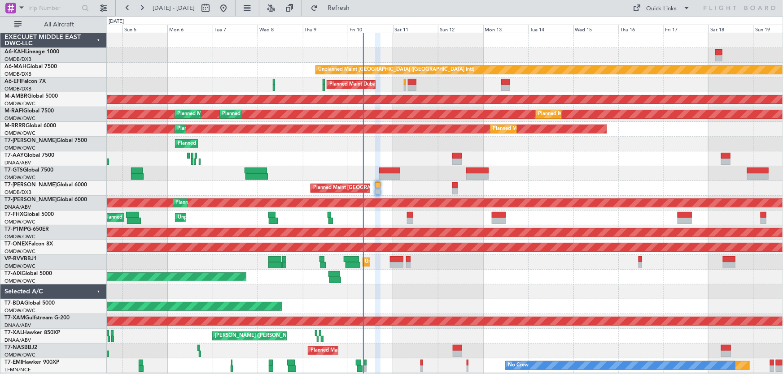
type input "0"
click at [500, 266] on div "Unplanned Maint Dubai (Al Maktoum Intl) Planned Maint Dubai (Al Maktoum Intl)" at bounding box center [445, 262] width 676 height 15
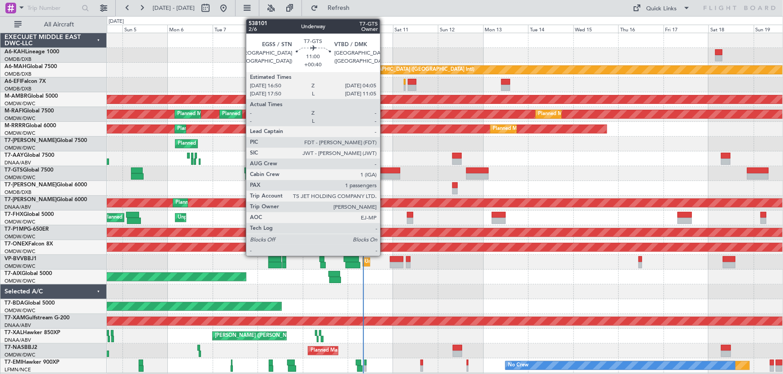
click at [387, 166] on div "Planned Maint Dubai (Al Maktoum Intl) Planned Maint Singapore (Seletar)" at bounding box center [445, 173] width 676 height 15
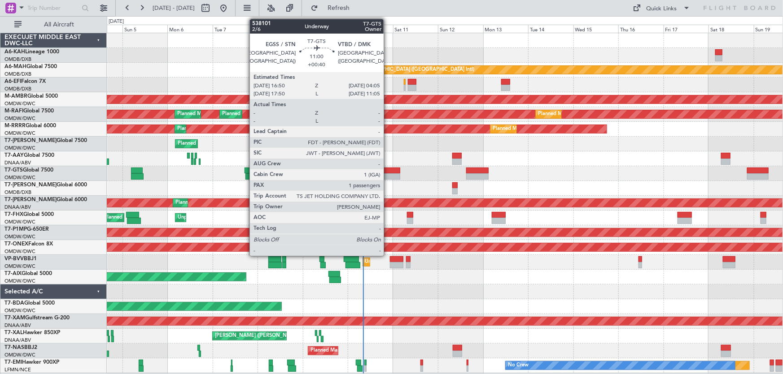
click at [387, 170] on div at bounding box center [390, 171] width 22 height 6
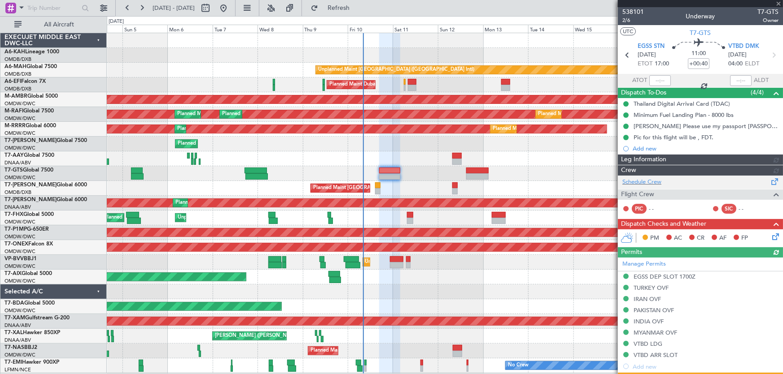
type input "Anita Mani (ANI)"
type input "7425"
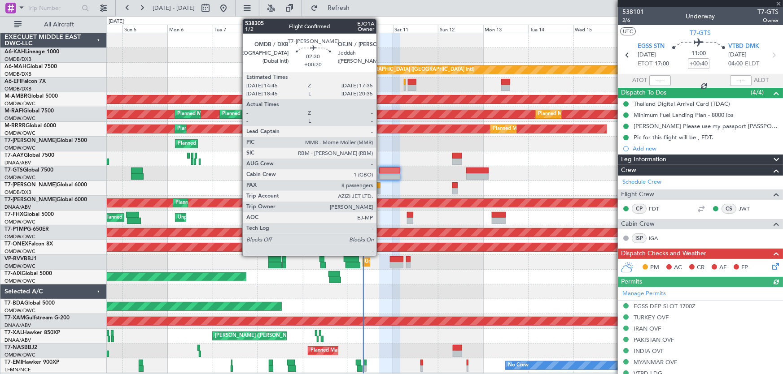
click at [378, 186] on div at bounding box center [377, 186] width 5 height 6
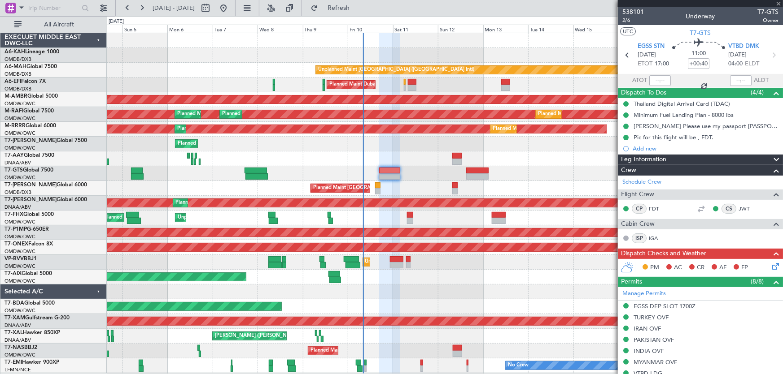
type input "+00:20"
type input "8"
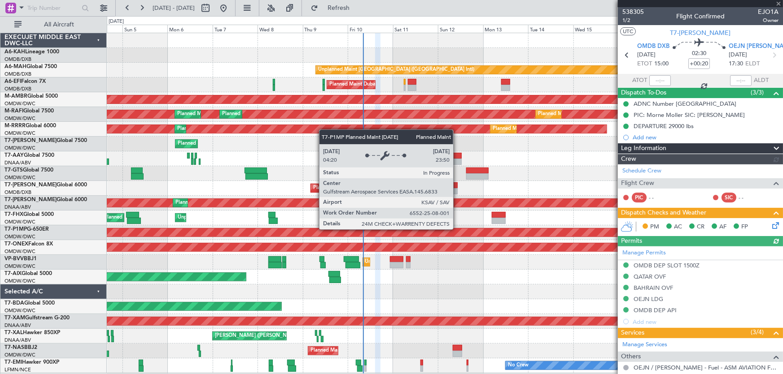
type input "Anita Mani (ANI)"
type input "7438"
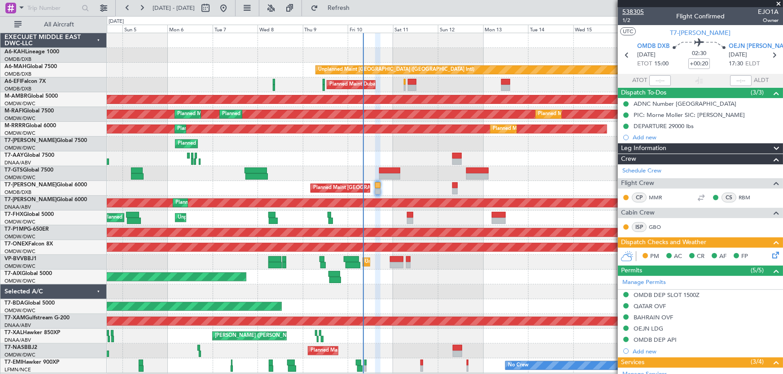
click at [635, 9] on span "538305" at bounding box center [633, 11] width 22 height 9
click at [630, 21] on span "1/2" at bounding box center [633, 21] width 22 height 8
click at [777, 0] on span at bounding box center [778, 4] width 9 height 8
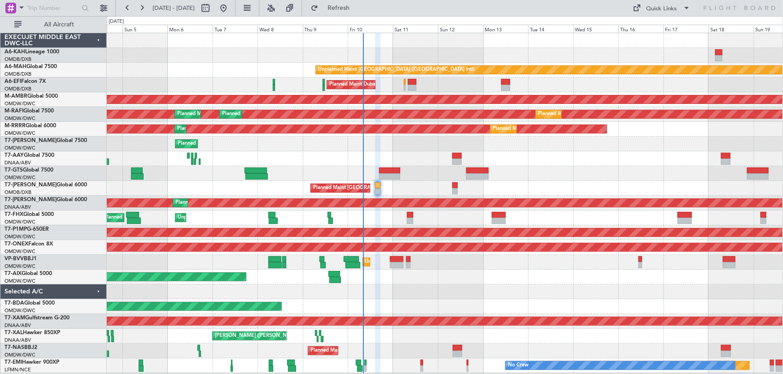
type input "0"
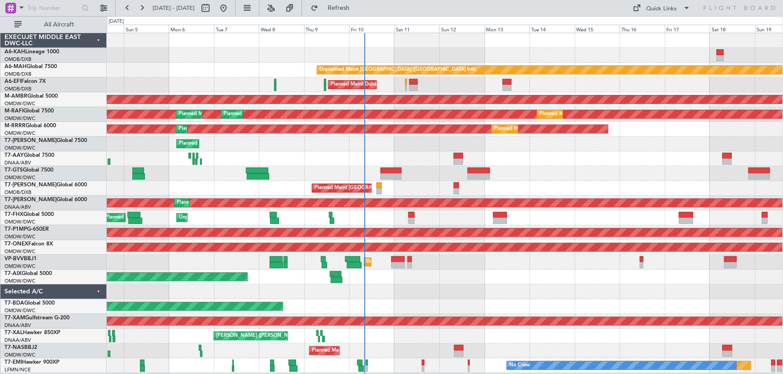
click at [389, 157] on div at bounding box center [445, 159] width 676 height 15
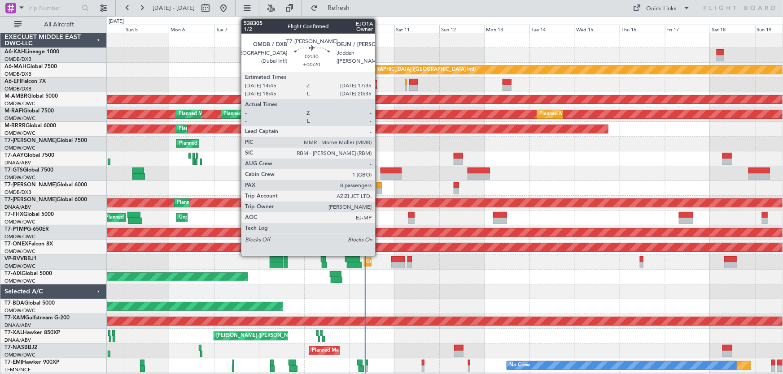
click at [379, 183] on div at bounding box center [378, 186] width 5 height 6
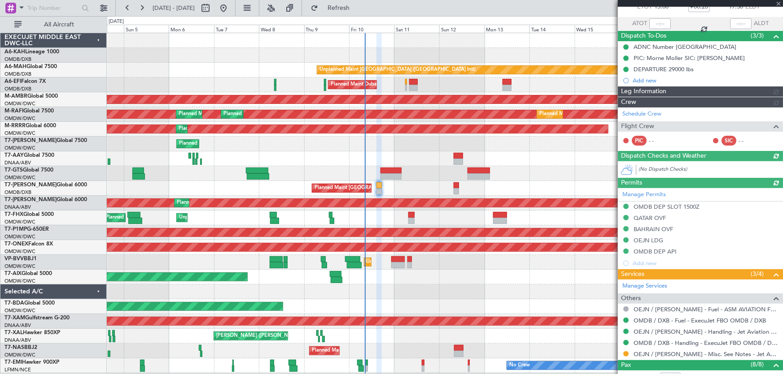
type input "Anita Mani (ANI)"
type input "7438"
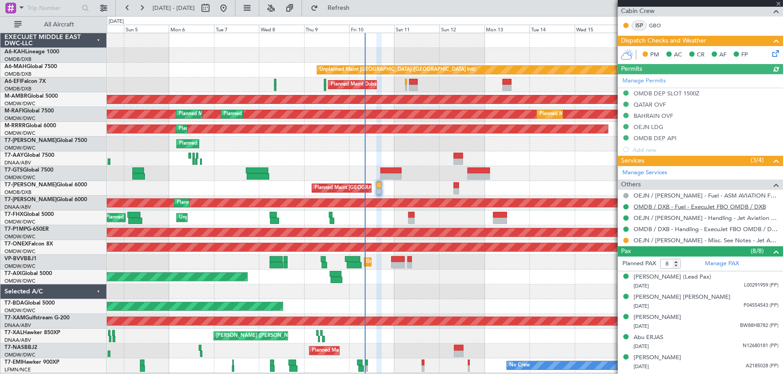
scroll to position [259, 0]
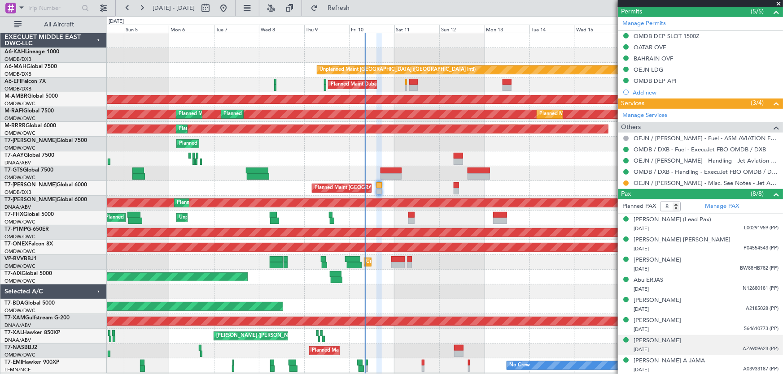
drag, startPoint x: 687, startPoint y: 341, endPoint x: 622, endPoint y: 344, distance: 64.6
click at [622, 344] on div "Murtaza HAROON 17/05/1986 AZ6909623 (PP)" at bounding box center [700, 345] width 156 height 17
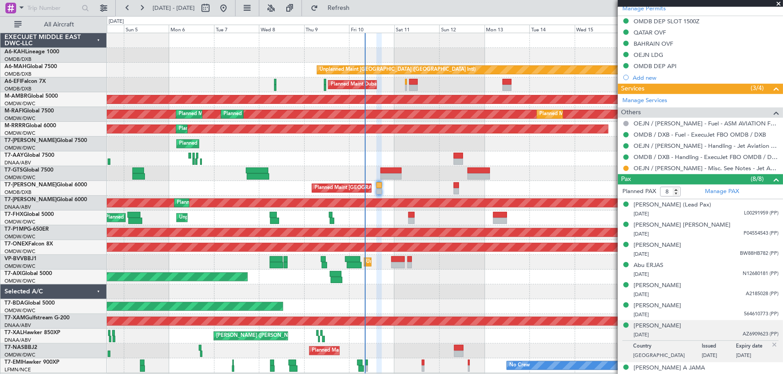
scroll to position [281, 0]
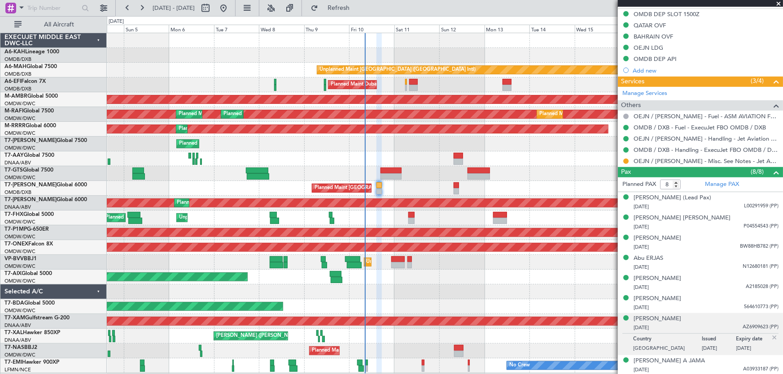
click at [707, 316] on div "Murtaza HAROON 17/05/1986 AZ6909623 (PP)" at bounding box center [705, 323] width 145 height 17
click at [674, 320] on div "Murtaza HAROON" at bounding box center [657, 319] width 48 height 9
click at [778, 0] on span at bounding box center [778, 4] width 9 height 8
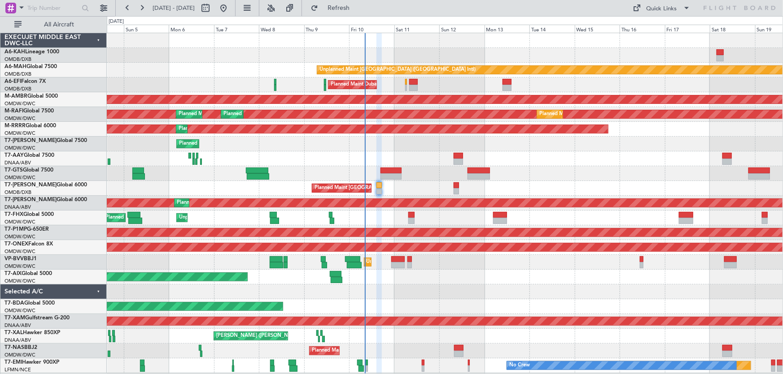
type input "0"
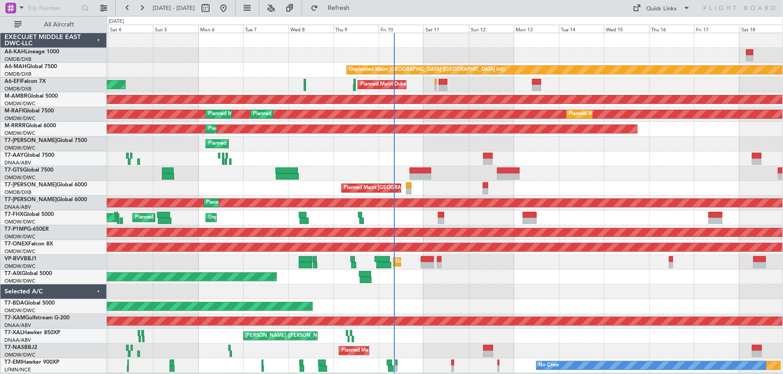
click at [443, 161] on div at bounding box center [445, 159] width 676 height 15
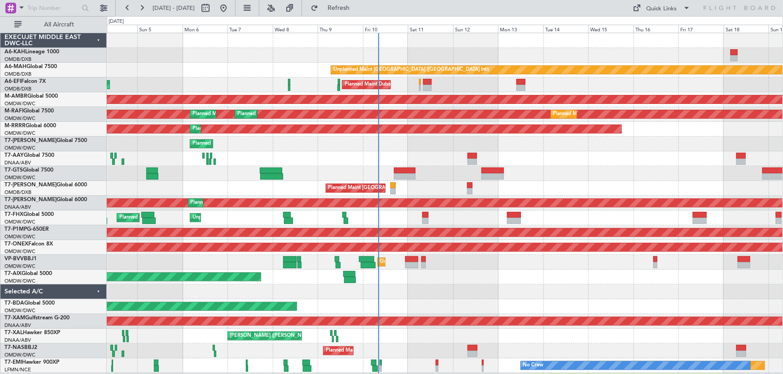
click at [517, 290] on div at bounding box center [445, 292] width 676 height 15
click at [353, 3] on button "Refresh" at bounding box center [333, 8] width 54 height 14
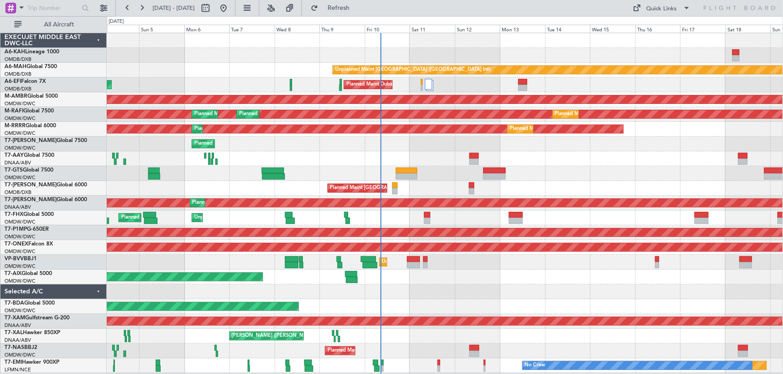
click at [433, 146] on div "Planned Maint Dubai (Al Maktoum Intl)" at bounding box center [445, 144] width 676 height 15
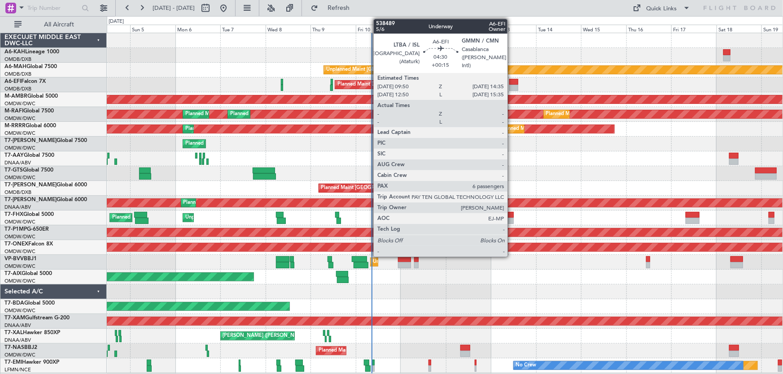
click at [511, 83] on div at bounding box center [513, 82] width 9 height 6
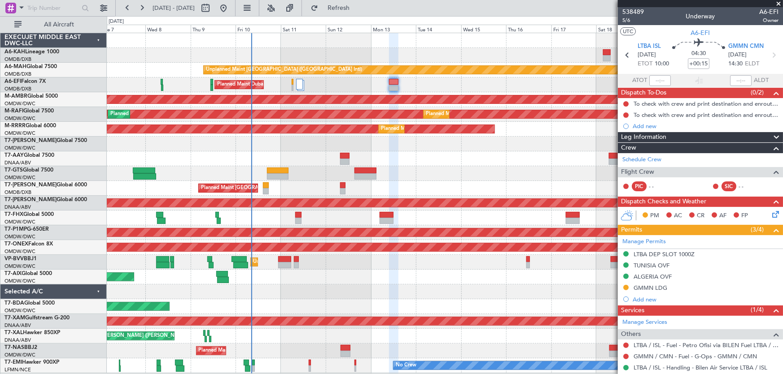
click at [70, 94] on div "EXECUJET MIDDLE EAST DWC-LLC A6-KAH Lineage 1000 OMDB/DXB Dubai (Dubai Intl) A6…" at bounding box center [53, 203] width 106 height 340
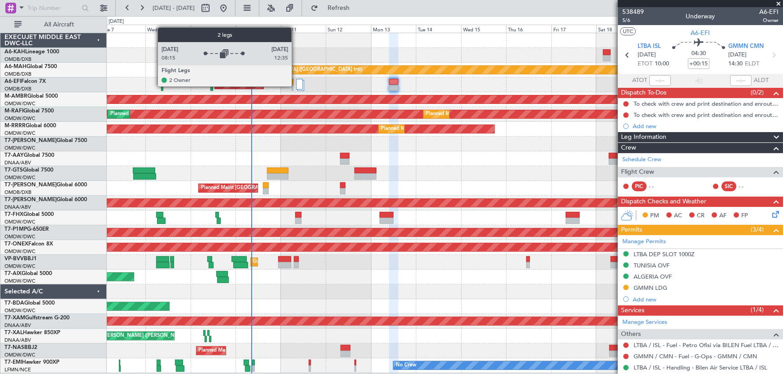
click at [296, 86] on div at bounding box center [299, 84] width 7 height 11
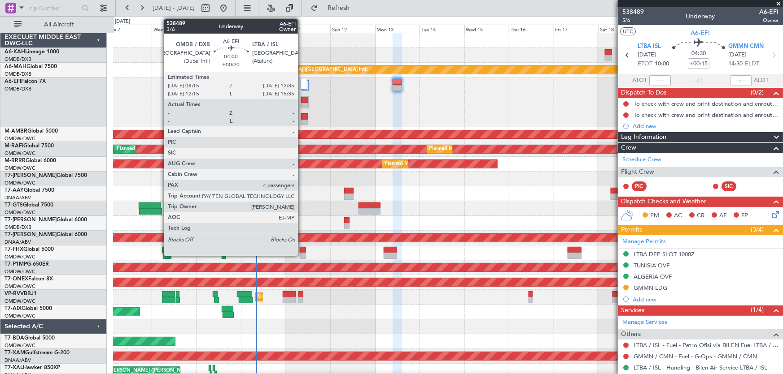
click at [302, 97] on div at bounding box center [304, 100] width 7 height 6
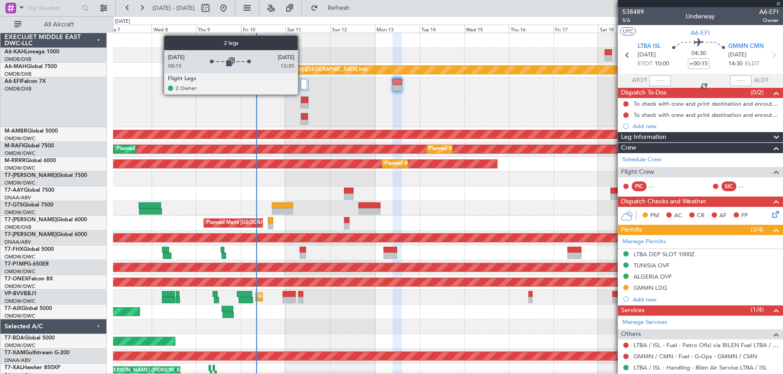
type input "+00:20"
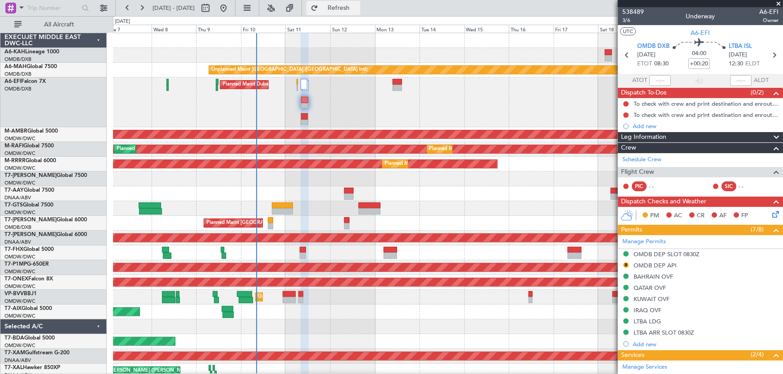
click at [357, 10] on span "Refresh" at bounding box center [339, 8] width 38 height 6
click at [777, 3] on span at bounding box center [778, 4] width 9 height 8
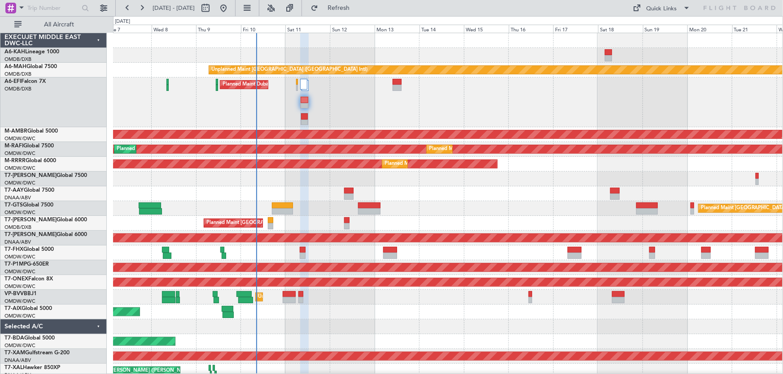
type input "0"
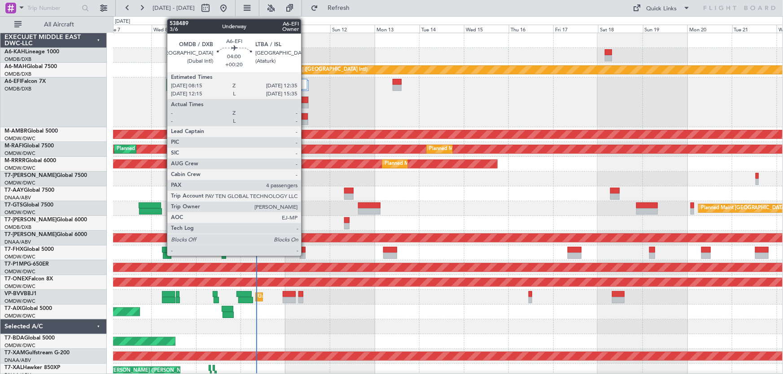
click at [305, 99] on div at bounding box center [303, 100] width 7 height 6
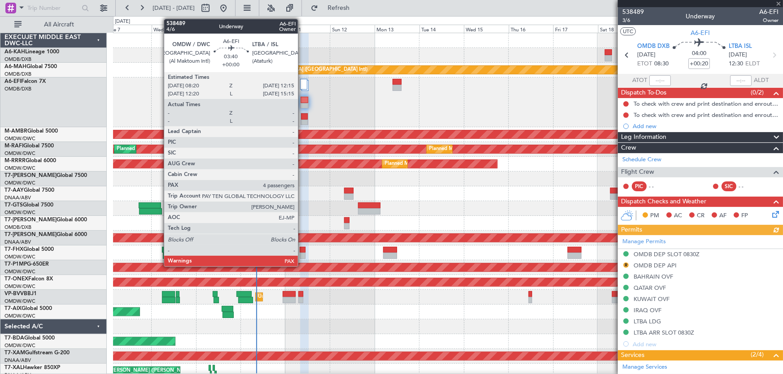
click at [302, 114] on div at bounding box center [304, 116] width 7 height 6
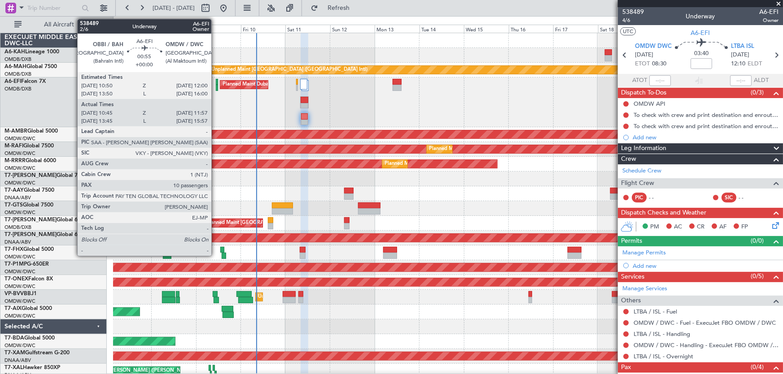
click at [216, 90] on div at bounding box center [217, 88] width 2 height 6
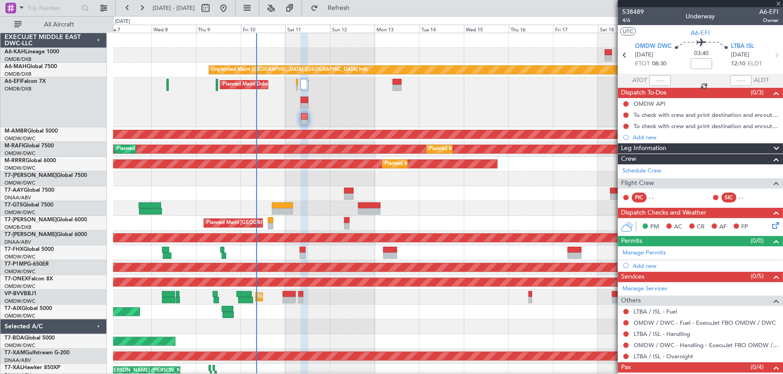
type input "10:55"
type input "11:52"
type input "10"
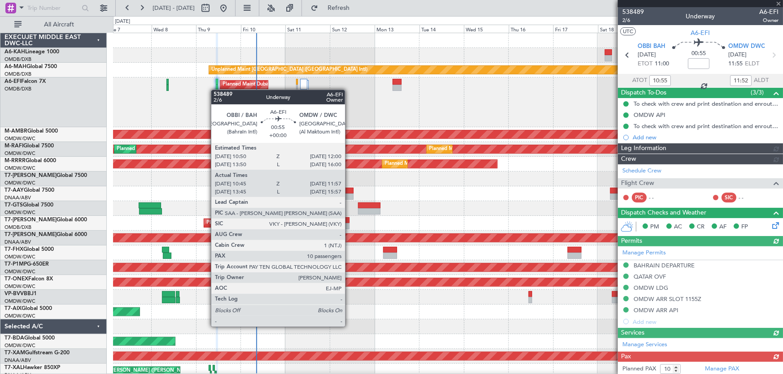
type input "Anita Mani (ANI)"
type input "7485"
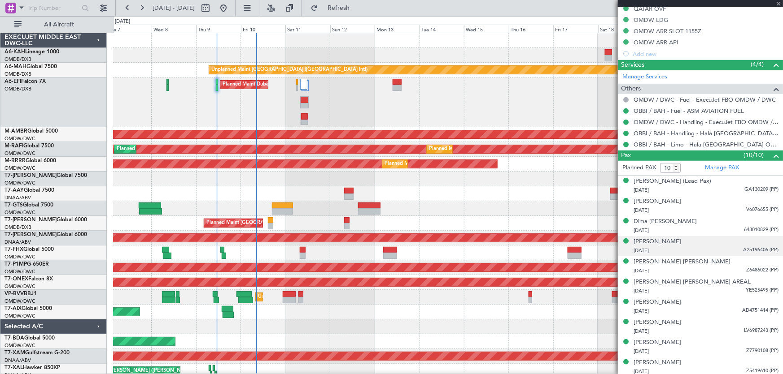
scroll to position [300, 0]
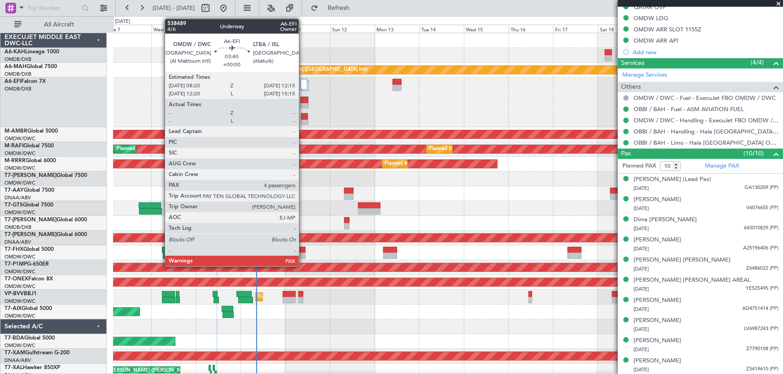
click at [303, 116] on div at bounding box center [304, 116] width 7 height 6
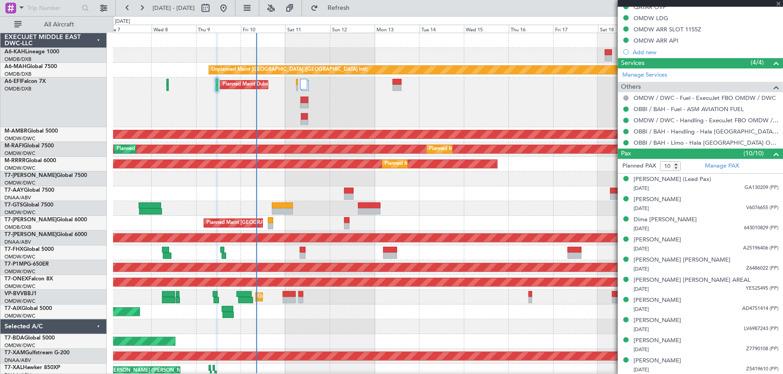
type input "4"
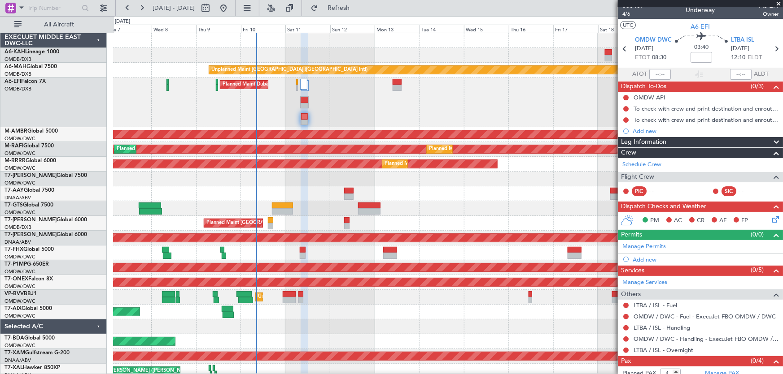
scroll to position [0, 0]
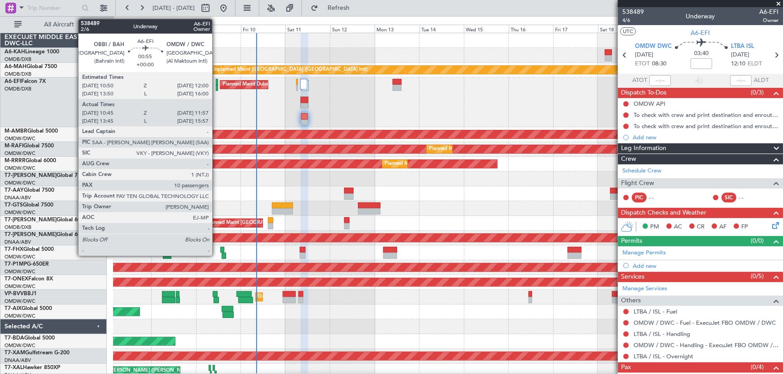
click at [216, 82] on div at bounding box center [217, 82] width 2 height 6
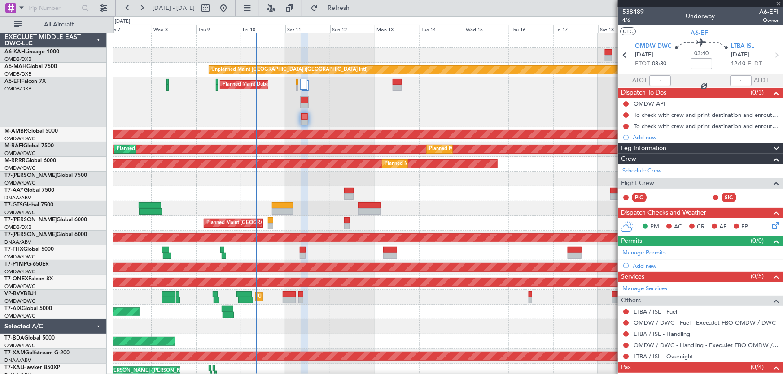
type input "10:55"
type input "11:52"
type input "10"
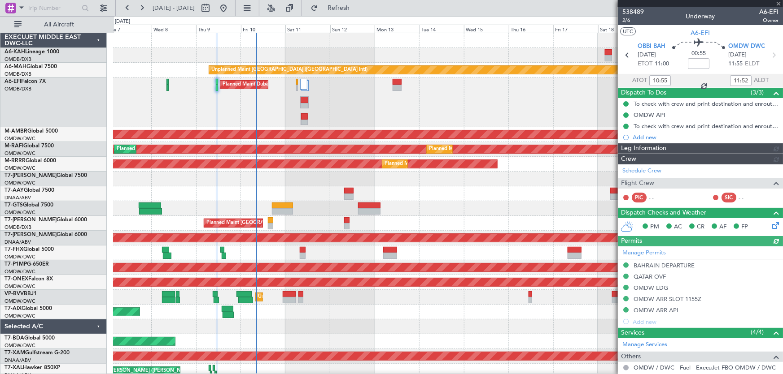
type input "Anita Mani (ANI)"
type input "7485"
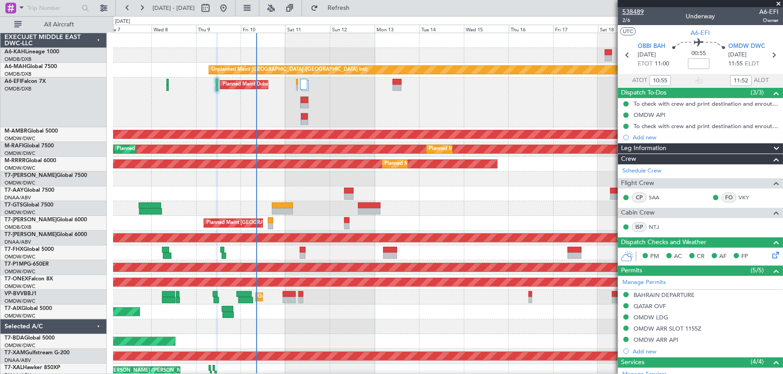
click at [639, 13] on span "538489" at bounding box center [633, 11] width 22 height 9
click at [629, 22] on span "2/6" at bounding box center [633, 21] width 22 height 8
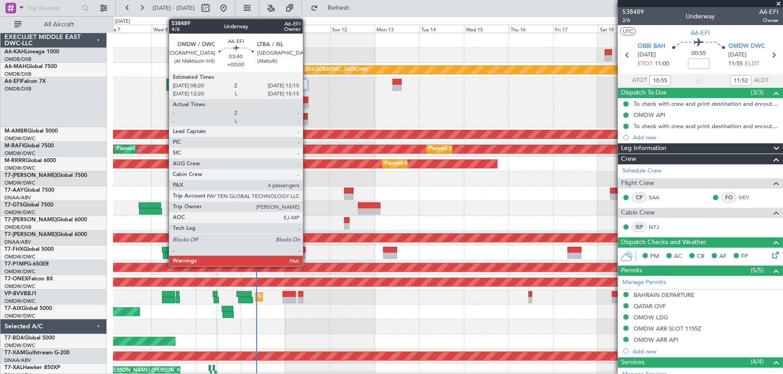
click at [307, 113] on div at bounding box center [304, 116] width 7 height 6
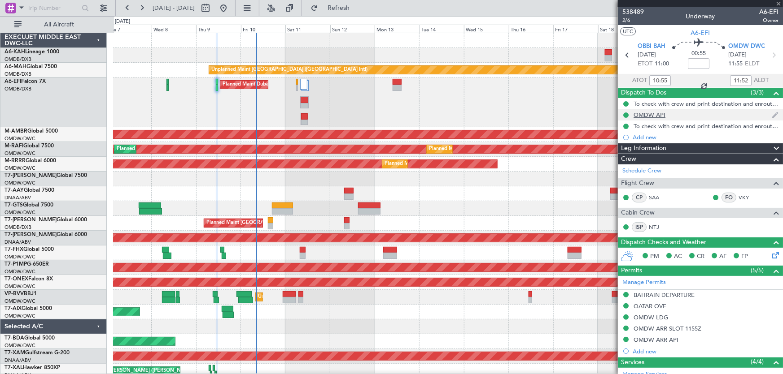
type input "4"
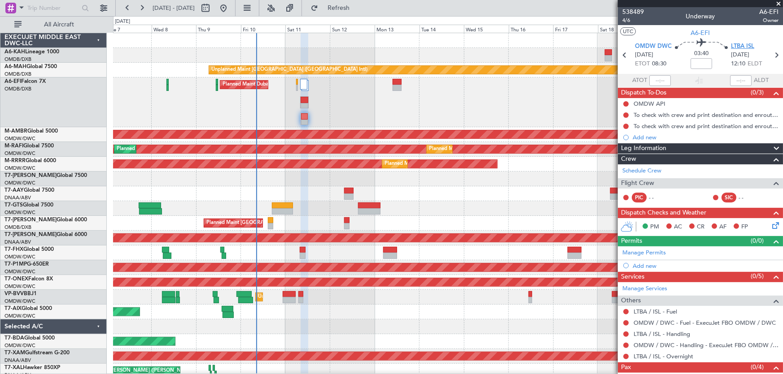
click at [736, 45] on span "LTBA ISL" at bounding box center [742, 46] width 23 height 9
click at [697, 62] on input at bounding box center [701, 63] width 22 height 11
type input "+00:20"
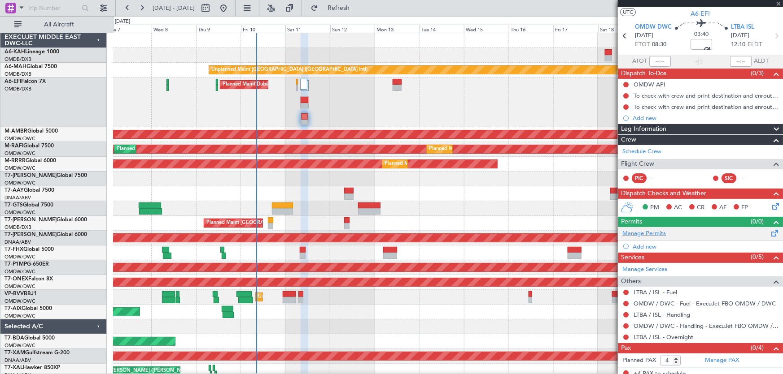
scroll to position [24, 0]
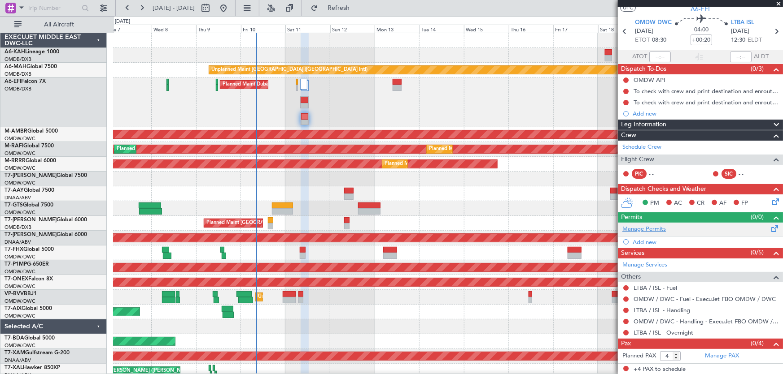
click at [655, 228] on link "Manage Permits" at bounding box center [644, 229] width 44 height 9
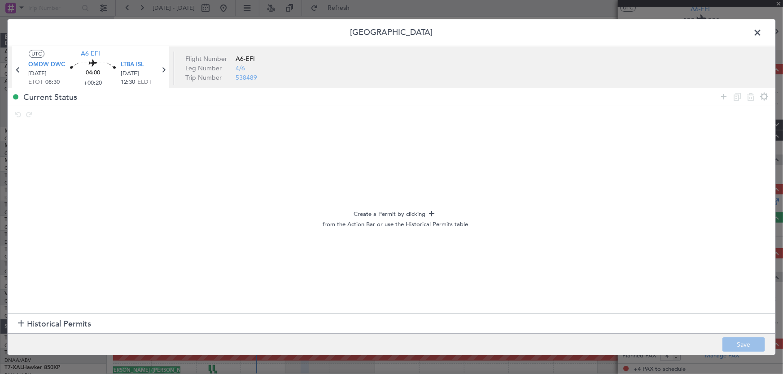
click at [32, 325] on span "Historical Permits" at bounding box center [59, 324] width 64 height 12
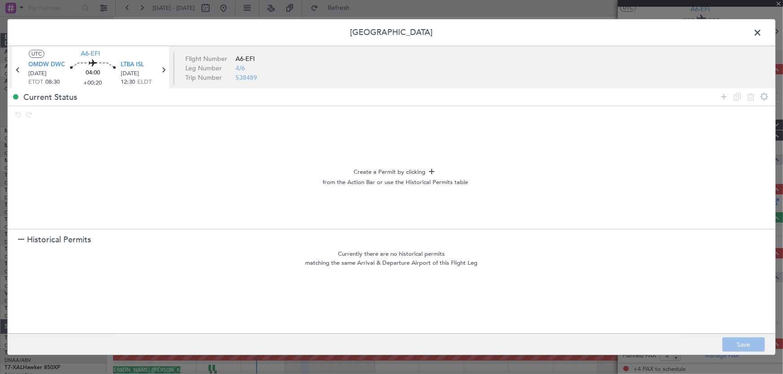
click at [61, 235] on span "Historical Permits" at bounding box center [59, 241] width 64 height 12
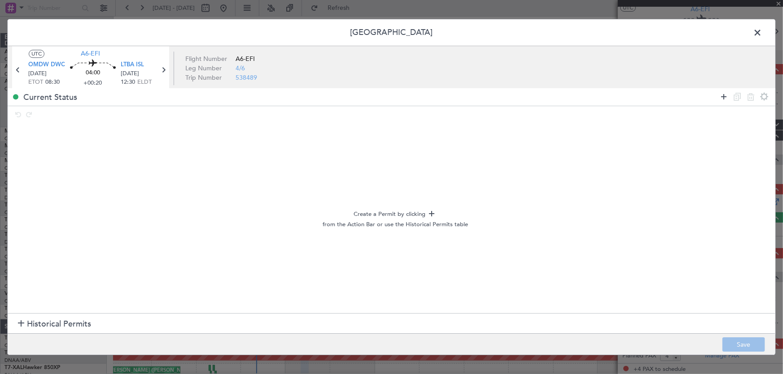
click at [723, 98] on icon at bounding box center [723, 96] width 11 height 11
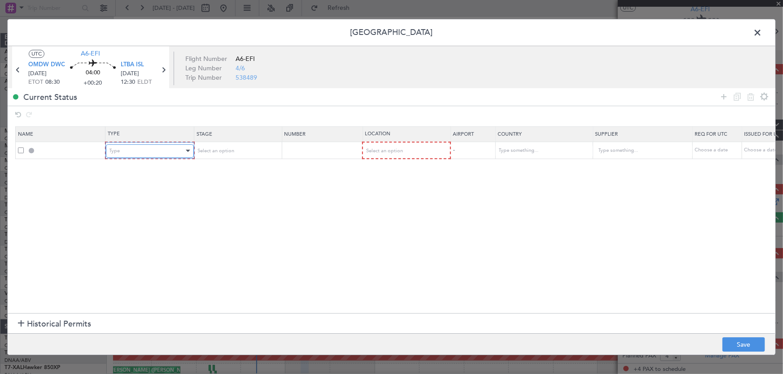
click at [122, 152] on div "Type" at bounding box center [146, 150] width 74 height 13
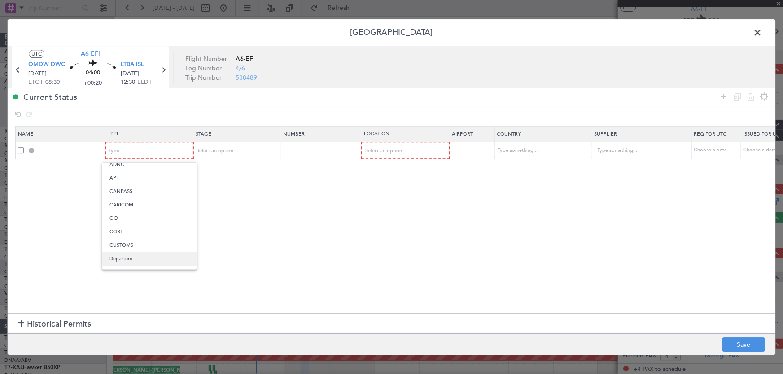
click at [132, 253] on span "Departure" at bounding box center [149, 258] width 80 height 13
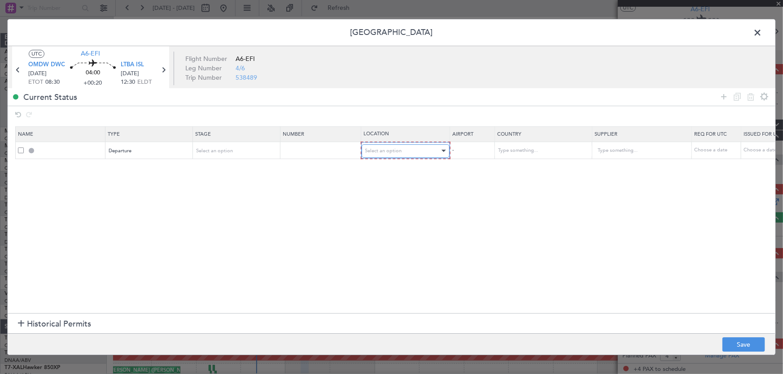
click at [420, 149] on div "Select an option" at bounding box center [402, 150] width 74 height 13
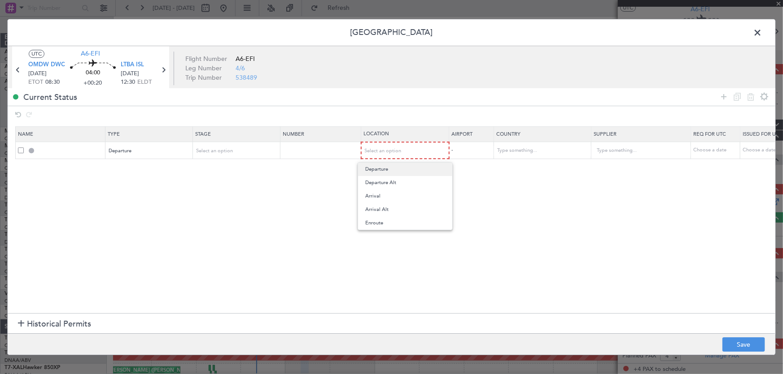
click at [385, 170] on span "Departure" at bounding box center [405, 169] width 80 height 13
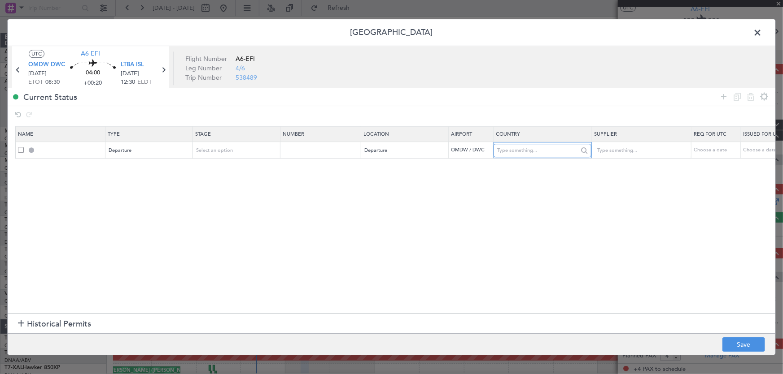
click at [525, 156] on input "text" at bounding box center [537, 150] width 81 height 13
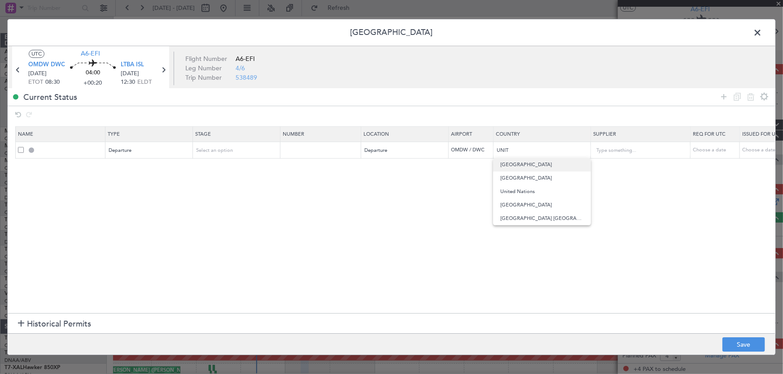
click at [524, 161] on span "United Arab Emirates" at bounding box center [541, 164] width 83 height 13
type input "United Arab Emirates"
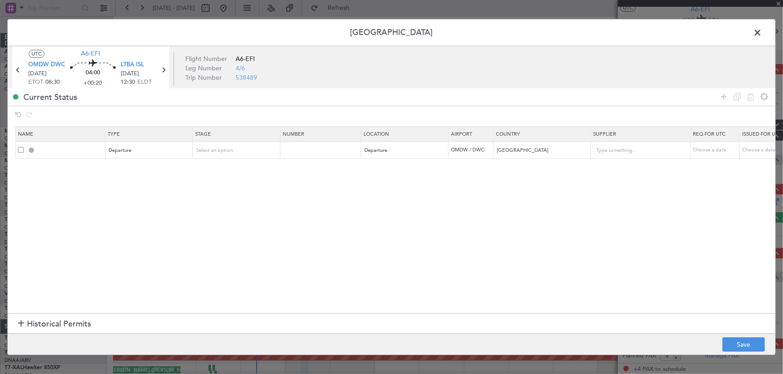
click at [457, 196] on section "Name Type Stage Number Location Airport Country Supplier Req For Utc Issued For…" at bounding box center [391, 219] width 767 height 189
click at [216, 150] on span "Select an option" at bounding box center [214, 150] width 37 height 7
click at [445, 162] on div at bounding box center [391, 187] width 783 height 374
click at [123, 148] on span "Departure" at bounding box center [120, 150] width 23 height 7
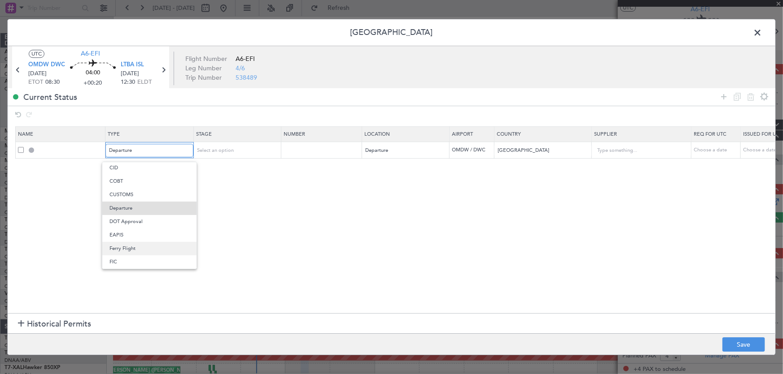
scroll to position [0, 0]
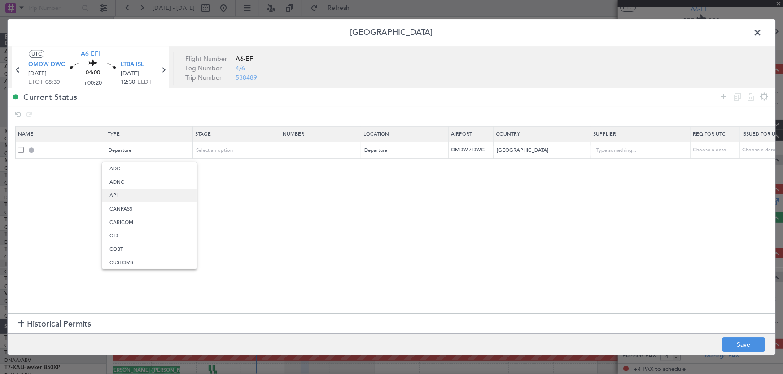
click at [121, 195] on span "API" at bounding box center [149, 195] width 80 height 13
click at [177, 222] on section "Name Type Stage Number Location Airport Country Supplier Req For Utc Issued For…" at bounding box center [391, 219] width 767 height 189
click at [723, 98] on icon at bounding box center [723, 96] width 11 height 11
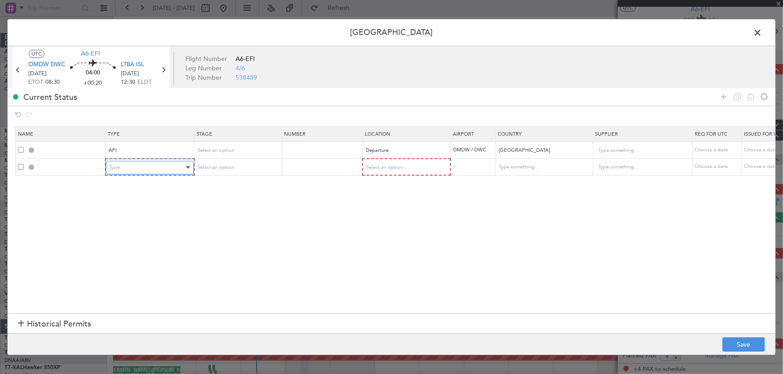
click at [126, 171] on div "Type" at bounding box center [146, 167] width 74 height 13
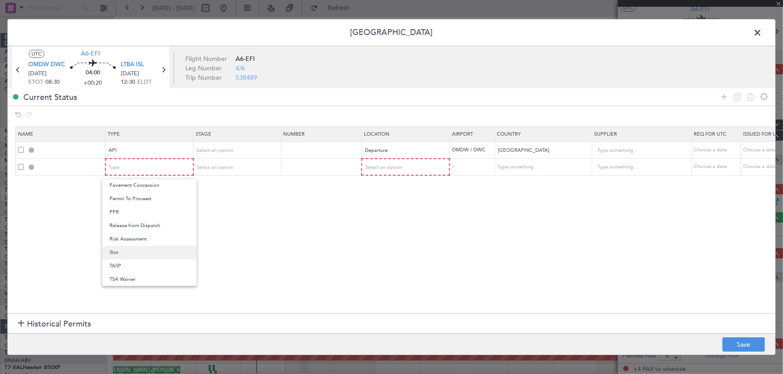
click at [133, 248] on span "Slot" at bounding box center [149, 252] width 80 height 13
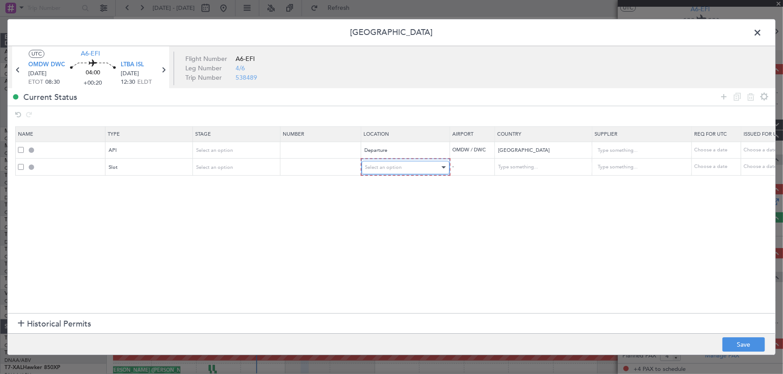
click at [421, 164] on div "Select an option" at bounding box center [402, 167] width 74 height 13
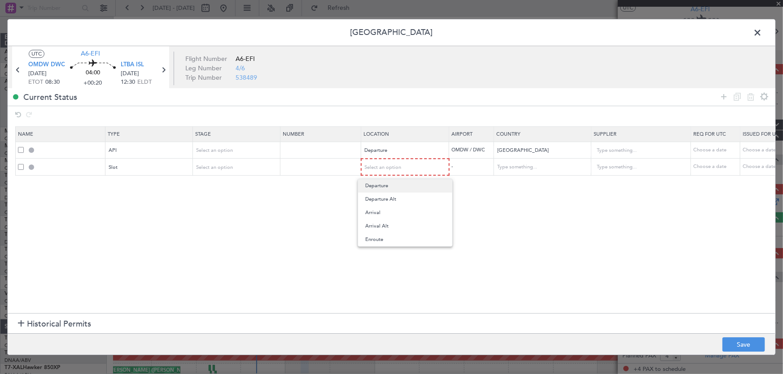
click at [397, 180] on span "Departure" at bounding box center [405, 185] width 80 height 13
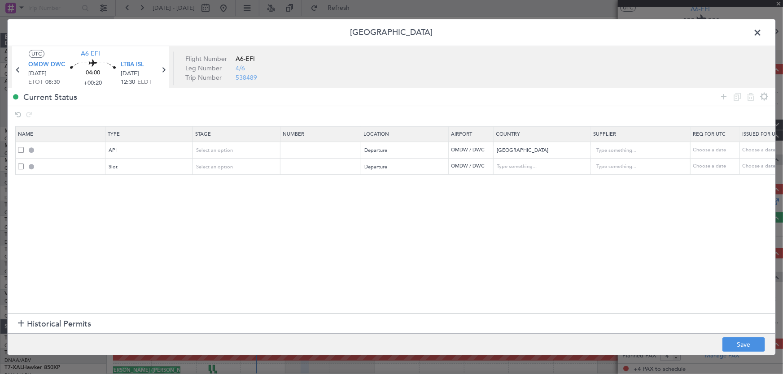
click at [474, 200] on section "Name Type Stage Number Location Airport Country Supplier Req For Utc Issued For…" at bounding box center [391, 219] width 767 height 189
click at [525, 172] on input "text" at bounding box center [537, 167] width 81 height 13
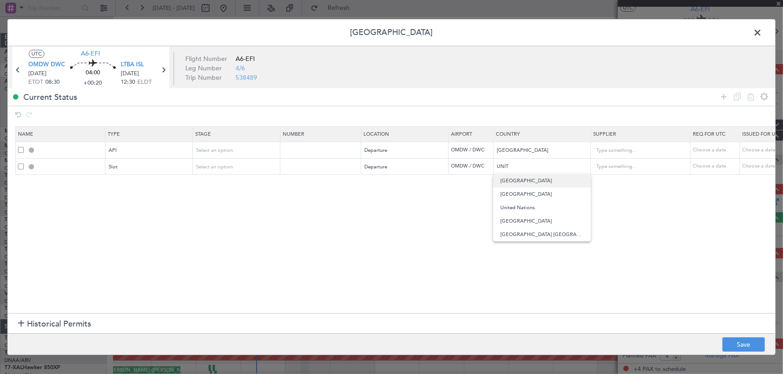
click at [523, 183] on span "United Arab Emirates" at bounding box center [541, 180] width 83 height 13
type input "United Arab Emirates"
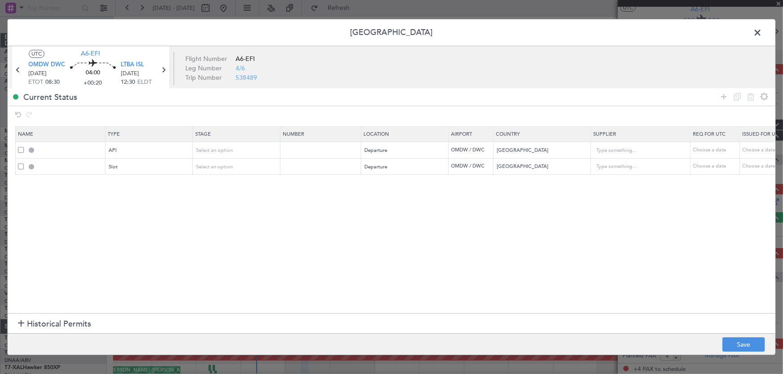
click at [517, 199] on section "Name Type Stage Number Location Airport Country Supplier Req For Utc Issued For…" at bounding box center [391, 219] width 767 height 189
click at [722, 99] on icon at bounding box center [723, 96] width 11 height 11
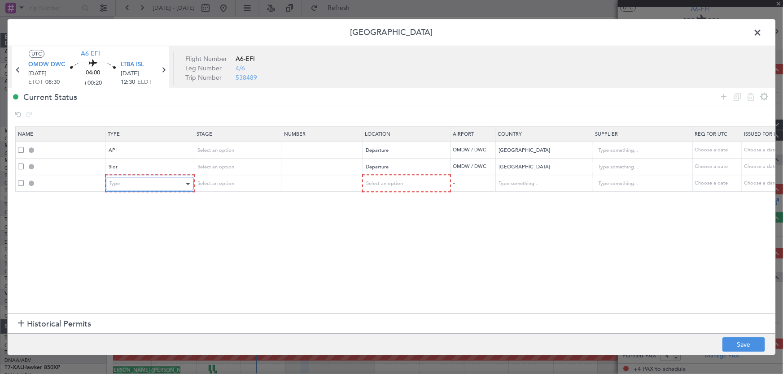
click at [121, 183] on div "Type" at bounding box center [146, 183] width 74 height 13
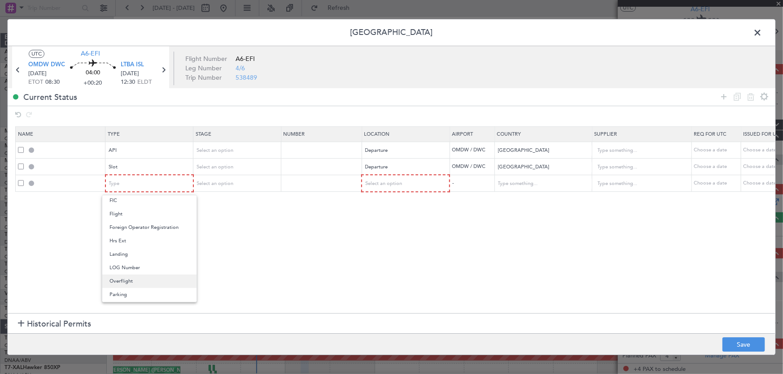
click at [131, 283] on span "Overflight" at bounding box center [149, 281] width 80 height 13
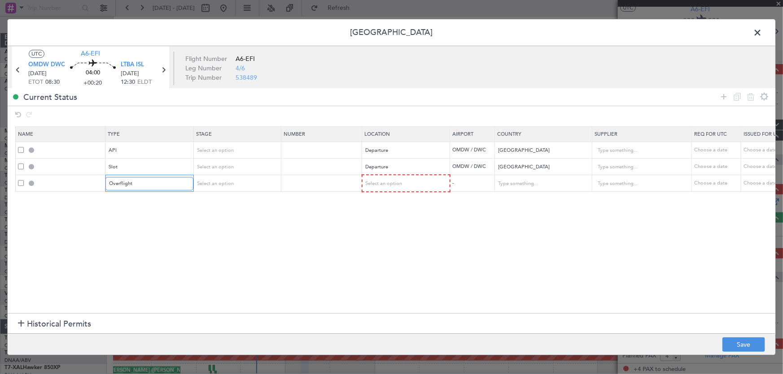
scroll to position [166, 0]
click at [382, 187] on div "Select an option" at bounding box center [402, 183] width 74 height 13
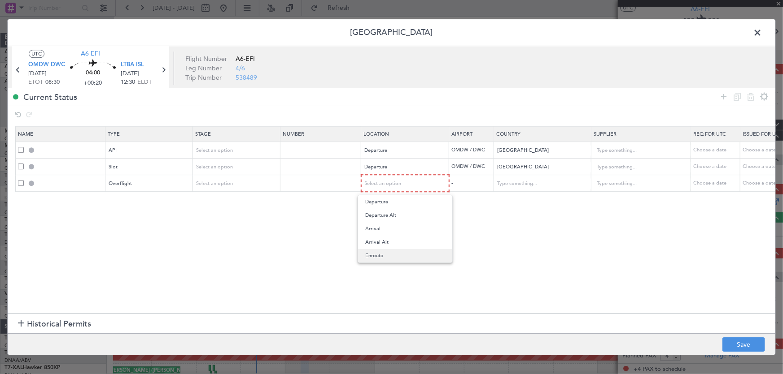
click at [377, 252] on span "Enroute" at bounding box center [405, 255] width 80 height 13
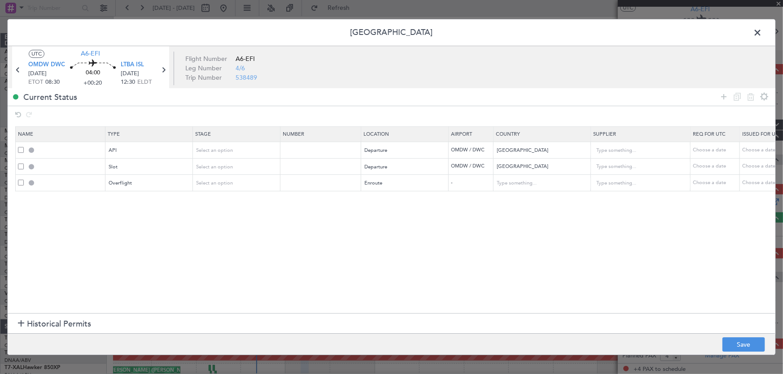
click at [459, 179] on td "-" at bounding box center [470, 183] width 45 height 17
click at [523, 176] on div at bounding box center [541, 182] width 97 height 13
click at [521, 186] on input "text" at bounding box center [537, 183] width 81 height 13
click at [515, 197] on span "Qatar" at bounding box center [541, 197] width 83 height 13
type input "Qatar"
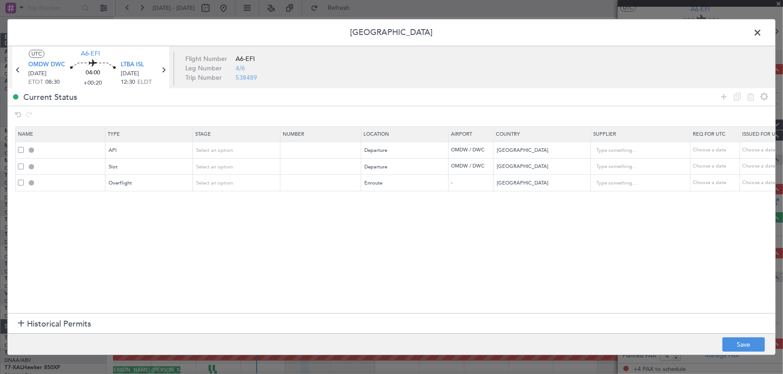
click at [488, 246] on section "Name Type Stage Number Location Airport Country Supplier Req For Utc Issued For…" at bounding box center [391, 219] width 767 height 189
click at [501, 236] on section "Name Type Stage Number Location Airport Country Supplier Req For Utc Issued For…" at bounding box center [391, 219] width 767 height 189
click at [726, 91] on icon at bounding box center [723, 96] width 11 height 11
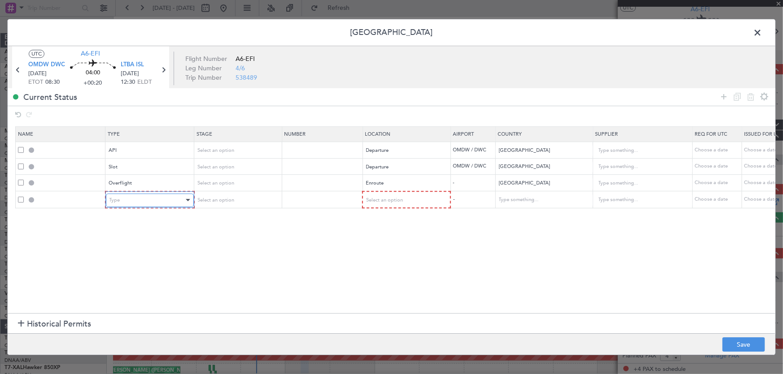
click at [166, 206] on div "Type" at bounding box center [146, 200] width 74 height 13
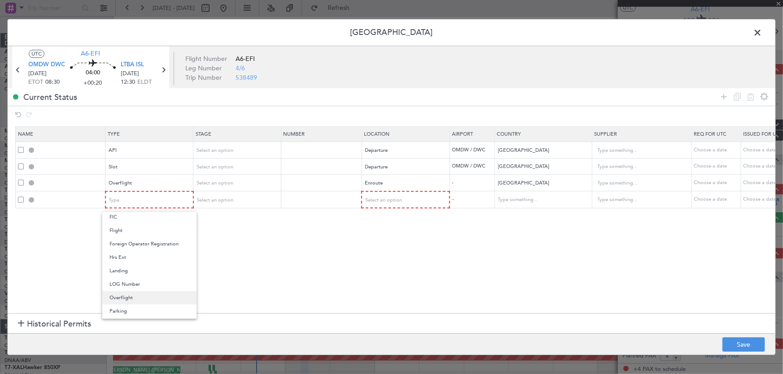
click at [152, 294] on span "Overflight" at bounding box center [149, 298] width 80 height 13
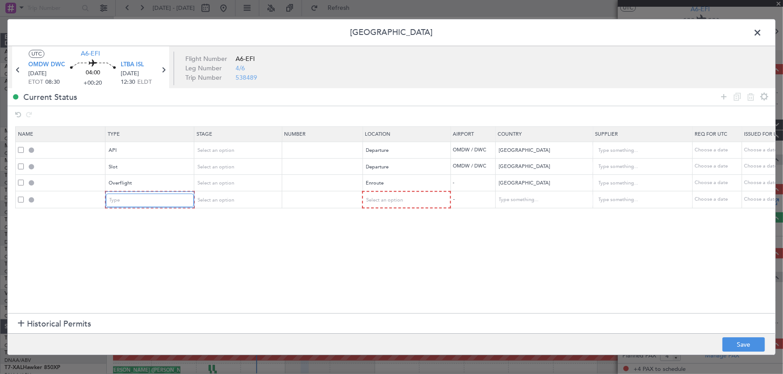
scroll to position [166, 0]
click at [389, 192] on td "Select an option" at bounding box center [405, 200] width 88 height 17
click at [390, 199] on span "Select an option" at bounding box center [383, 200] width 37 height 7
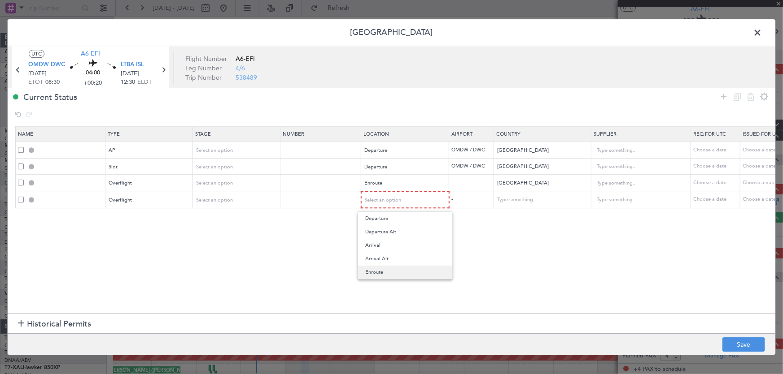
click at [379, 269] on span "Enroute" at bounding box center [405, 272] width 80 height 13
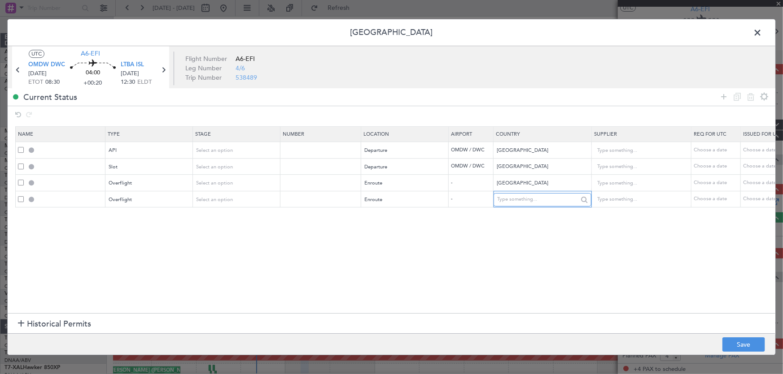
click at [516, 196] on input "text" at bounding box center [537, 199] width 81 height 13
click at [511, 226] on span "Bahrain" at bounding box center [541, 227] width 83 height 13
type input "Bahrain"
click at [580, 239] on section "Name Type Stage Number Location Airport Country Supplier Req For Utc Issued For…" at bounding box center [391, 219] width 767 height 189
click at [719, 96] on icon at bounding box center [723, 96] width 11 height 11
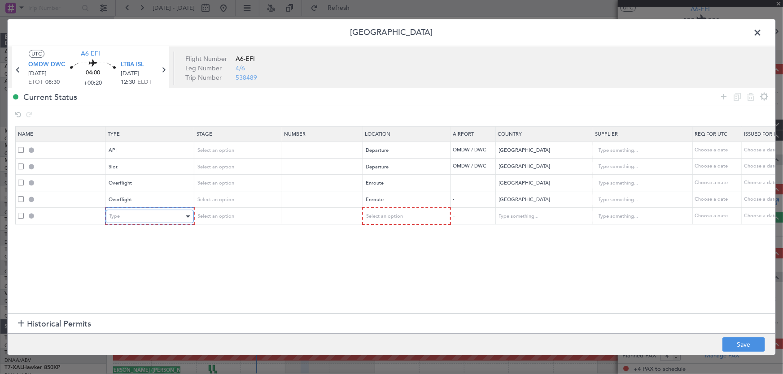
click at [123, 214] on div "Type" at bounding box center [146, 216] width 74 height 13
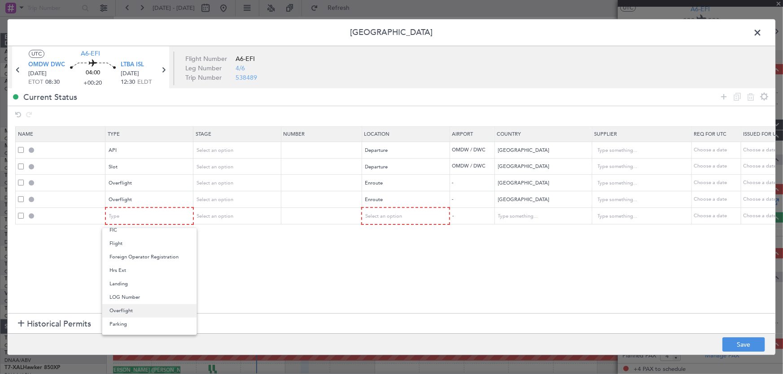
click at [131, 309] on span "Overflight" at bounding box center [149, 311] width 80 height 13
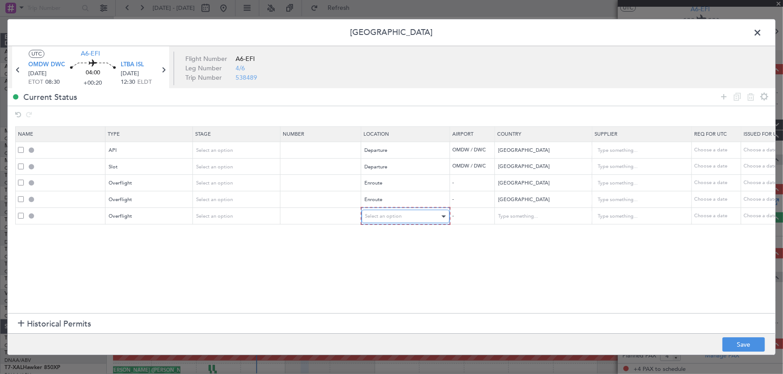
click at [375, 210] on div "Select an option" at bounding box center [402, 216] width 74 height 13
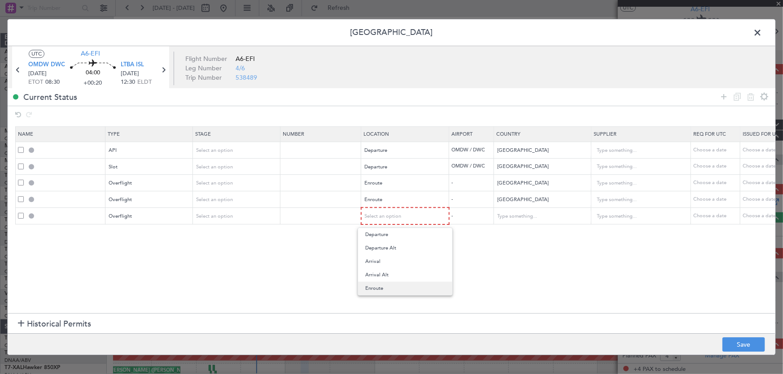
click at [380, 291] on span "Enroute" at bounding box center [405, 288] width 80 height 13
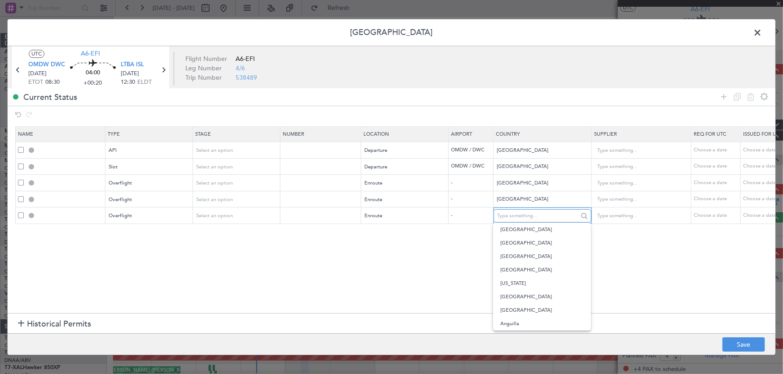
click at [511, 213] on input "text" at bounding box center [537, 215] width 81 height 13
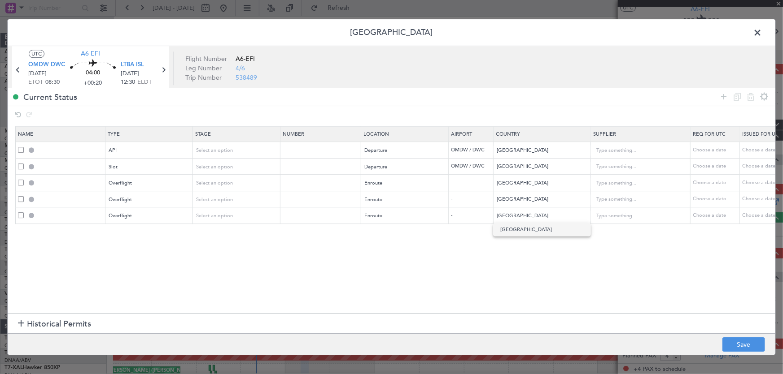
click at [511, 231] on span "Iraq" at bounding box center [541, 229] width 83 height 13
type input "Iraq"
click at [503, 239] on section "Name Type Stage Number Location Airport Country Supplier Req For Utc Issued For…" at bounding box center [391, 219] width 767 height 189
click at [726, 95] on icon at bounding box center [723, 96] width 11 height 11
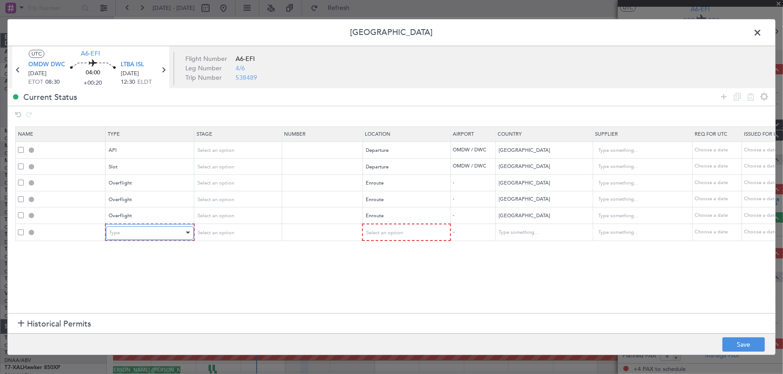
click at [129, 237] on div "Type" at bounding box center [146, 232] width 74 height 13
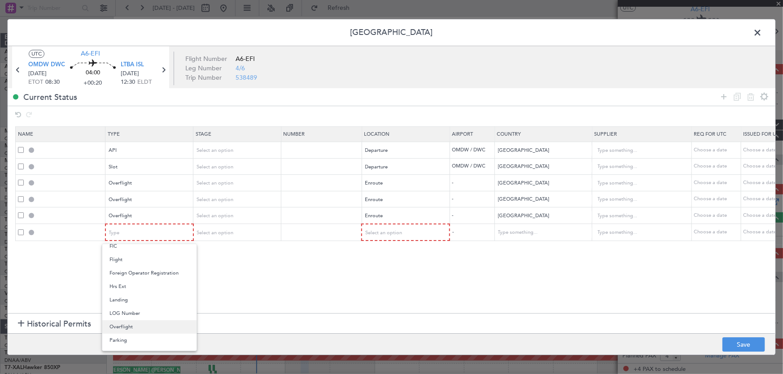
click at [127, 324] on span "Overflight" at bounding box center [149, 327] width 80 height 13
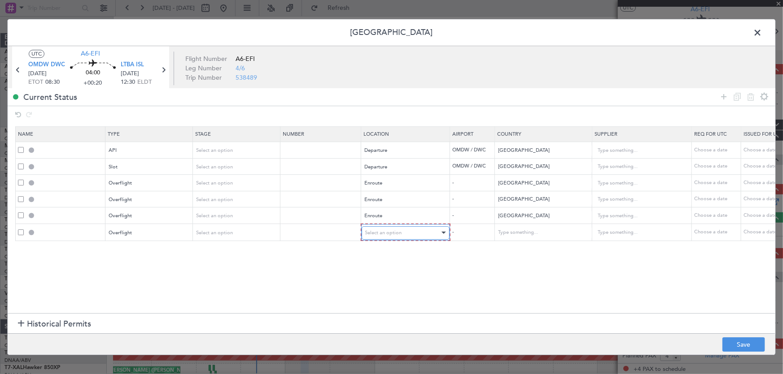
click at [427, 228] on div "Select an option" at bounding box center [402, 232] width 74 height 13
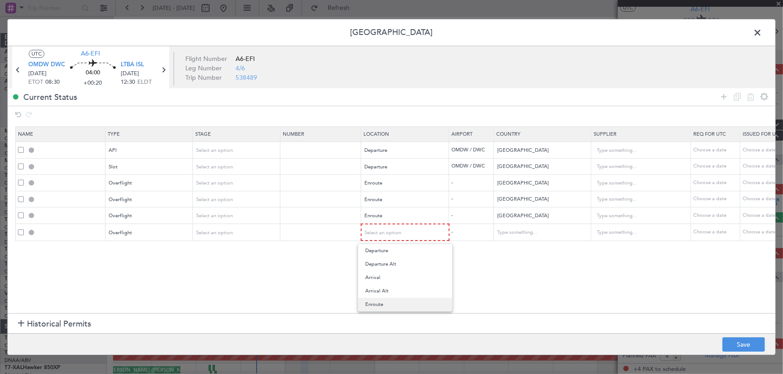
click at [379, 302] on span "Enroute" at bounding box center [405, 304] width 80 height 13
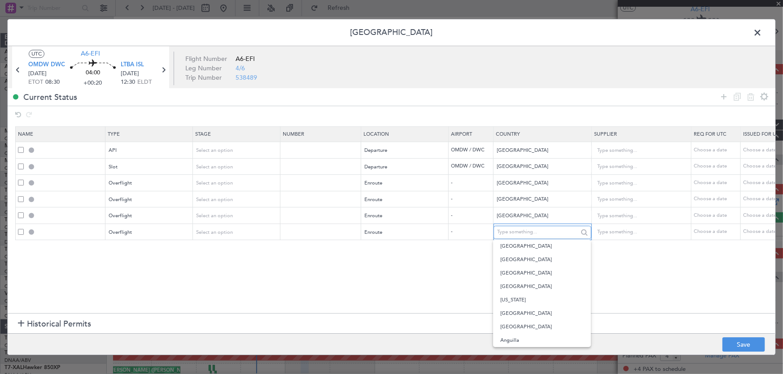
click at [527, 227] on input "text" at bounding box center [537, 232] width 81 height 13
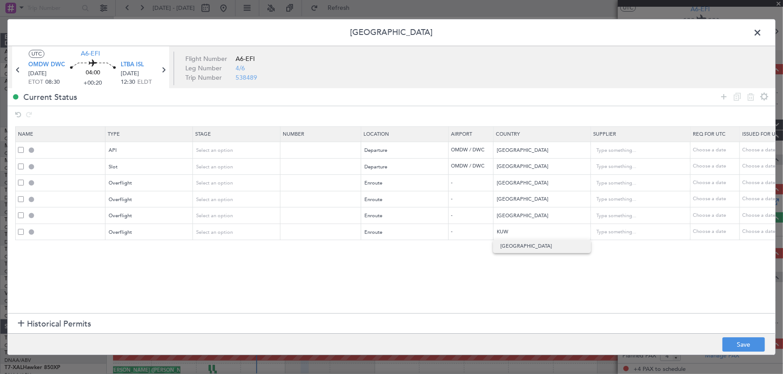
click at [522, 243] on span "Kuwait" at bounding box center [541, 246] width 83 height 13
type input "Kuwait"
click at [530, 274] on section "Name Type Stage Number Location Airport Country Supplier Req For Utc Issued For…" at bounding box center [391, 219] width 767 height 189
click at [722, 97] on icon at bounding box center [723, 96] width 11 height 11
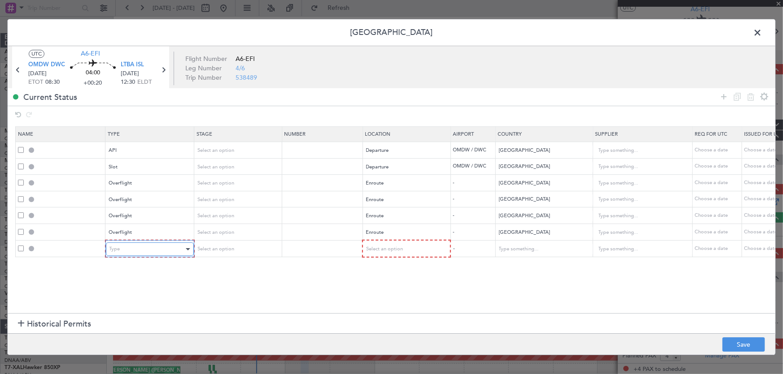
click at [171, 252] on div "Type" at bounding box center [146, 249] width 74 height 13
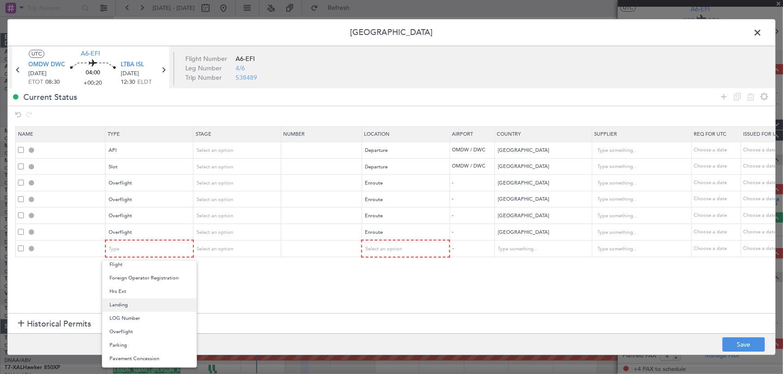
click at [123, 304] on span "Landing" at bounding box center [149, 305] width 80 height 13
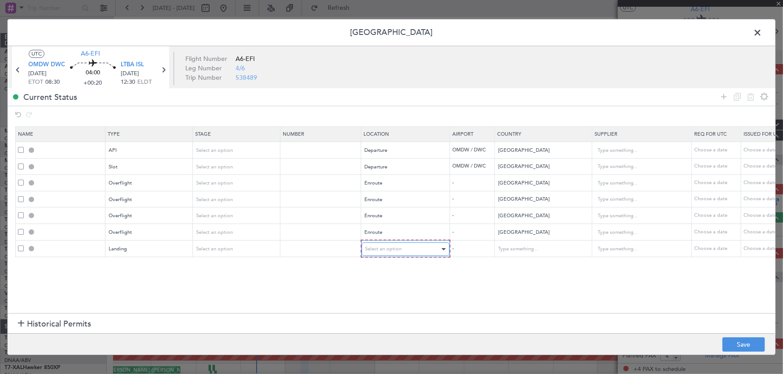
click at [392, 244] on div "Select an option" at bounding box center [402, 249] width 74 height 13
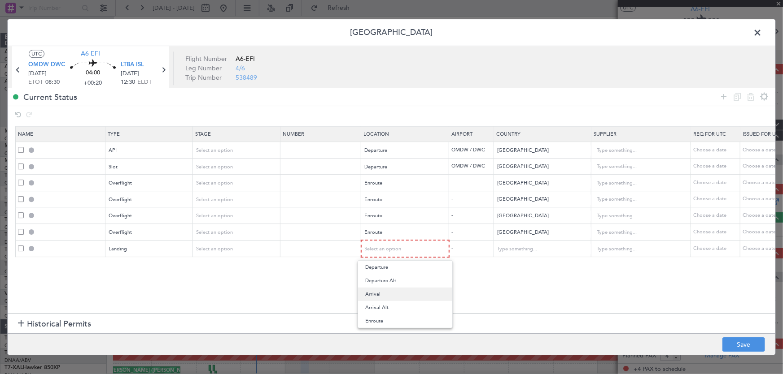
click at [369, 296] on span "Arrival" at bounding box center [405, 294] width 80 height 13
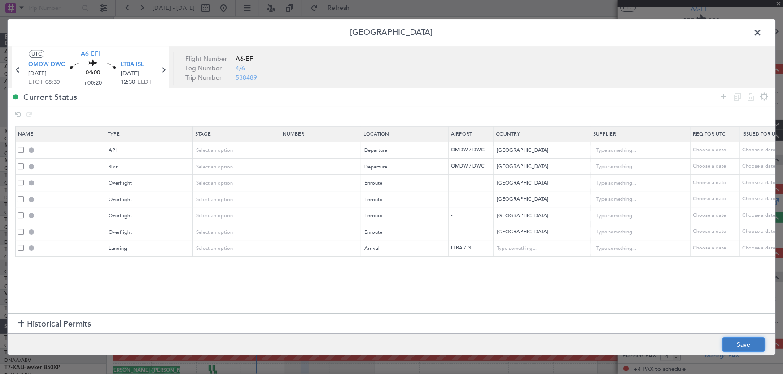
click at [739, 342] on button "Save" at bounding box center [743, 345] width 43 height 14
type input "OMDW DEP API"
type input "NNN"
type input "1"
type input "OMDW DEP SLOT"
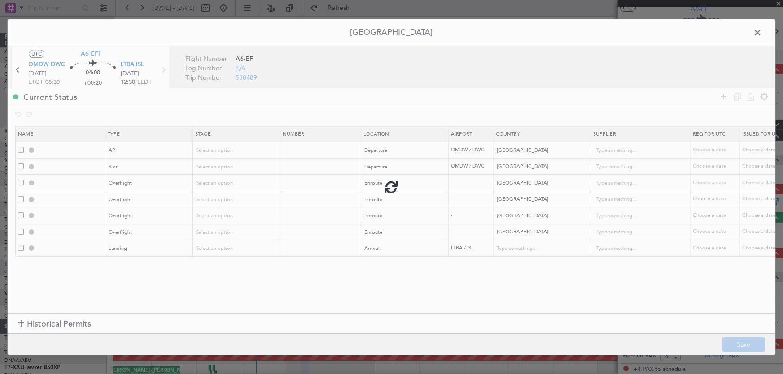
type input "NNN"
type input "1"
type input "QATAR OVF"
type input "NNN"
type input "2"
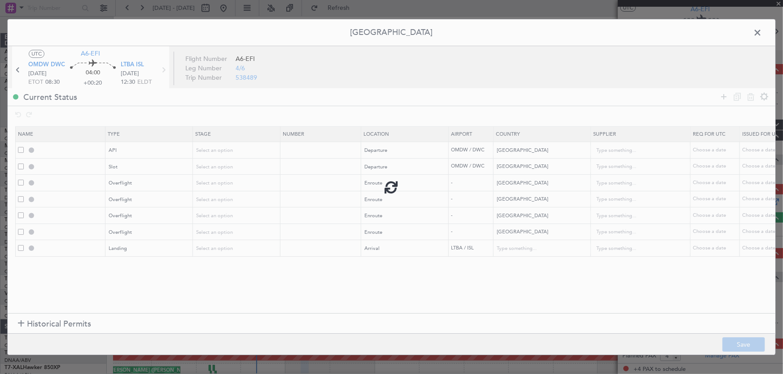
type input "BAHRAIN OVF"
type input "NNN"
type input "IRAQ OVF"
type input "NNN"
type input "1"
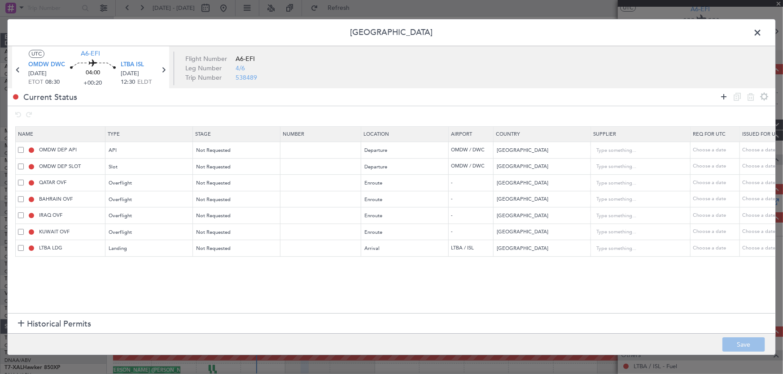
click at [724, 99] on icon at bounding box center [723, 96] width 11 height 11
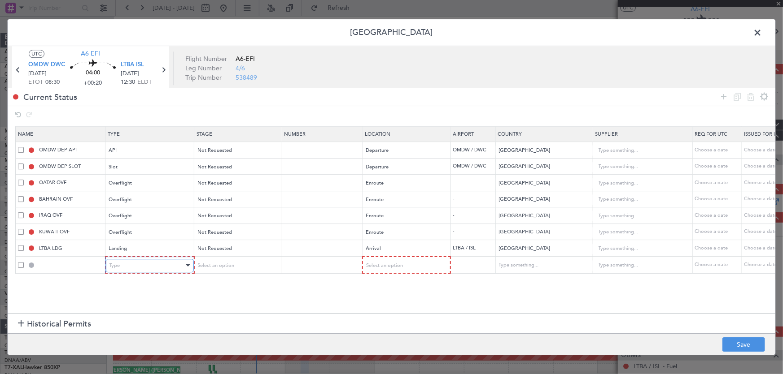
click at [121, 265] on div "Type" at bounding box center [146, 265] width 74 height 13
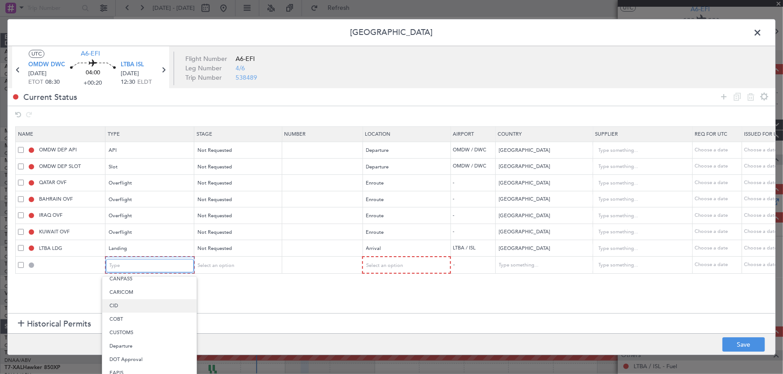
scroll to position [59, 0]
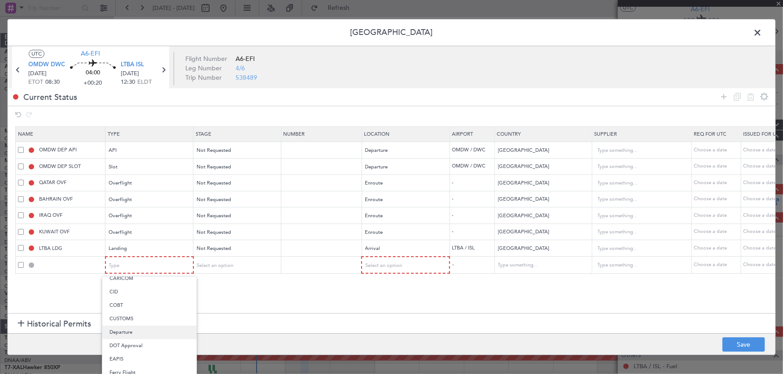
click at [130, 326] on span "Departure" at bounding box center [149, 332] width 80 height 13
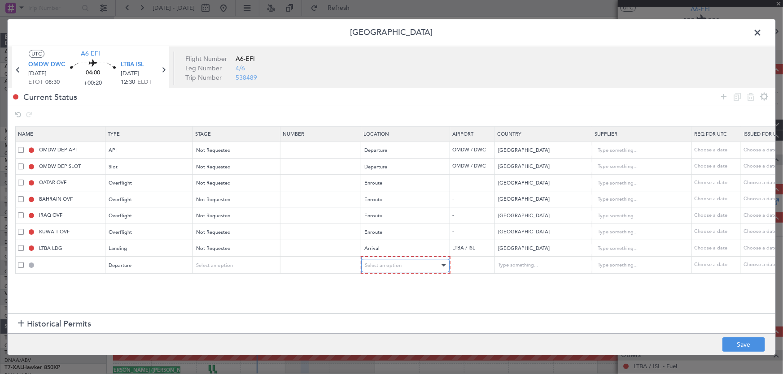
click at [417, 264] on div "Select an option" at bounding box center [402, 265] width 74 height 13
click at [394, 284] on span "Departure" at bounding box center [405, 283] width 80 height 13
click at [564, 284] on section "Name Type Stage Number Location Airport Country Supplier Req For Utc Issued For…" at bounding box center [391, 219] width 767 height 189
click at [736, 339] on button "Save" at bounding box center [743, 345] width 43 height 14
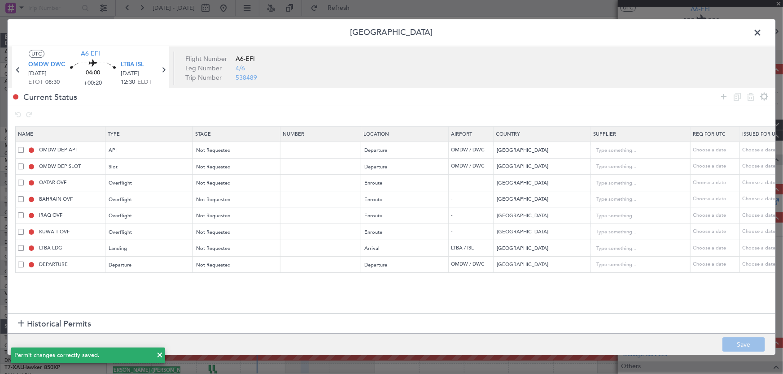
click at [762, 30] on span at bounding box center [762, 35] width 0 height 18
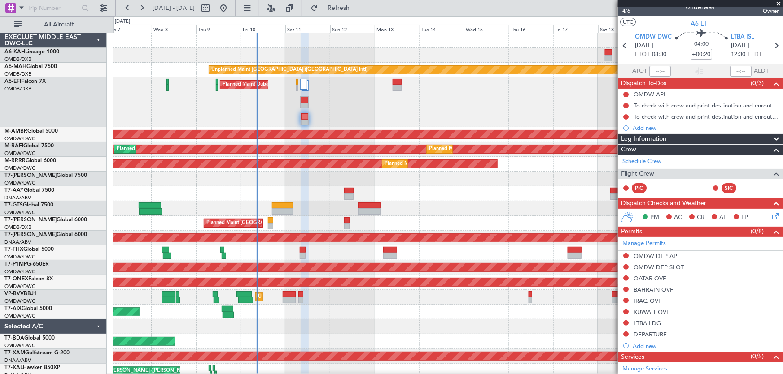
scroll to position [0, 0]
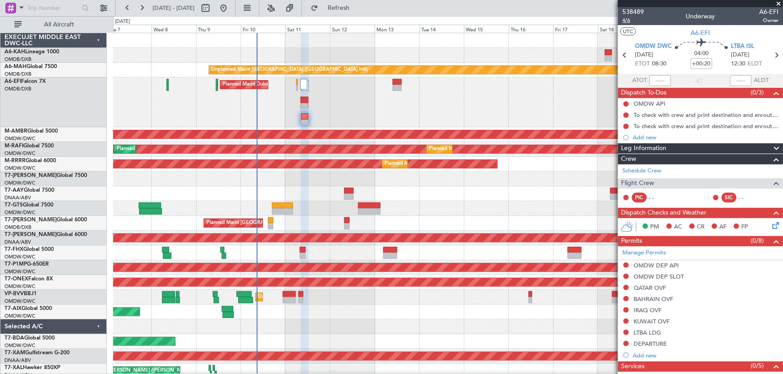
click at [627, 20] on span "4/6" at bounding box center [633, 21] width 22 height 8
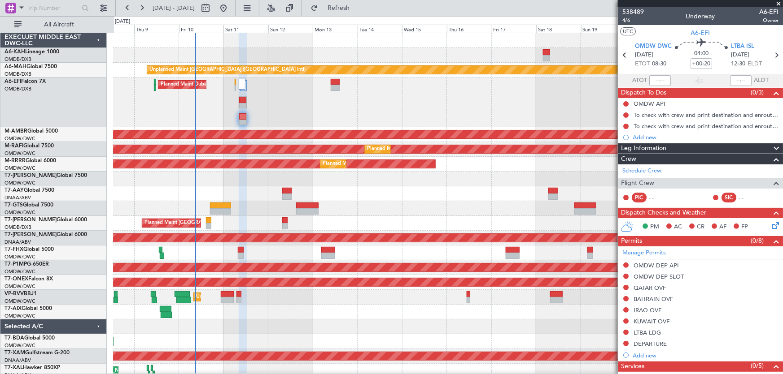
click at [218, 258] on div "Unplanned Maint Dubai (Al Maktoum Intl) Planned Maint Singapore (Seletar)" at bounding box center [447, 253] width 669 height 15
click at [777, 2] on span at bounding box center [778, 4] width 9 height 8
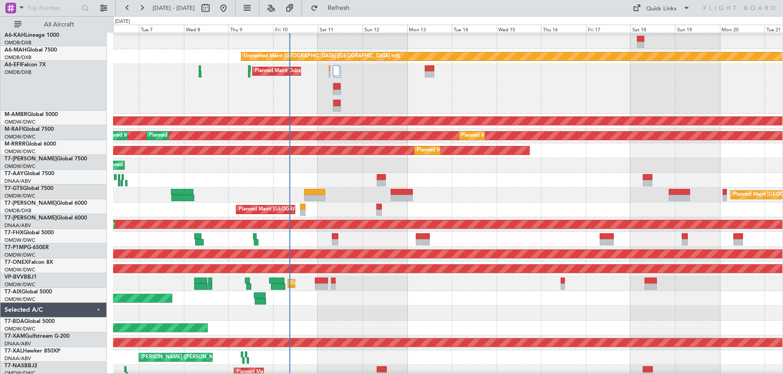
scroll to position [3, 0]
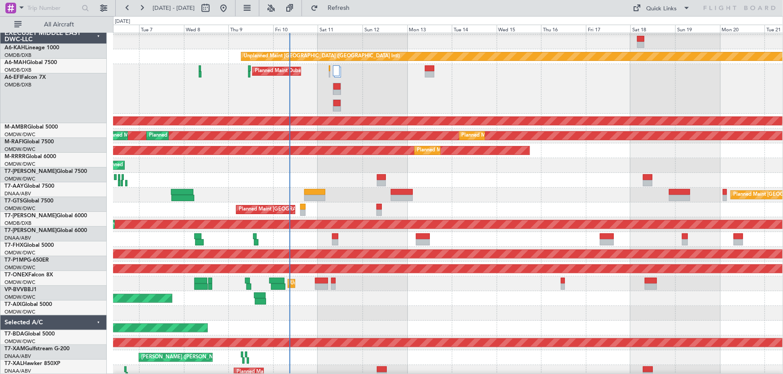
click at [536, 203] on div "Planned Maint [GEOGRAPHIC_DATA] (Seletar)" at bounding box center [448, 195] width 670 height 15
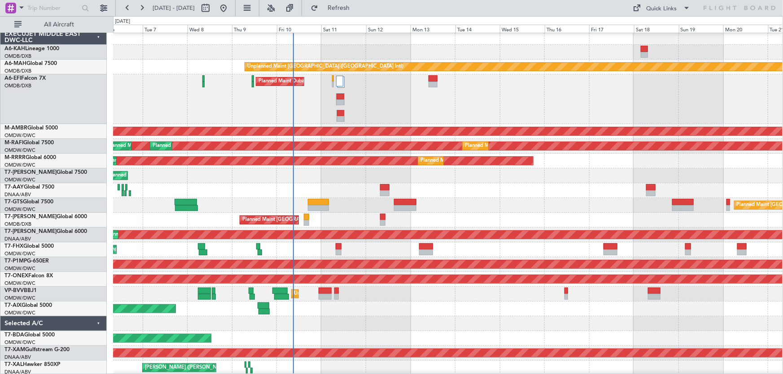
click at [303, 197] on div at bounding box center [447, 190] width 669 height 15
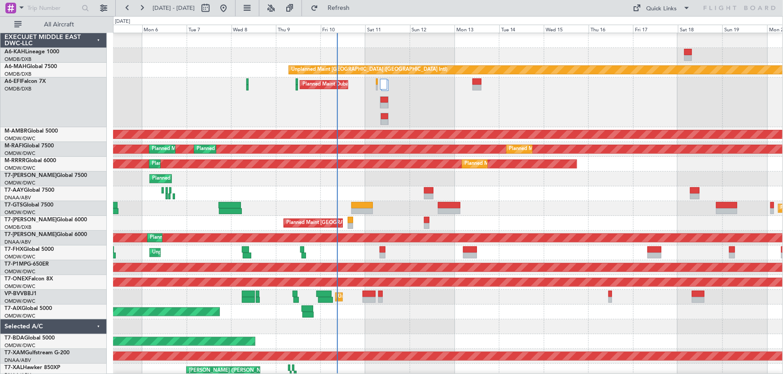
click at [404, 183] on div "Planned Maint Dubai (Al Maktoum Intl)" at bounding box center [447, 179] width 669 height 15
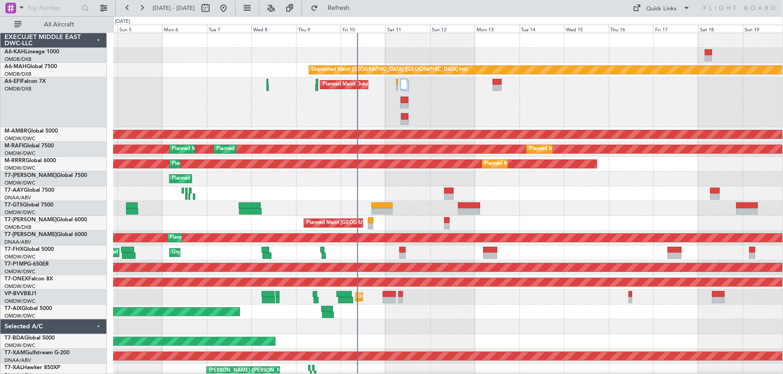
click at [409, 189] on div "Unplanned Maint [GEOGRAPHIC_DATA] ([GEOGRAPHIC_DATA] Intl) Planned Maint [GEOGR…" at bounding box center [448, 220] width 670 height 375
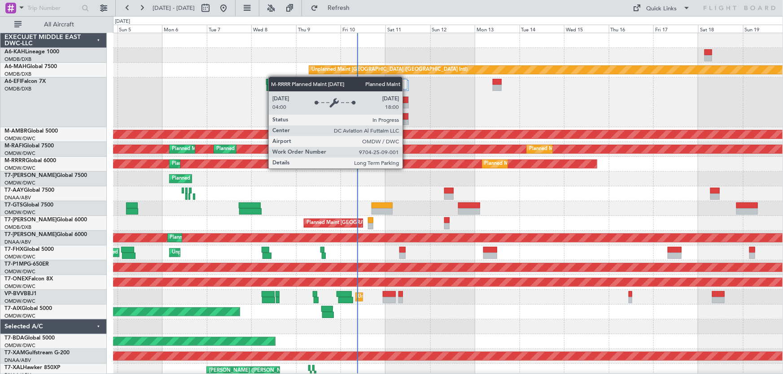
click at [406, 168] on div "Planned Maint Dubai (Al Maktoum Intl)" at bounding box center [19, 164] width 1153 height 9
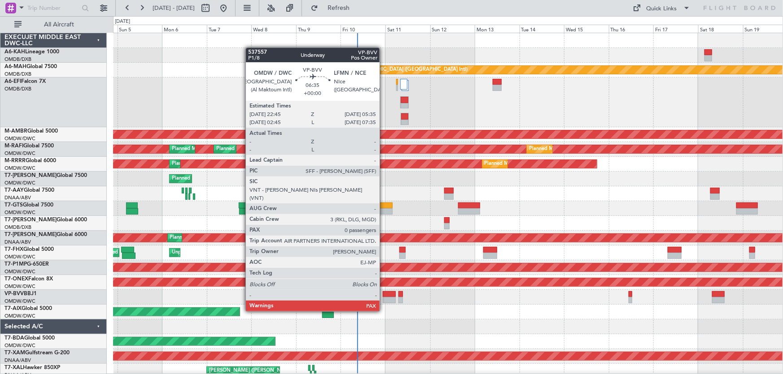
click at [384, 294] on div at bounding box center [389, 295] width 13 height 6
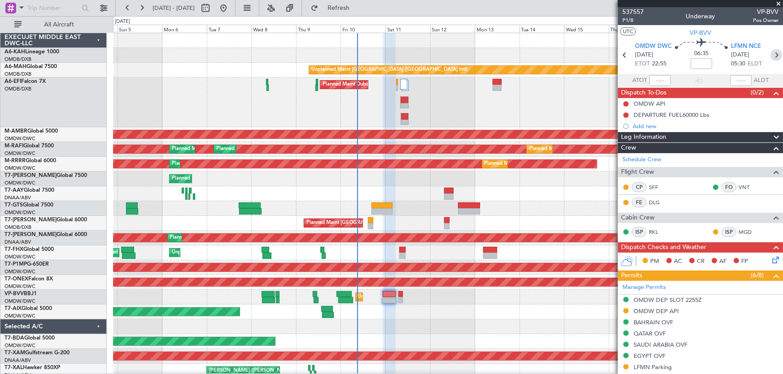
click at [770, 49] on icon at bounding box center [776, 55] width 12 height 12
type input "+00:10"
type input "5"
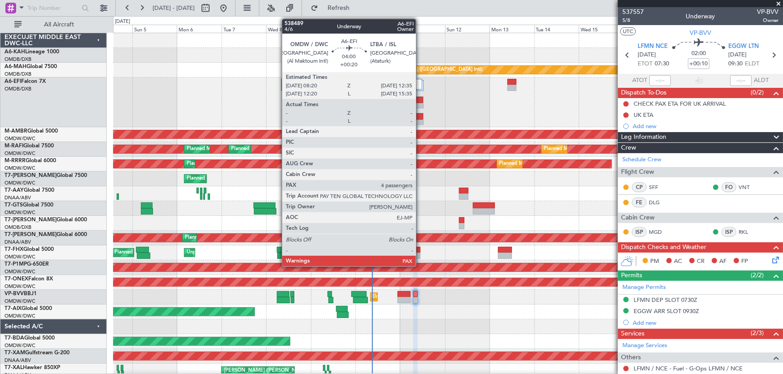
click at [419, 120] on div at bounding box center [419, 123] width 7 height 6
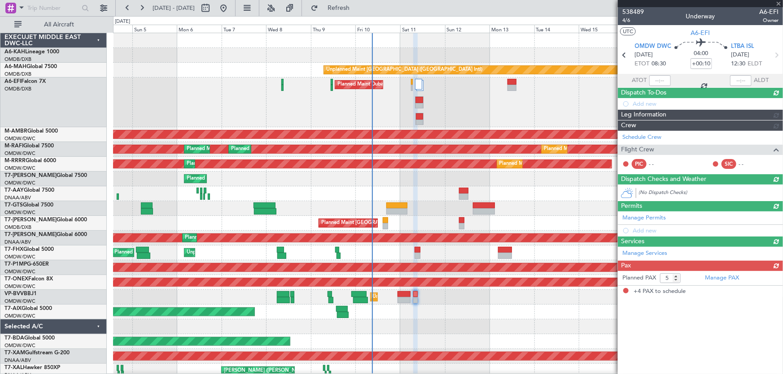
type input "+00:20"
type input "4"
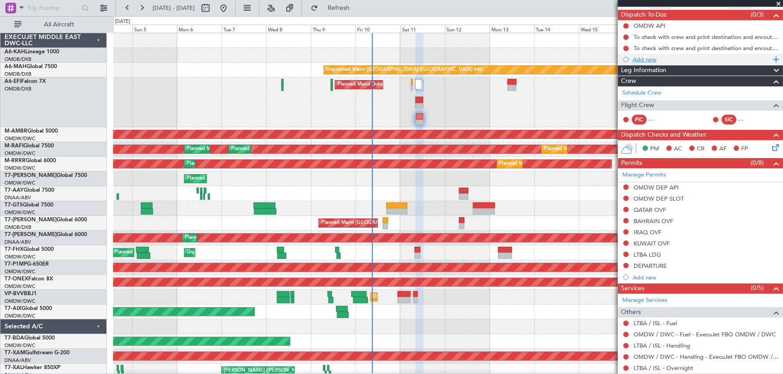
scroll to position [113, 0]
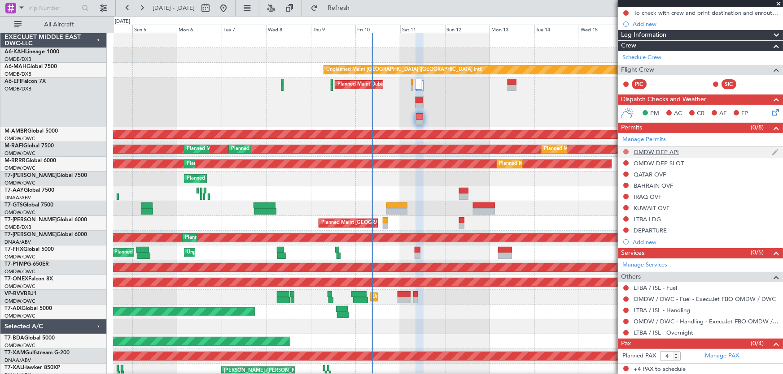
click at [624, 151] on button at bounding box center [625, 151] width 5 height 5
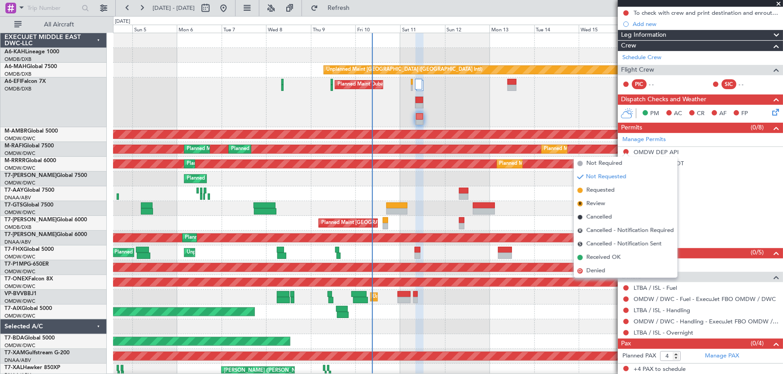
click at [681, 129] on div "Permits (0/8)" at bounding box center [700, 128] width 165 height 10
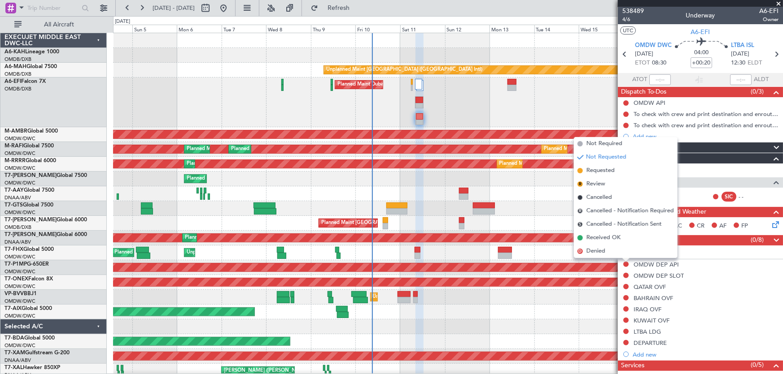
scroll to position [0, 0]
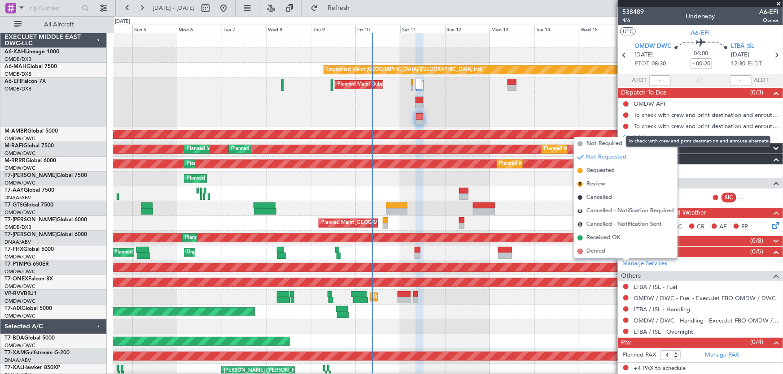
click at [691, 148] on mat-tooltip-component "To check with crew and print destination and enroute alternate" at bounding box center [697, 142] width 157 height 24
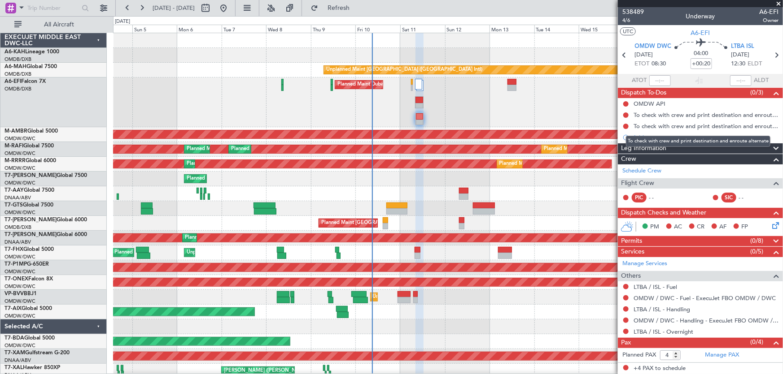
click at [774, 148] on mat-tooltip-component "To check with crew and print destination and enroute alternate" at bounding box center [697, 142] width 157 height 24
click at [778, 145] on span at bounding box center [775, 149] width 11 height 11
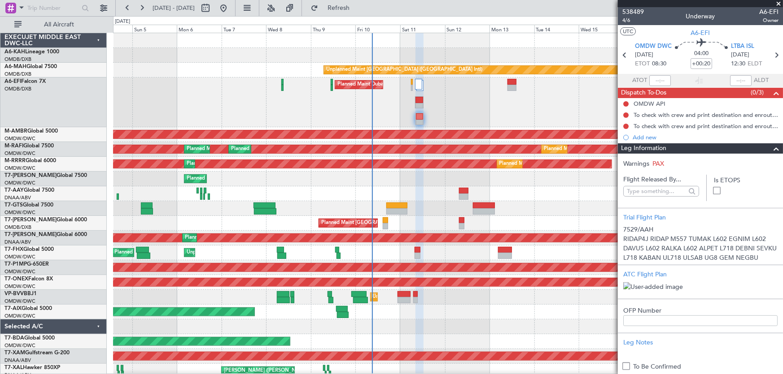
click at [771, 148] on span at bounding box center [775, 149] width 11 height 11
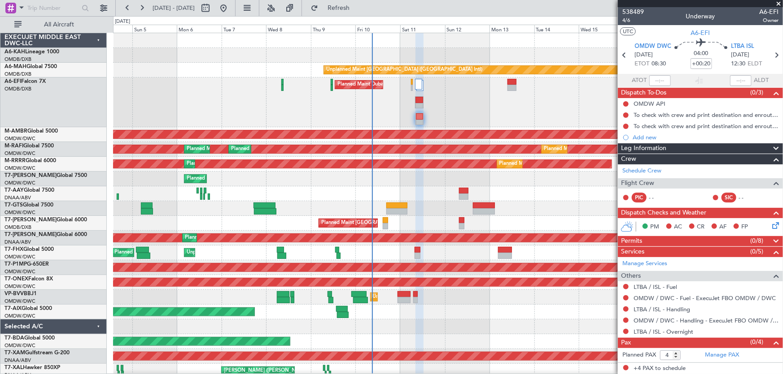
click at [775, 241] on span at bounding box center [775, 241] width 11 height 11
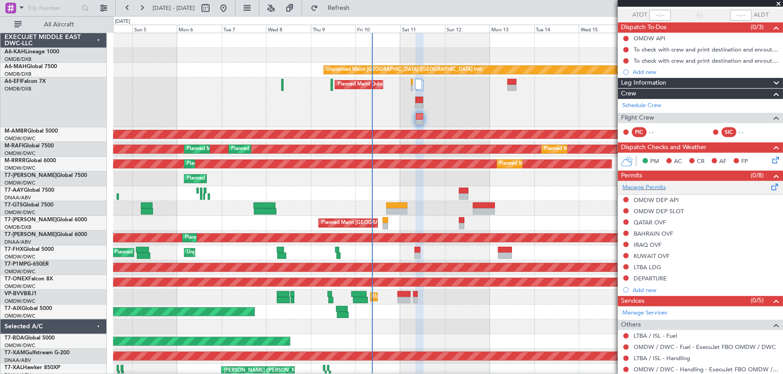
scroll to position [113, 0]
